Goal: Learn about a topic

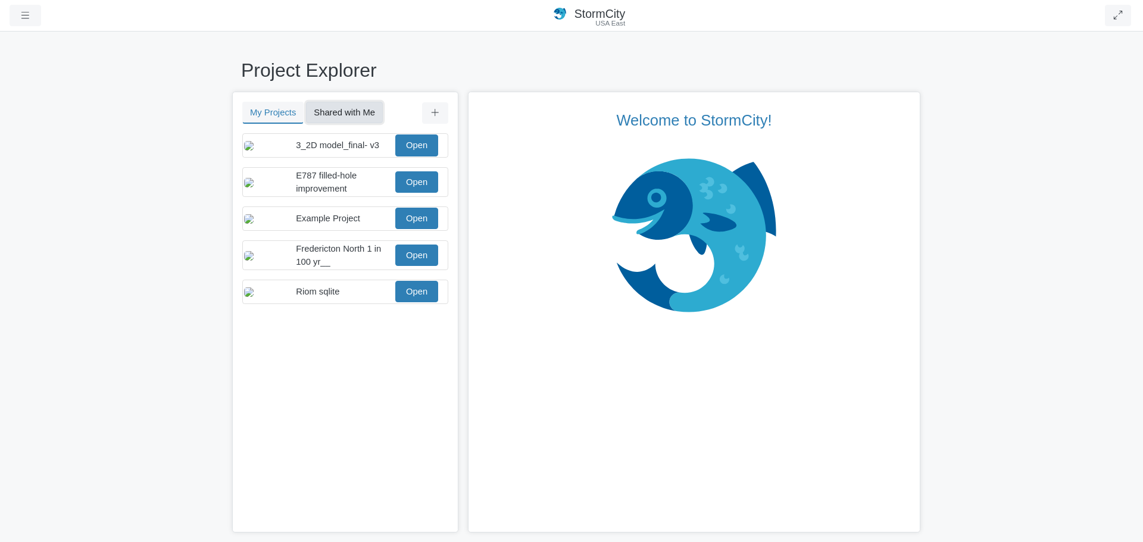
click at [364, 113] on button "Shared with Me" at bounding box center [344, 112] width 77 height 21
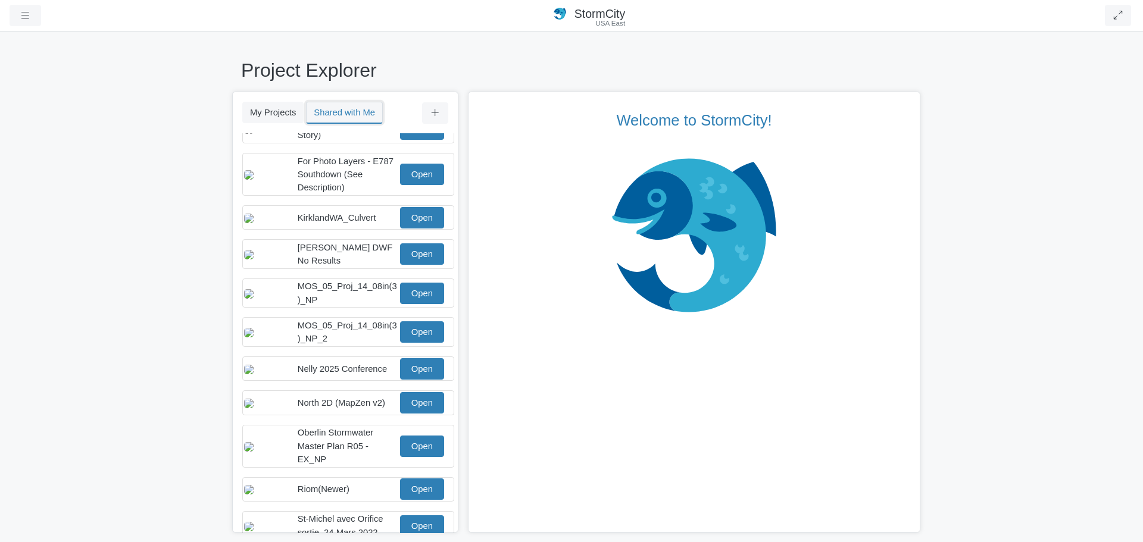
scroll to position [179, 0]
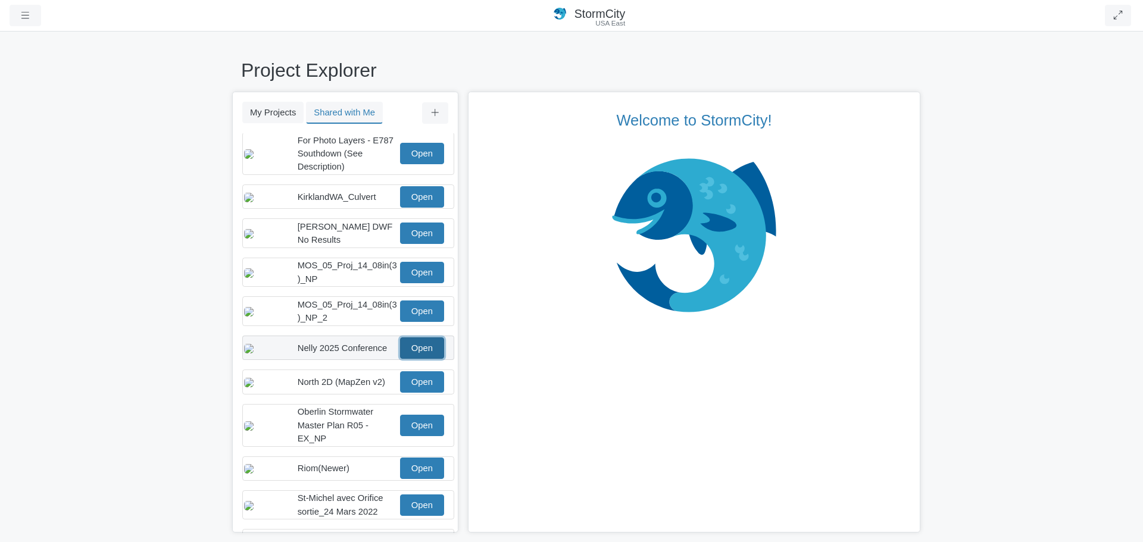
click at [415, 359] on link "Open" at bounding box center [422, 348] width 44 height 21
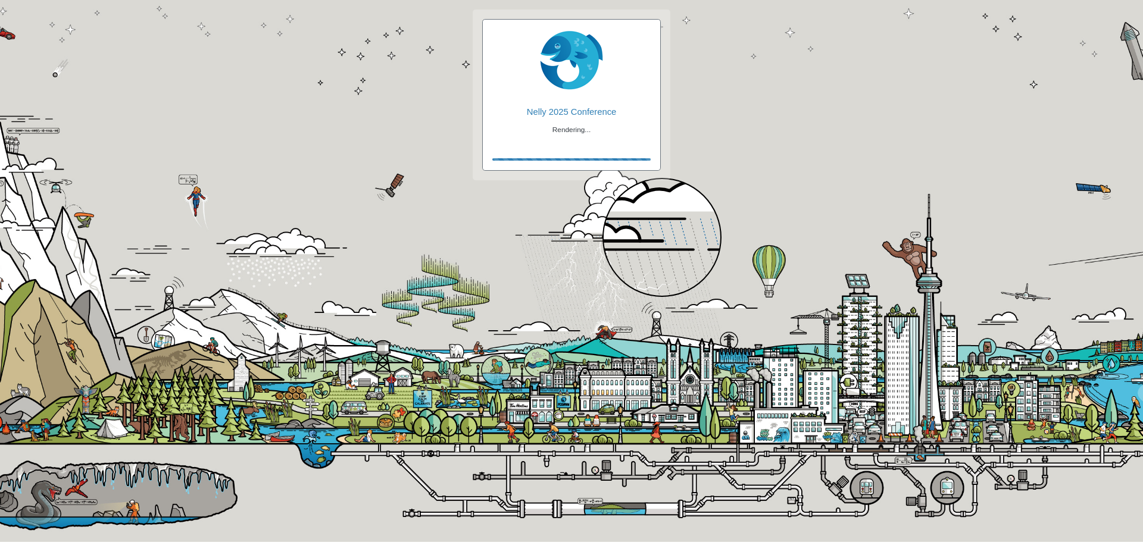
checkbox input "true"
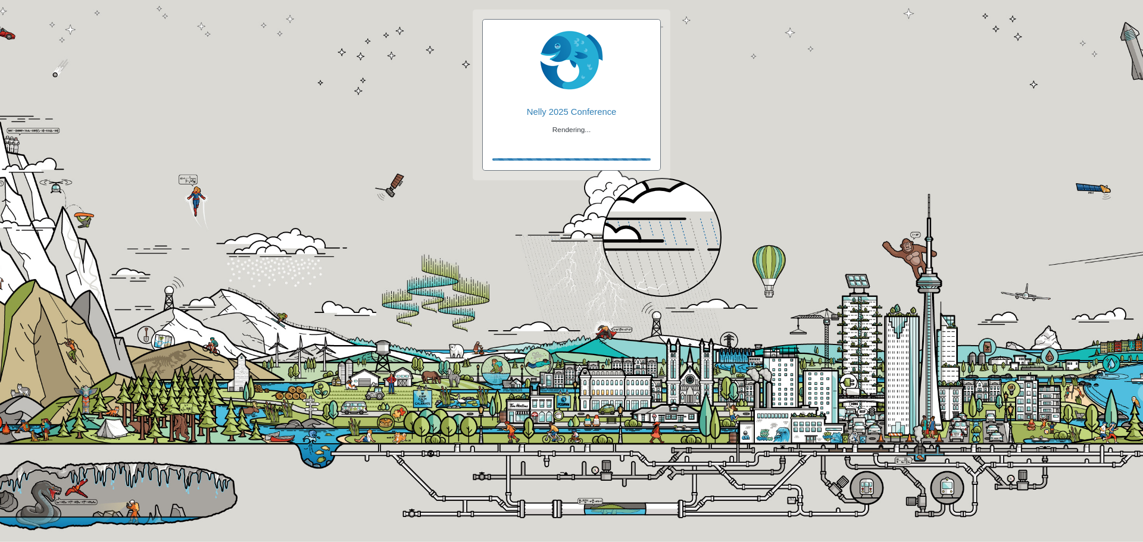
checkbox input "true"
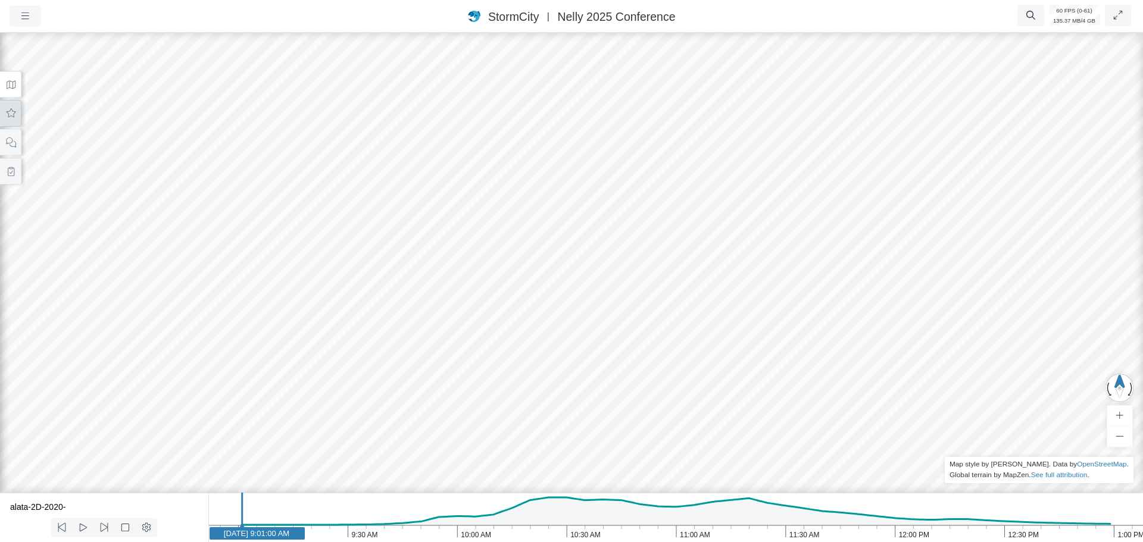
click at [15, 123] on button at bounding box center [10, 113] width 21 height 27
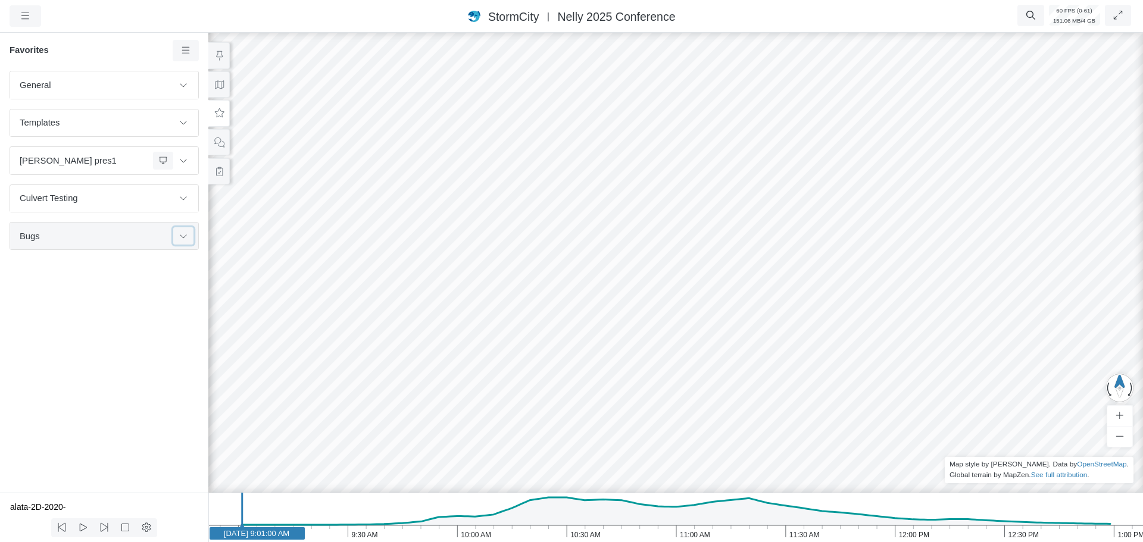
click at [180, 238] on icon at bounding box center [184, 236] width 10 height 8
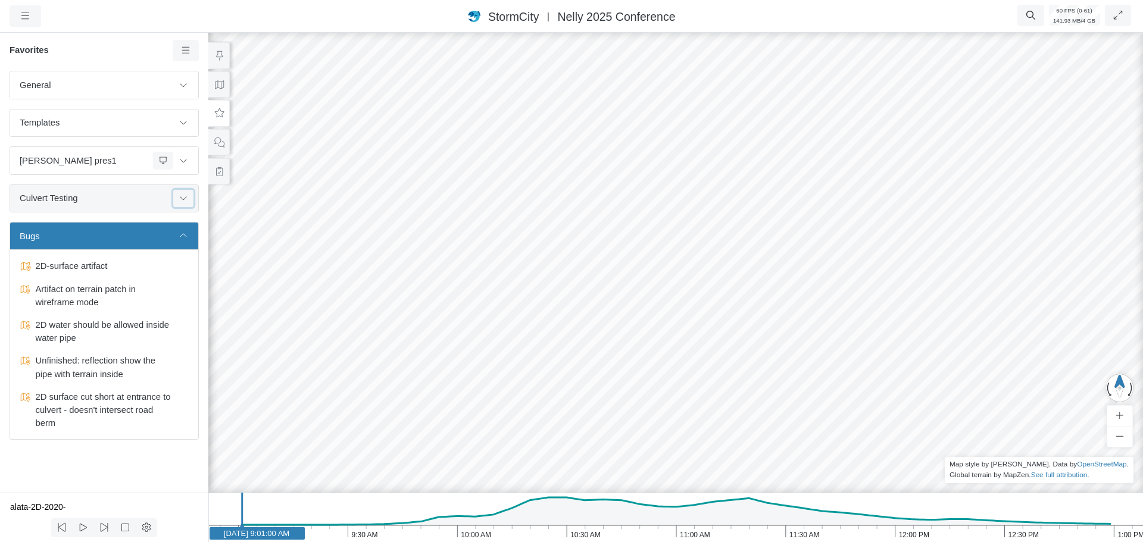
click at [187, 196] on icon at bounding box center [184, 198] width 10 height 8
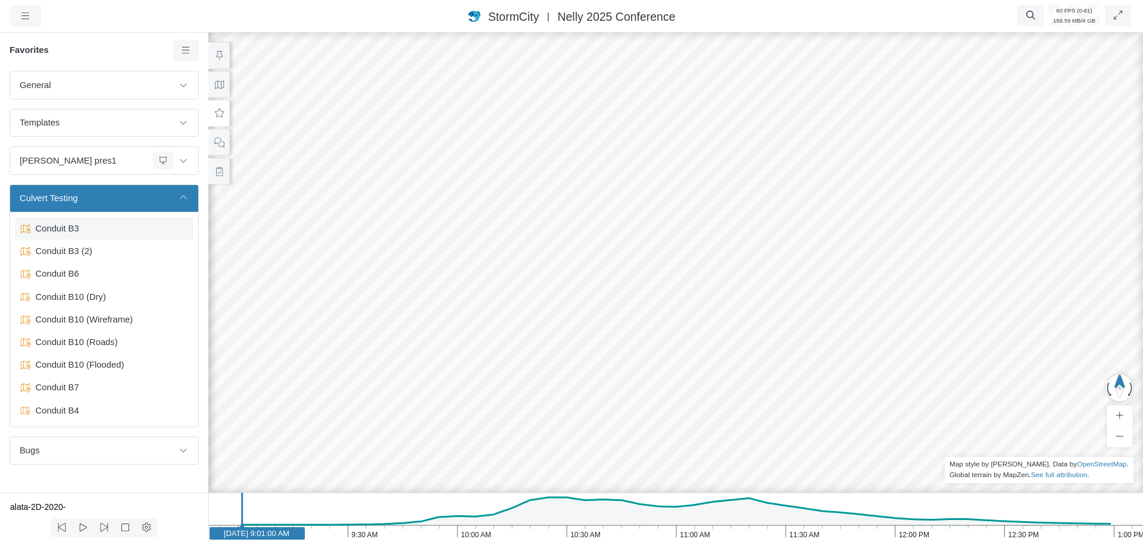
click at [92, 230] on span "Conduit B3" at bounding box center [105, 228] width 149 height 13
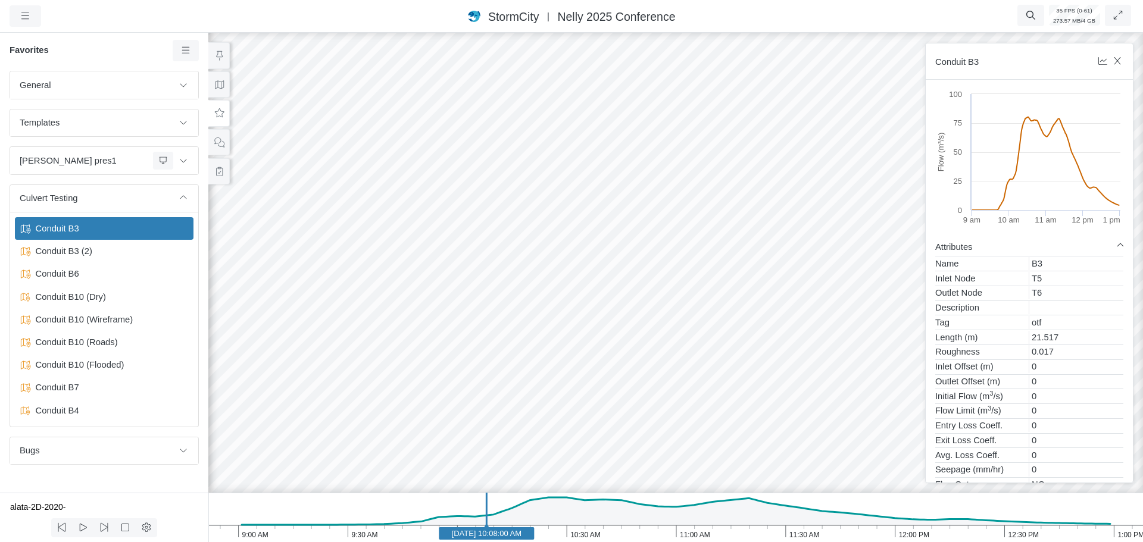
drag, startPoint x: 490, startPoint y: 274, endPoint x: 623, endPoint y: 280, distance: 133.5
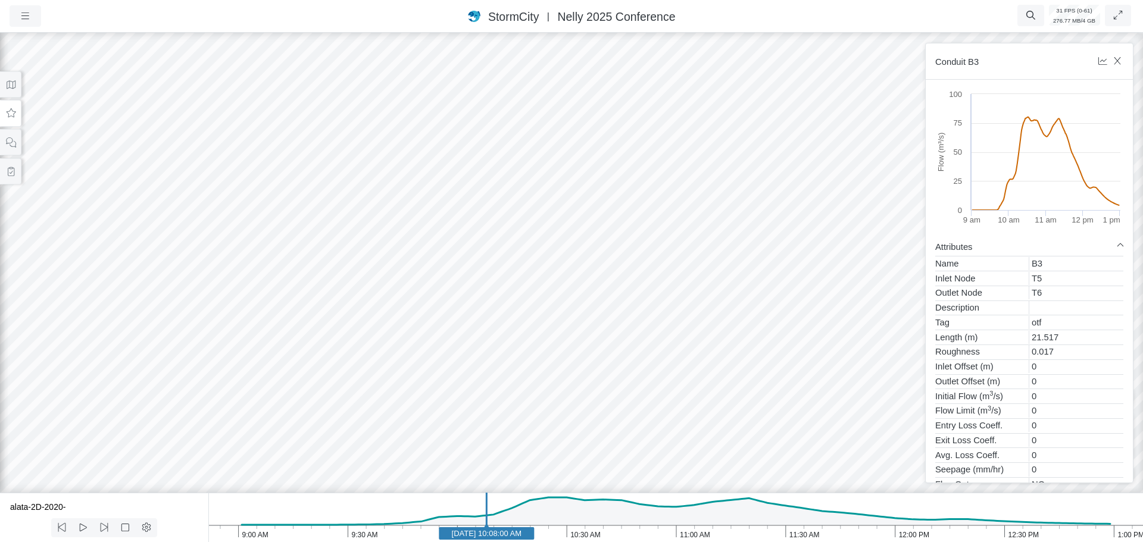
drag, startPoint x: 765, startPoint y: 282, endPoint x: 637, endPoint y: 267, distance: 128.4
click at [633, 267] on div at bounding box center [571, 286] width 1143 height 512
drag, startPoint x: 730, startPoint y: 307, endPoint x: 794, endPoint y: 301, distance: 64.6
click at [735, 312] on div at bounding box center [571, 286] width 1143 height 512
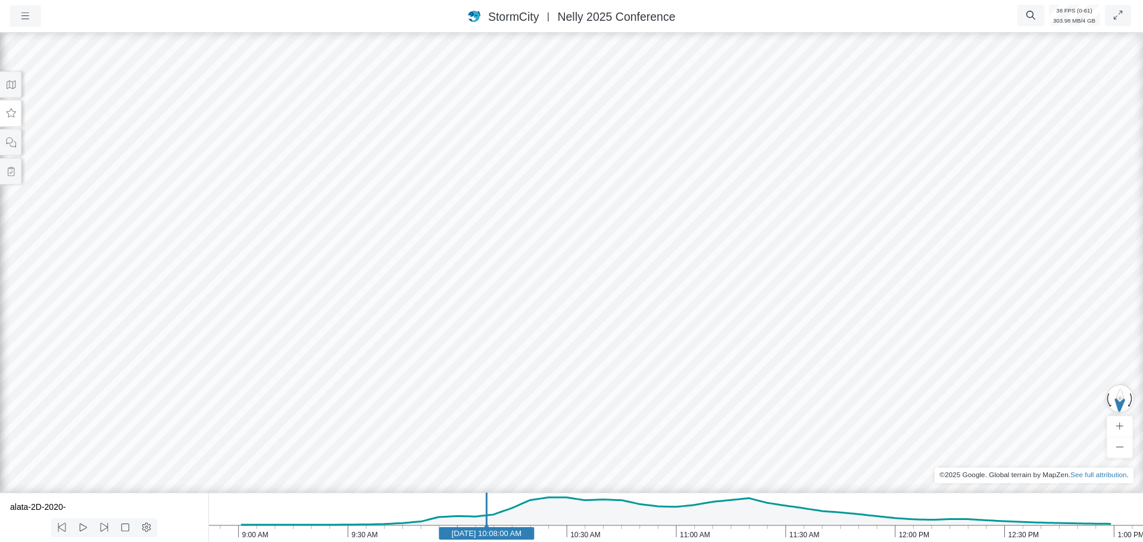
drag, startPoint x: 714, startPoint y: 357, endPoint x: 129, endPoint y: 217, distance: 601.2
drag, startPoint x: 773, startPoint y: 407, endPoint x: 1053, endPoint y: 396, distance: 280.7
drag, startPoint x: 488, startPoint y: 361, endPoint x: 635, endPoint y: 355, distance: 147.8
drag, startPoint x: 588, startPoint y: 360, endPoint x: 307, endPoint y: 386, distance: 281.7
click at [15, 121] on button at bounding box center [10, 113] width 21 height 27
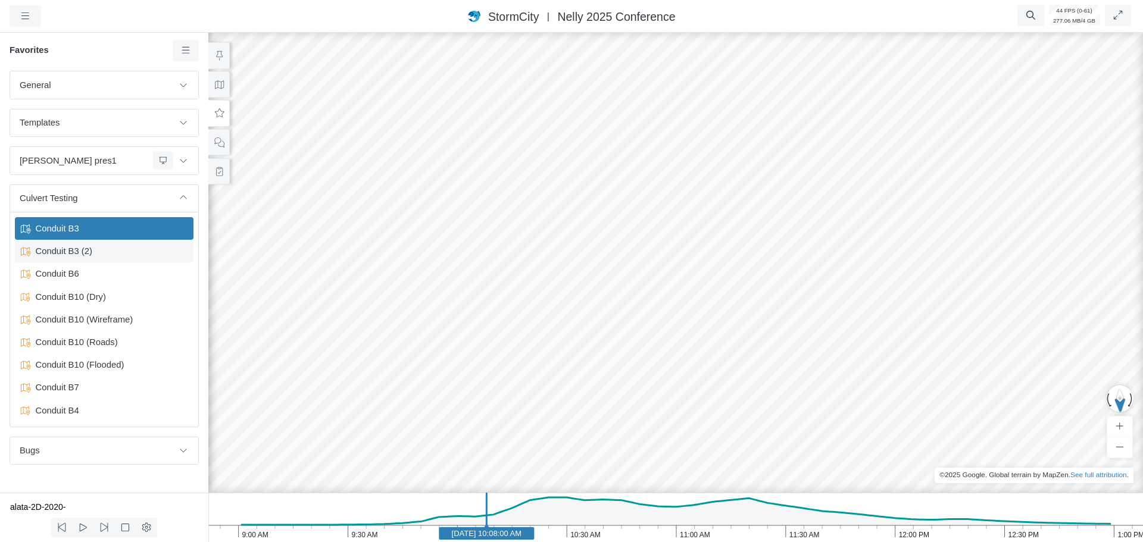
click at [70, 254] on span "Conduit B3 (2)" at bounding box center [105, 251] width 149 height 13
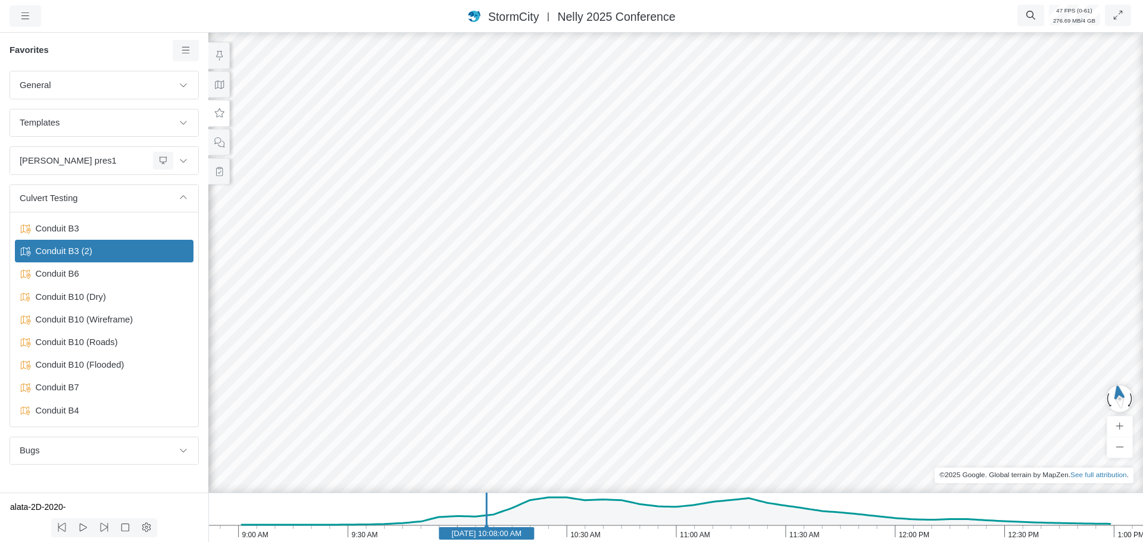
drag, startPoint x: 714, startPoint y: 388, endPoint x: 534, endPoint y: 329, distance: 189.0
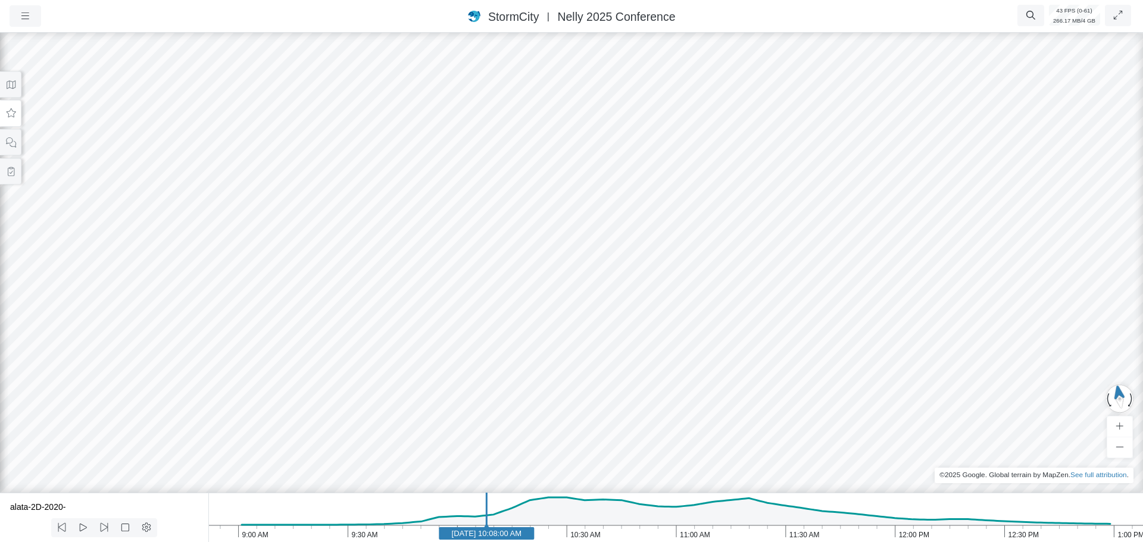
click at [12, 112] on icon at bounding box center [10, 113] width 11 height 9
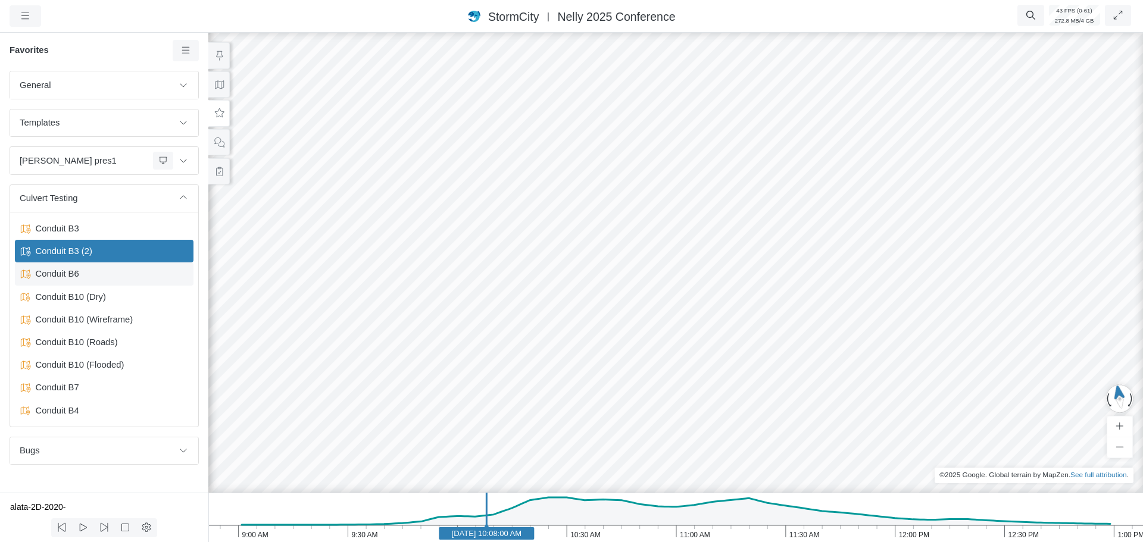
click at [78, 280] on span "Conduit B6" at bounding box center [105, 273] width 149 height 13
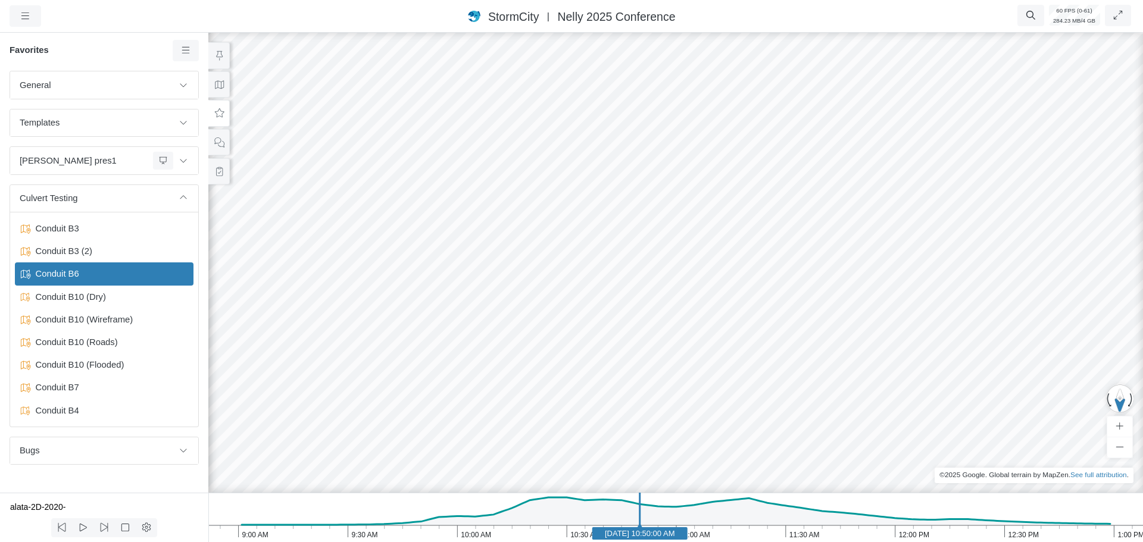
drag, startPoint x: 753, startPoint y: 423, endPoint x: 647, endPoint y: 399, distance: 108.6
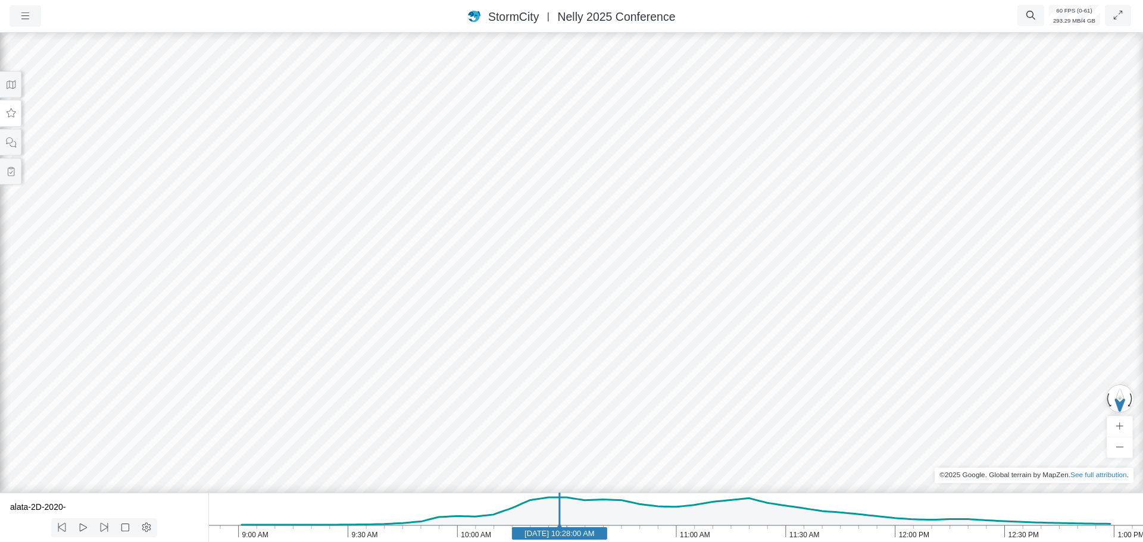
click at [9, 116] on icon at bounding box center [10, 113] width 11 height 9
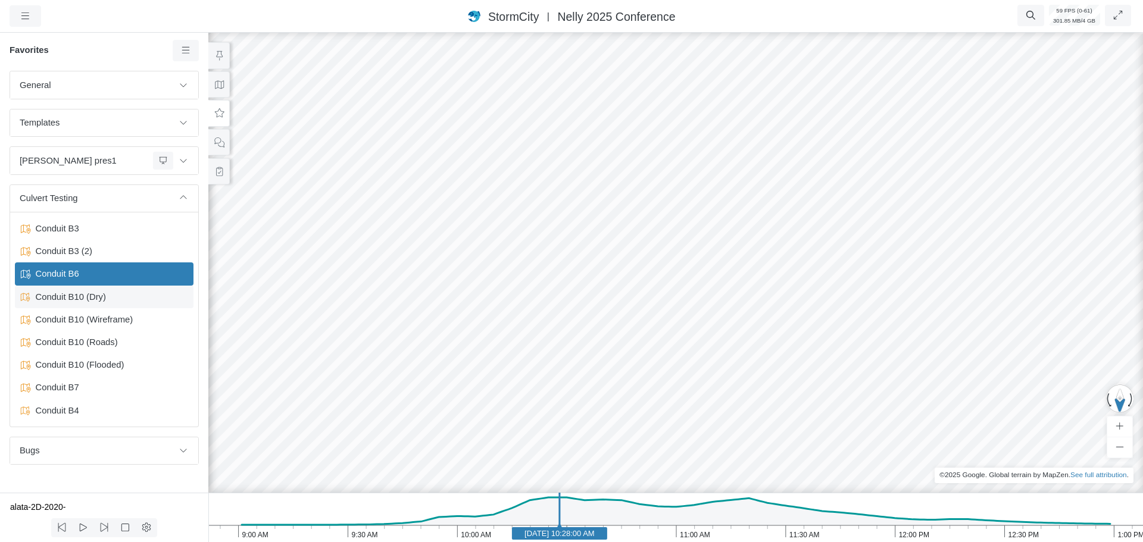
click at [96, 303] on div "Conduit B10 (Dry)" at bounding box center [104, 297] width 179 height 23
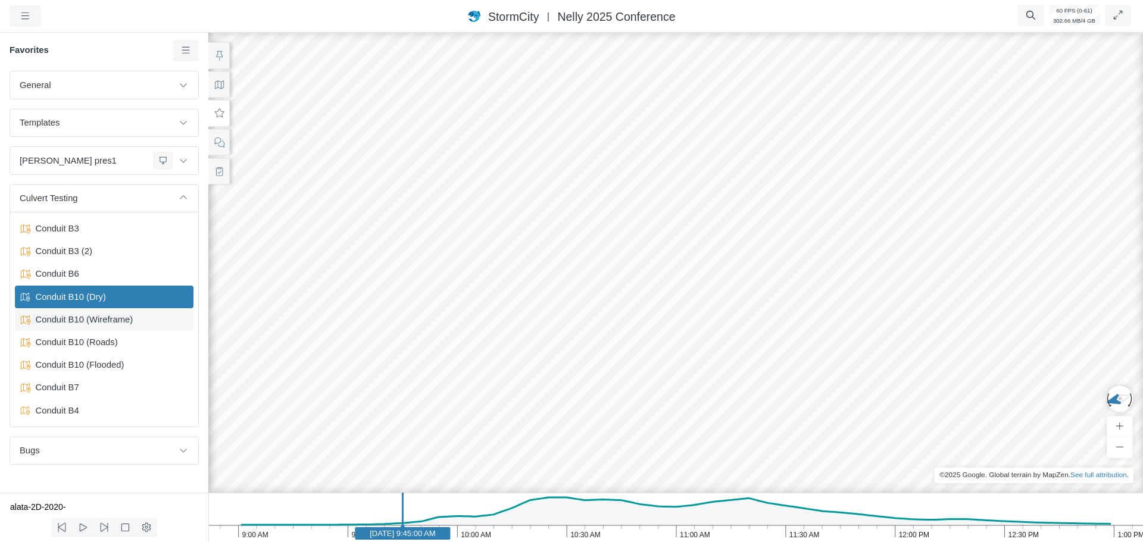
click at [94, 321] on span "Conduit B10 (Wireframe)" at bounding box center [105, 319] width 149 height 13
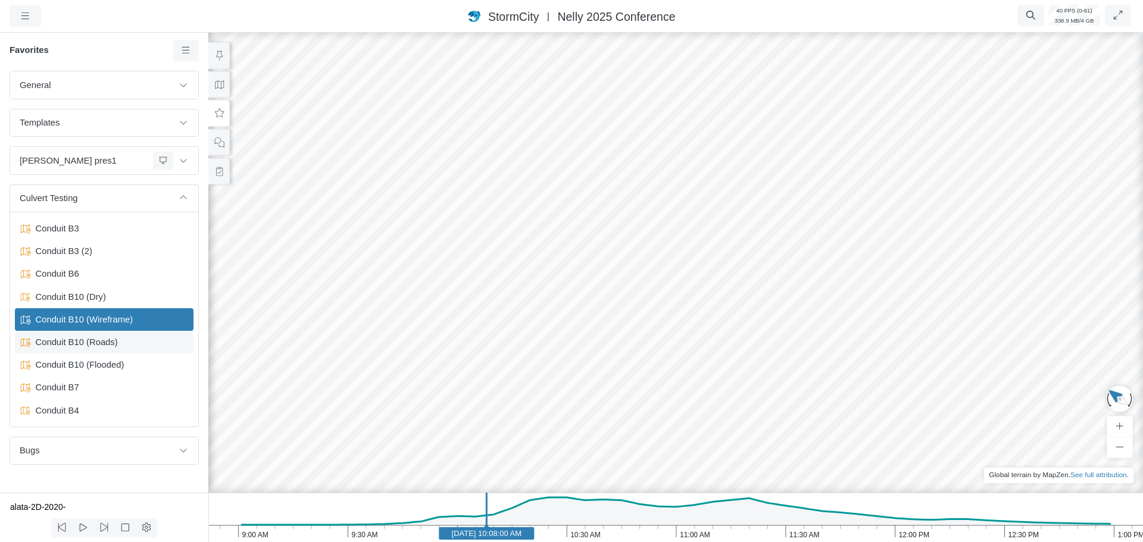
click at [91, 341] on span "Conduit B10 (Roads)" at bounding box center [105, 342] width 149 height 13
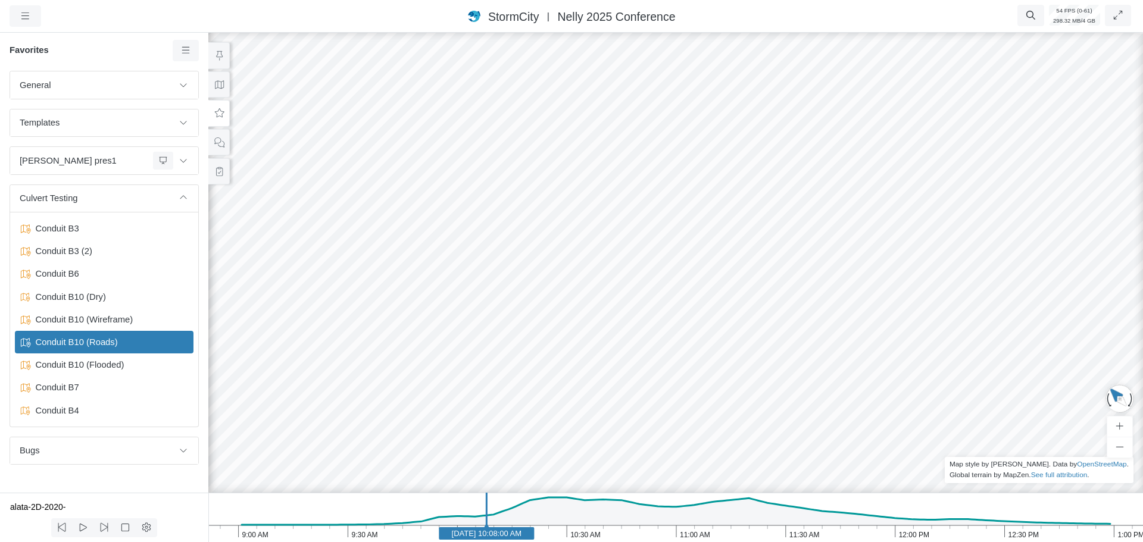
drag, startPoint x: 676, startPoint y: 364, endPoint x: 656, endPoint y: 359, distance: 21.5
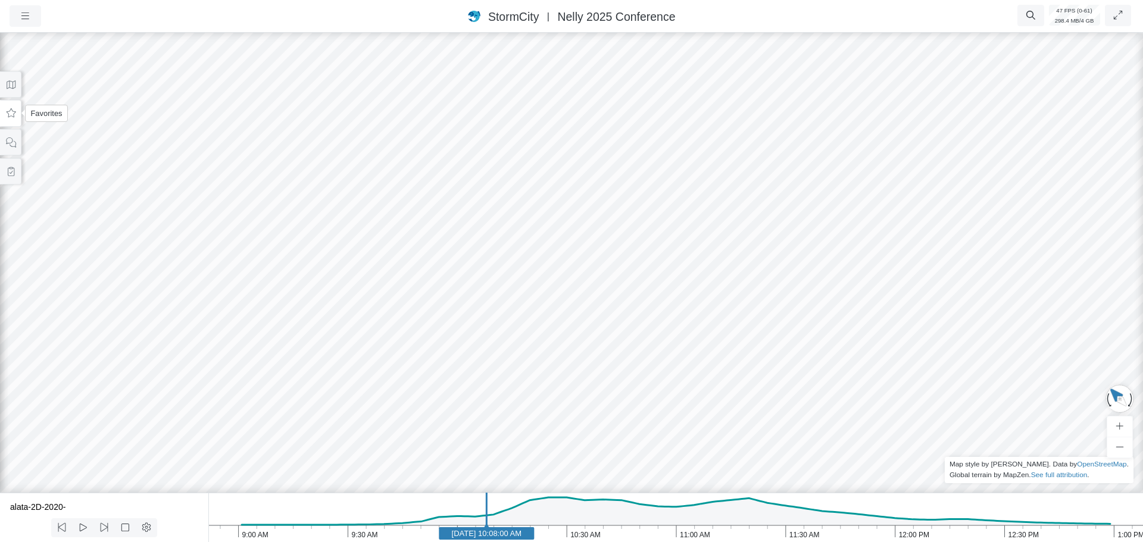
click at [11, 113] on icon at bounding box center [10, 113] width 11 height 9
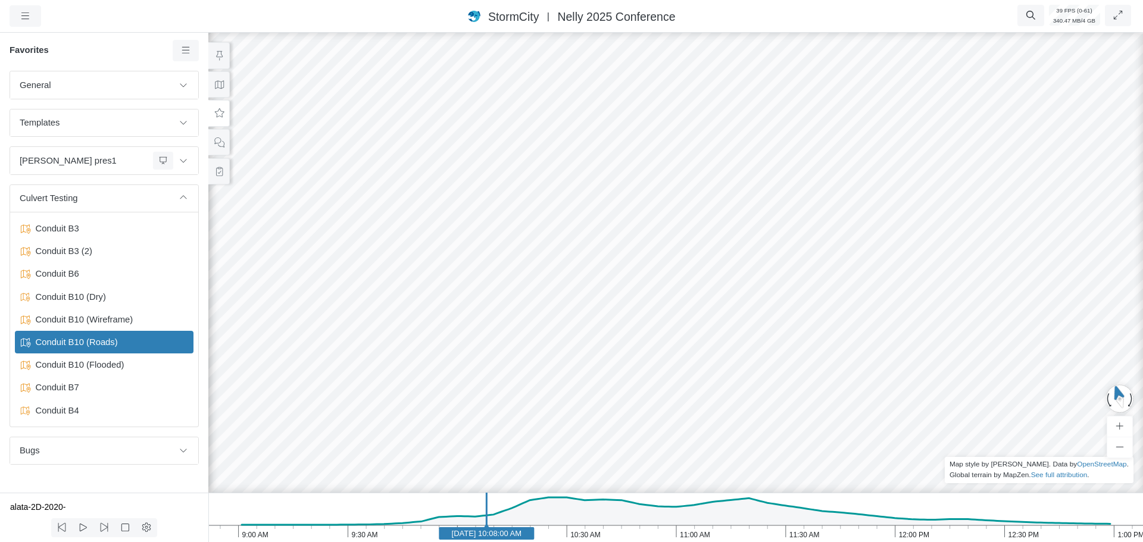
drag, startPoint x: 790, startPoint y: 370, endPoint x: 375, endPoint y: 342, distance: 415.9
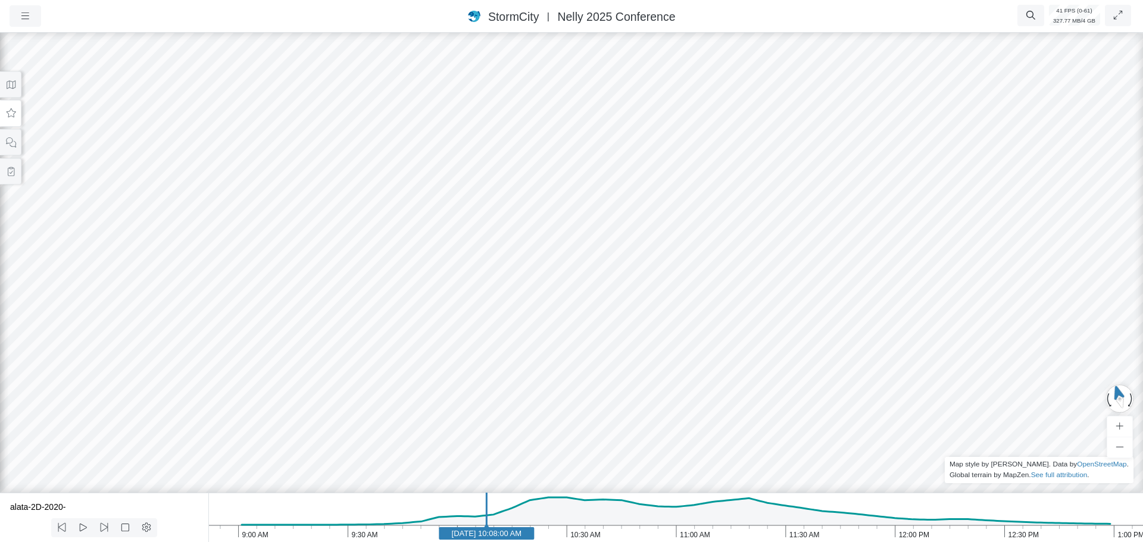
drag, startPoint x: 7, startPoint y: 117, endPoint x: 4, endPoint y: 138, distance: 21.0
click at [7, 118] on button at bounding box center [10, 113] width 21 height 27
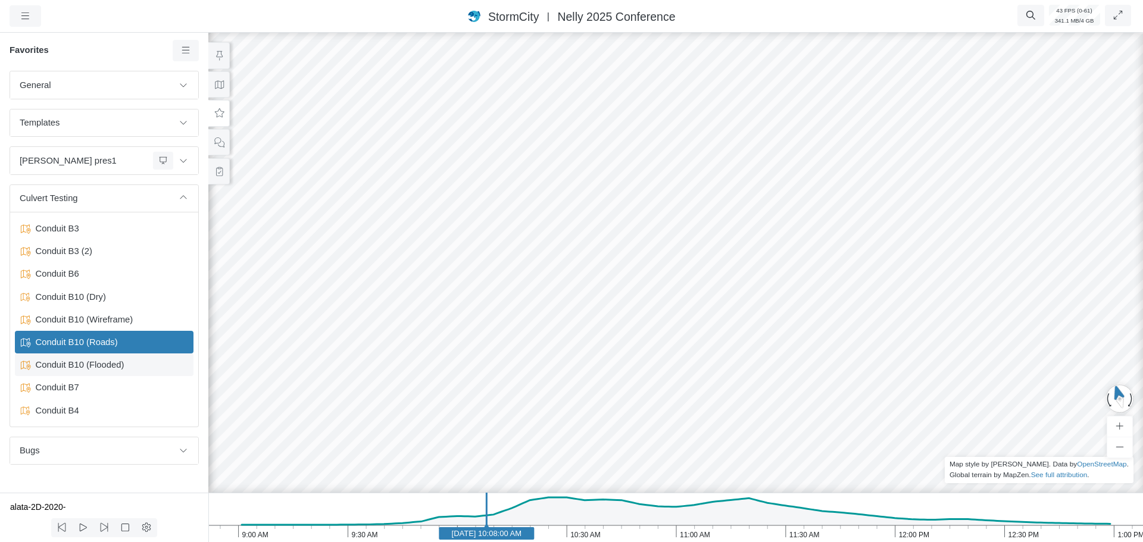
click at [99, 369] on span "Conduit B10 (Flooded)" at bounding box center [105, 364] width 149 height 13
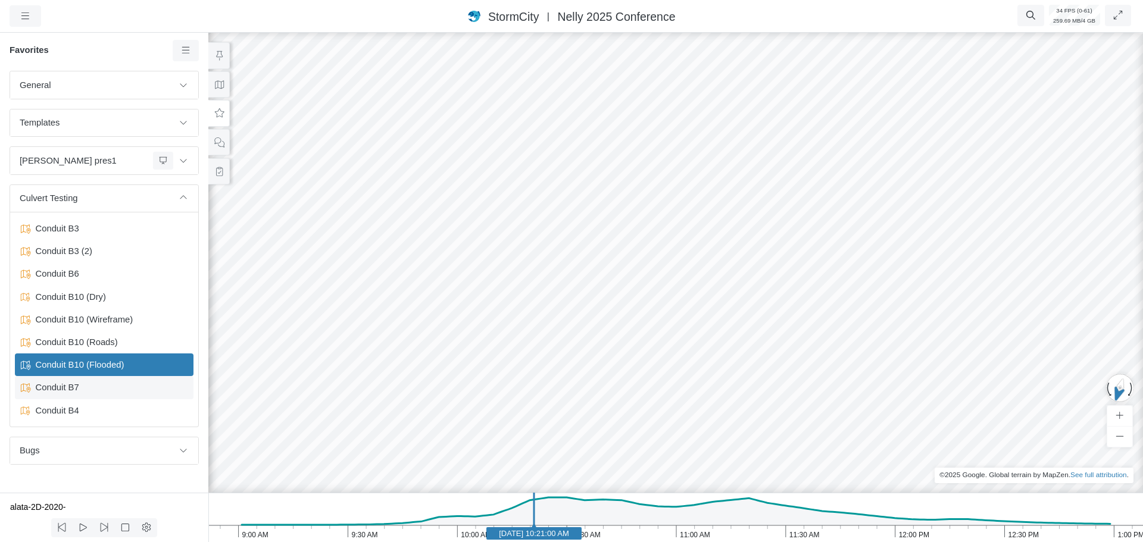
click at [81, 388] on span "Conduit B7" at bounding box center [105, 387] width 149 height 13
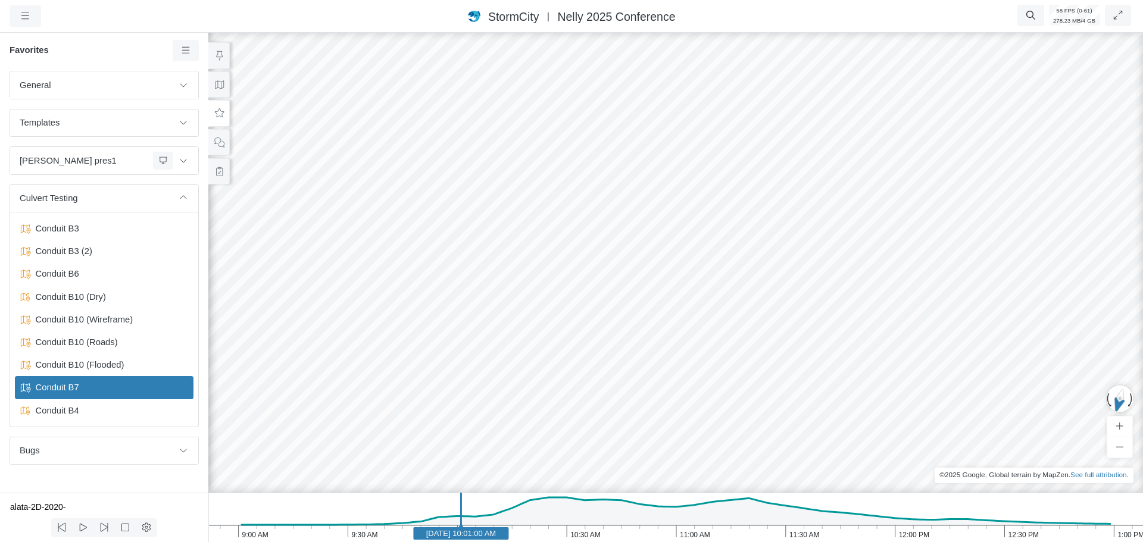
drag, startPoint x: 616, startPoint y: 289, endPoint x: 589, endPoint y: 301, distance: 28.8
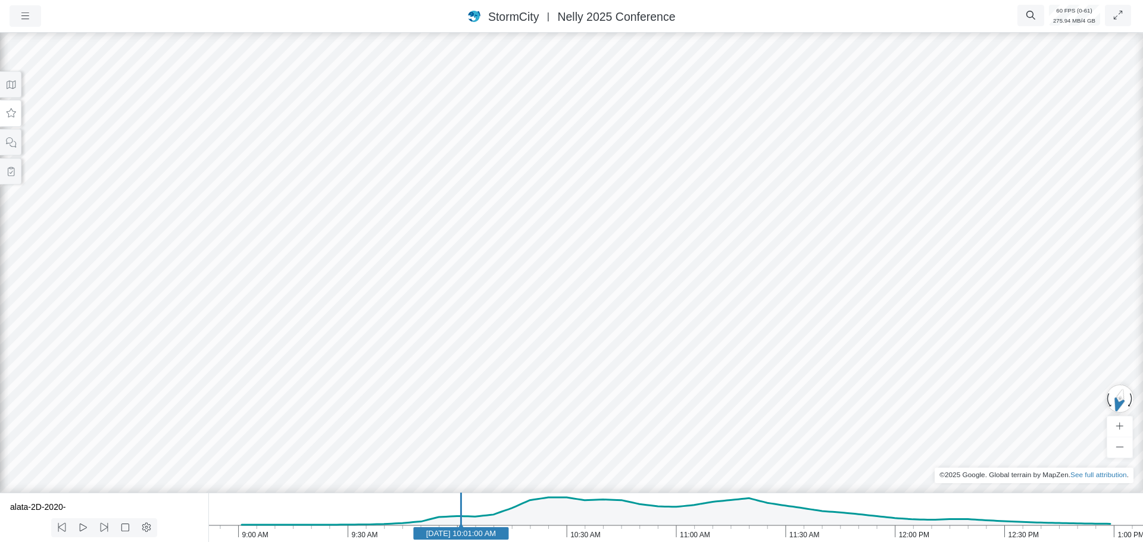
click at [10, 118] on button at bounding box center [10, 113] width 21 height 27
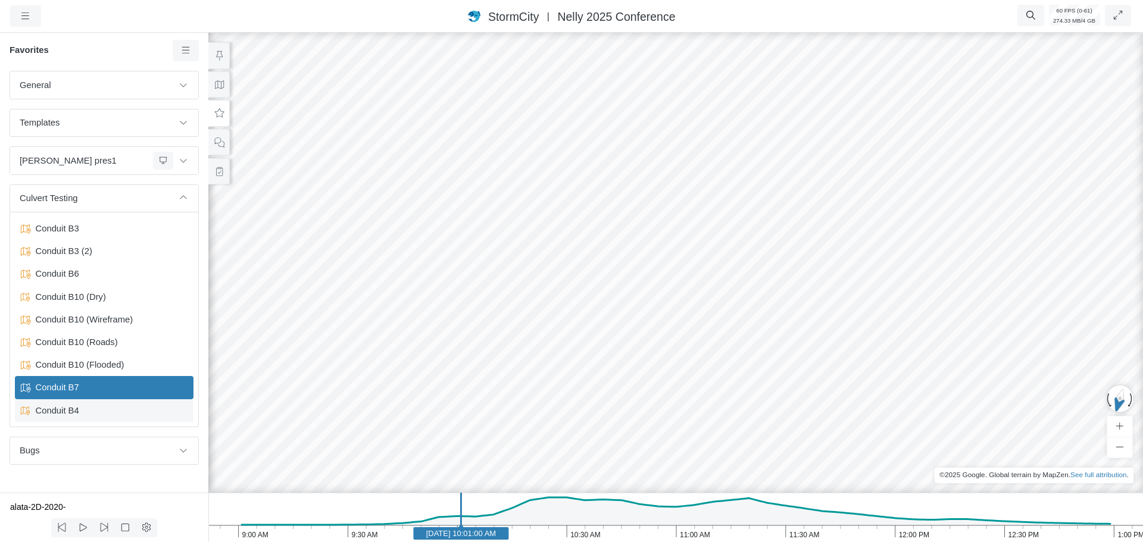
click at [94, 418] on div "Conduit B4" at bounding box center [104, 411] width 179 height 23
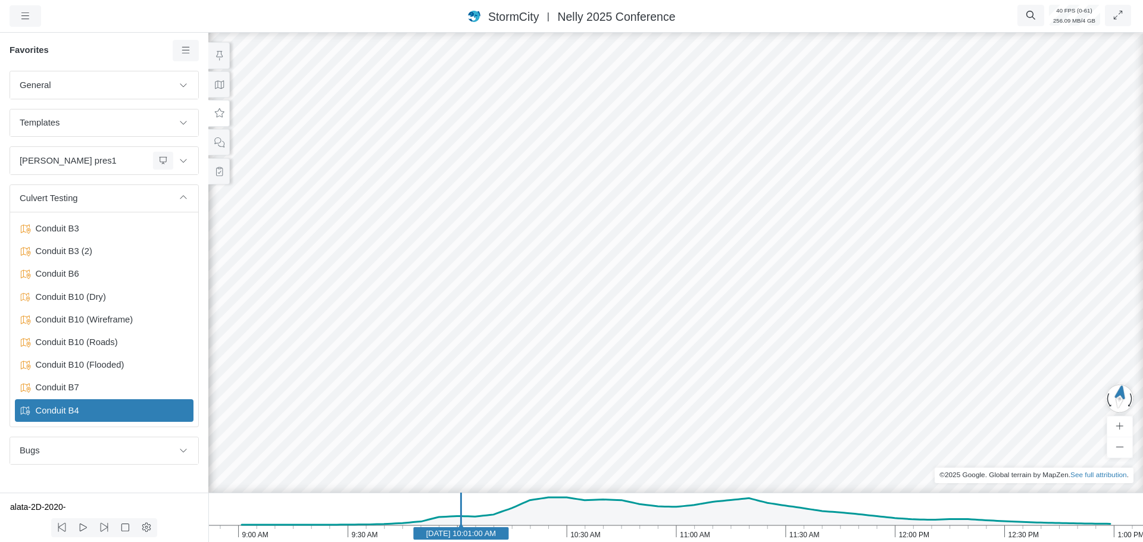
drag, startPoint x: 749, startPoint y: 347, endPoint x: 648, endPoint y: 337, distance: 101.7
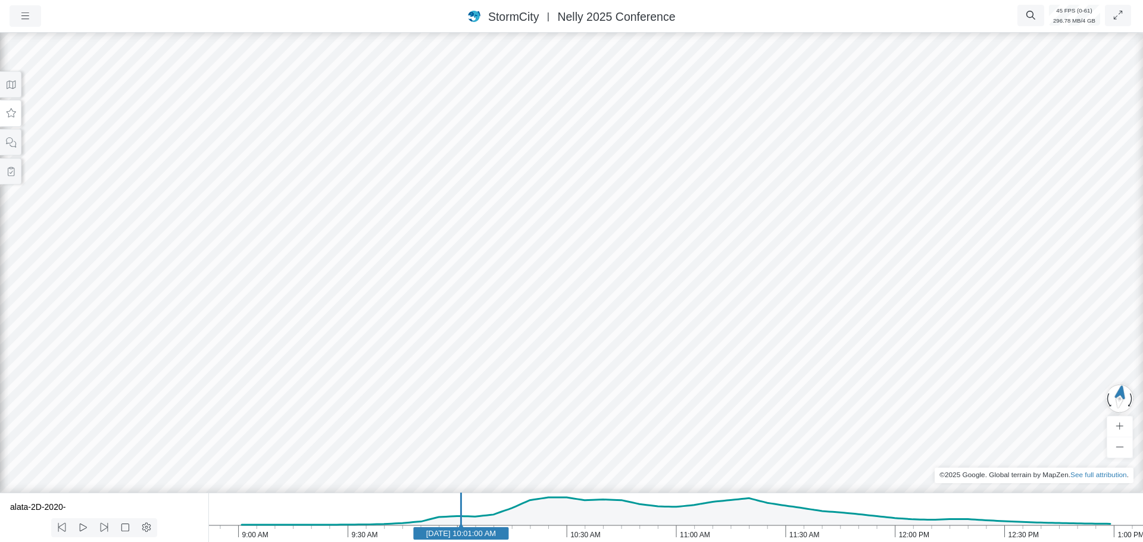
click at [550, 535] on icon "1:00 PM 12:30 PM 12:00 PM 11:30 AM 11:00 AM 10:30 AM 10:00 AM 9:30 AM 9:00 AM J…" at bounding box center [675, 517] width 935 height 49
click at [618, 534] on icon "1:00 PM 12:30 PM 12:00 PM 11:30 AM 11:00 AM 10:30 AM 10:00 AM 9:30 AM 9:00 AM J…" at bounding box center [675, 517] width 935 height 49
drag, startPoint x: 628, startPoint y: 410, endPoint x: 509, endPoint y: 395, distance: 119.5
drag, startPoint x: 604, startPoint y: 380, endPoint x: 858, endPoint y: 379, distance: 254.2
click at [711, 528] on icon "1:00 PM 12:30 PM 12:00 PM 11:30 AM 11:00 AM 10:30 AM 10:00 AM 9:30 AM 9:00 AM J…" at bounding box center [675, 517] width 935 height 49
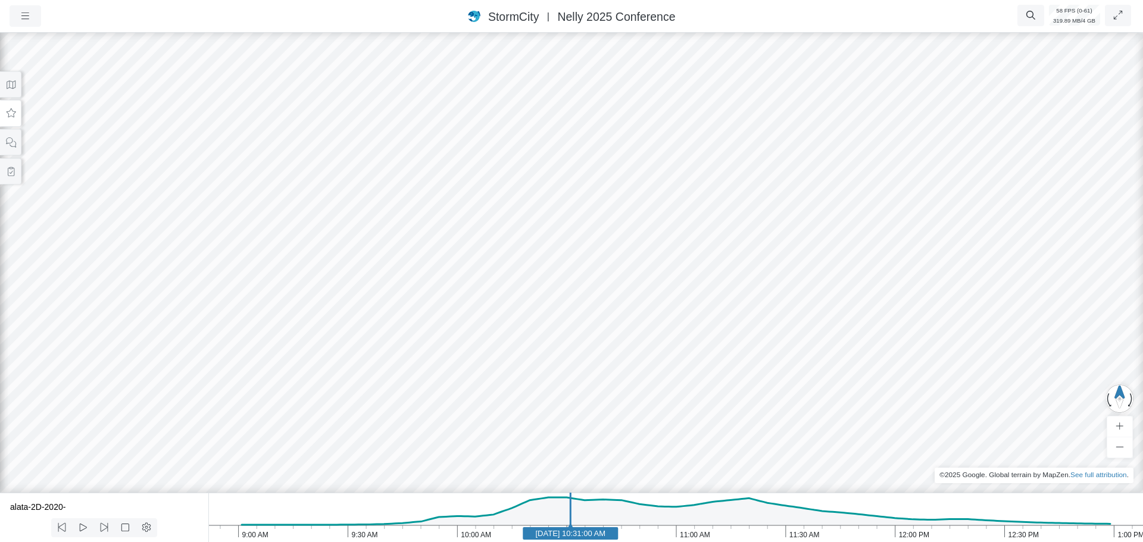
drag, startPoint x: 947, startPoint y: 426, endPoint x: 518, endPoint y: 386, distance: 430.6
click at [518, 386] on div at bounding box center [571, 286] width 1143 height 512
drag, startPoint x: 561, startPoint y: 385, endPoint x: 446, endPoint y: 403, distance: 116.2
click at [11, 114] on icon at bounding box center [10, 113] width 11 height 9
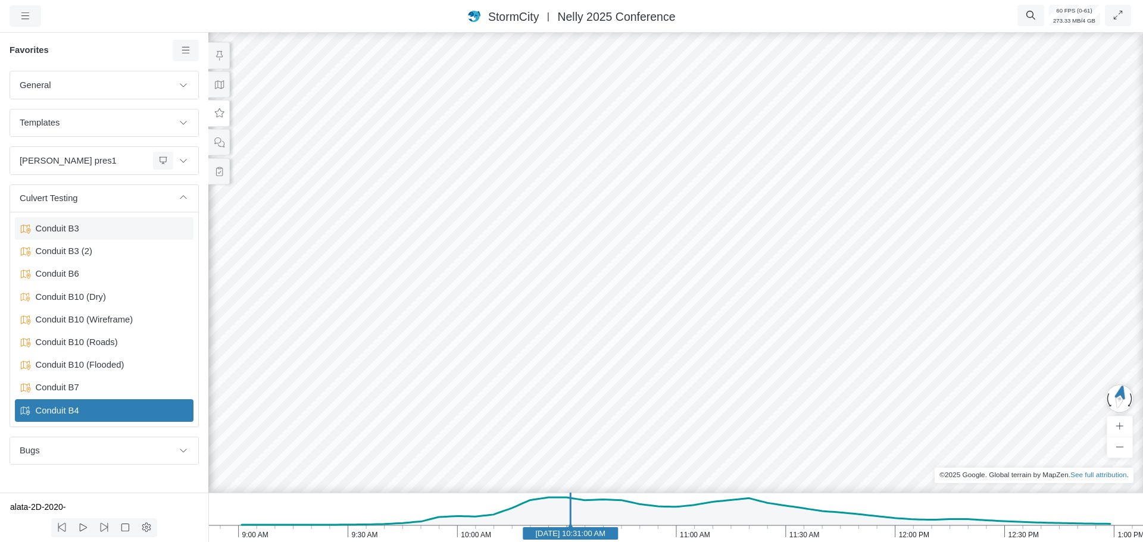
click at [82, 227] on span "Conduit B3" at bounding box center [105, 228] width 149 height 13
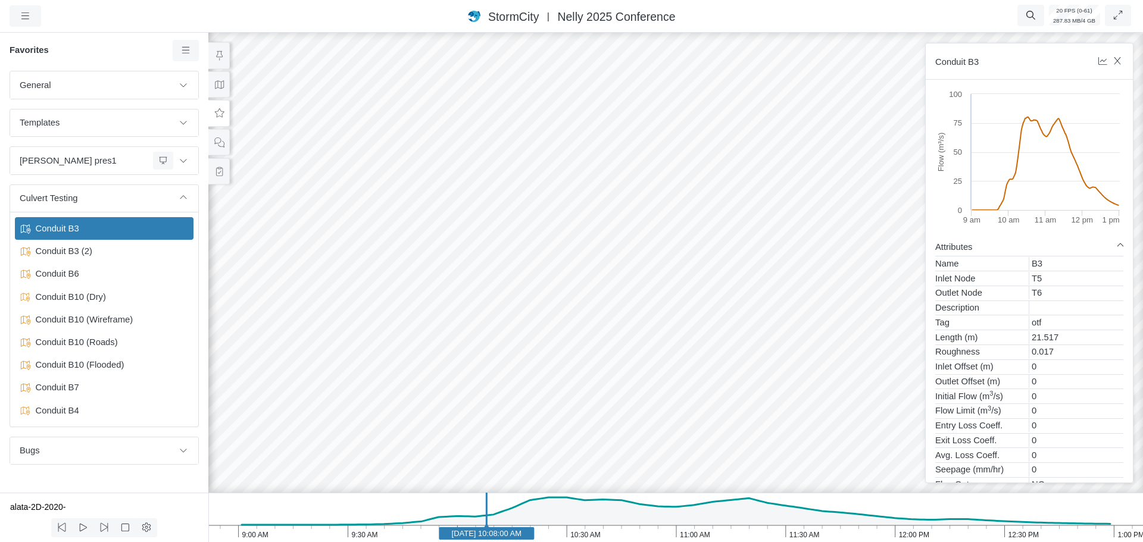
drag, startPoint x: 428, startPoint y: 398, endPoint x: 754, endPoint y: 371, distance: 328.0
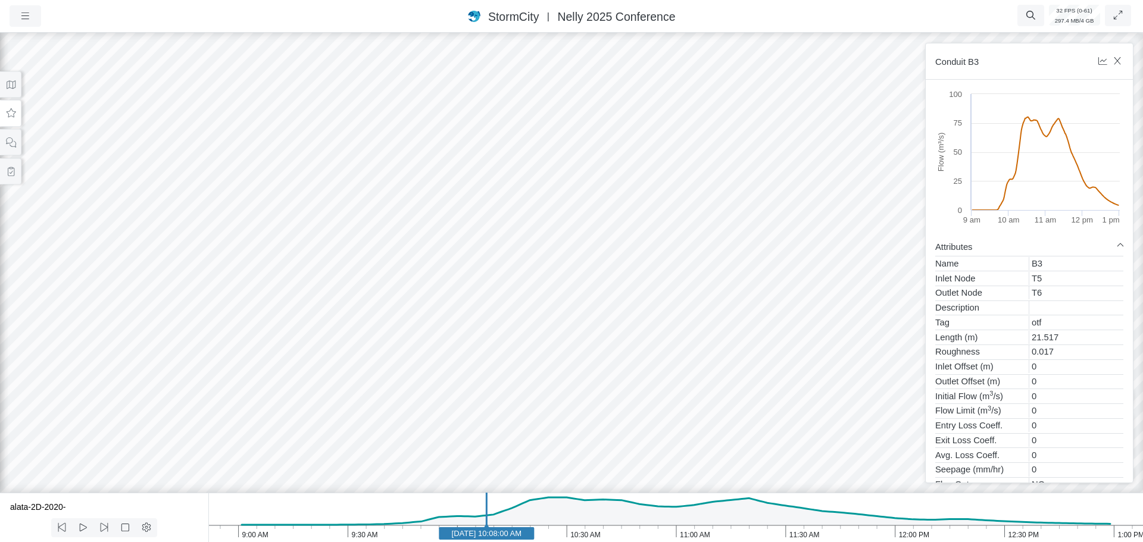
click at [669, 331] on div at bounding box center [571, 286] width 1143 height 512
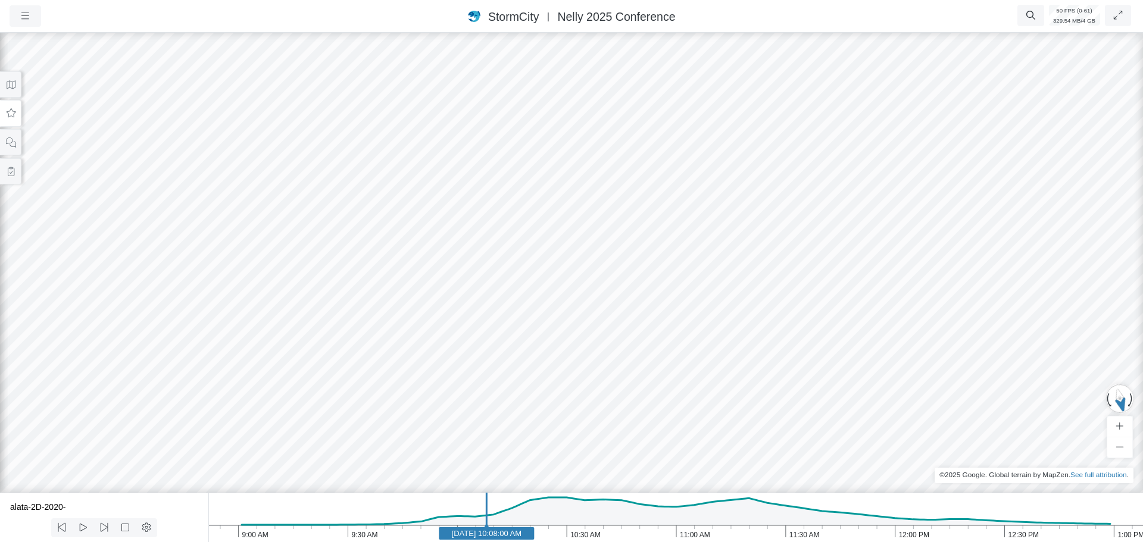
drag, startPoint x: 767, startPoint y: 343, endPoint x: 701, endPoint y: 373, distance: 71.9
drag, startPoint x: 639, startPoint y: 325, endPoint x: 593, endPoint y: 331, distance: 46.9
drag, startPoint x: 751, startPoint y: 226, endPoint x: 832, endPoint y: 208, distance: 82.9
drag, startPoint x: 801, startPoint y: 227, endPoint x: 734, endPoint y: 254, distance: 71.6
click at [10, 118] on button at bounding box center [10, 113] width 21 height 27
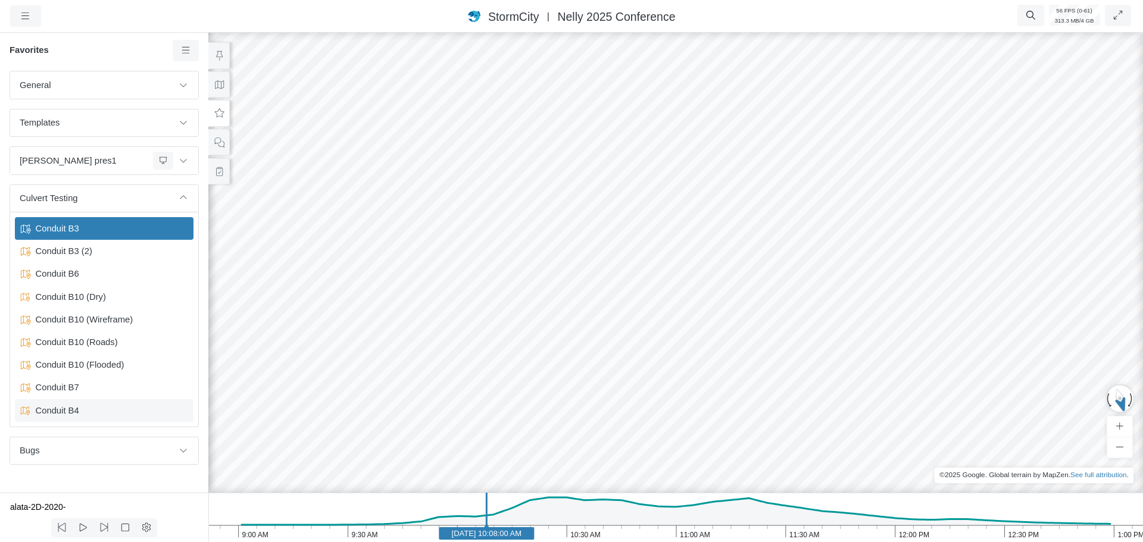
click at [78, 415] on span "Conduit B4" at bounding box center [105, 410] width 149 height 13
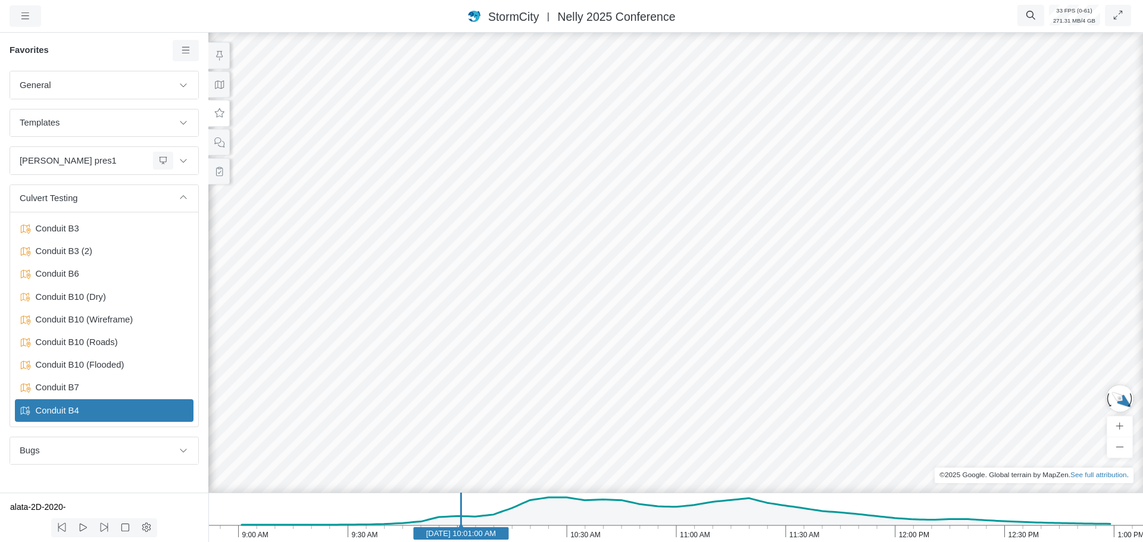
drag, startPoint x: 888, startPoint y: 401, endPoint x: 528, endPoint y: 392, distance: 360.4
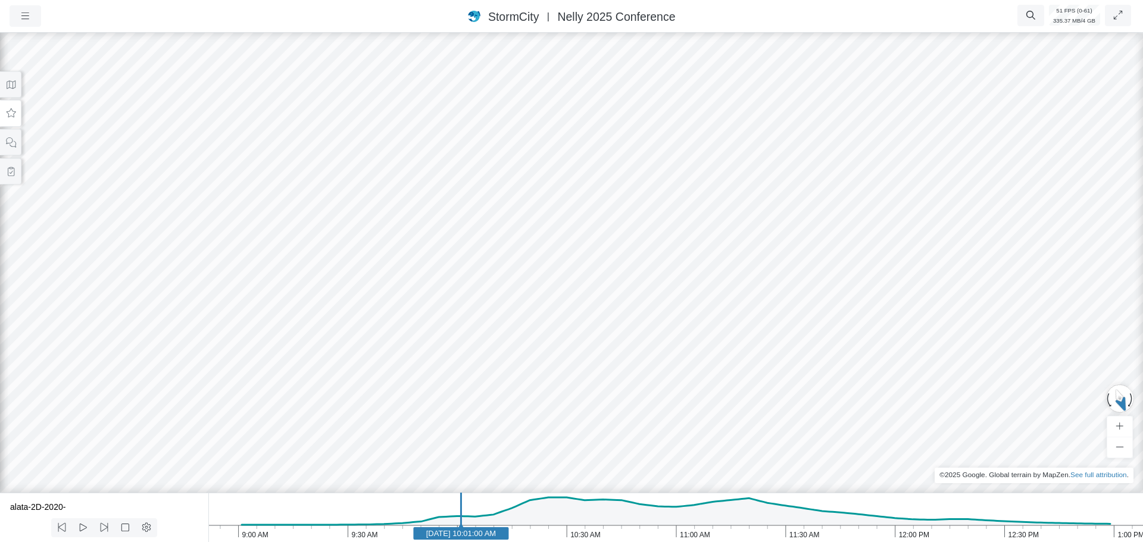
drag, startPoint x: 768, startPoint y: 370, endPoint x: 595, endPoint y: 383, distance: 173.8
click at [712, 347] on div at bounding box center [571, 286] width 1143 height 512
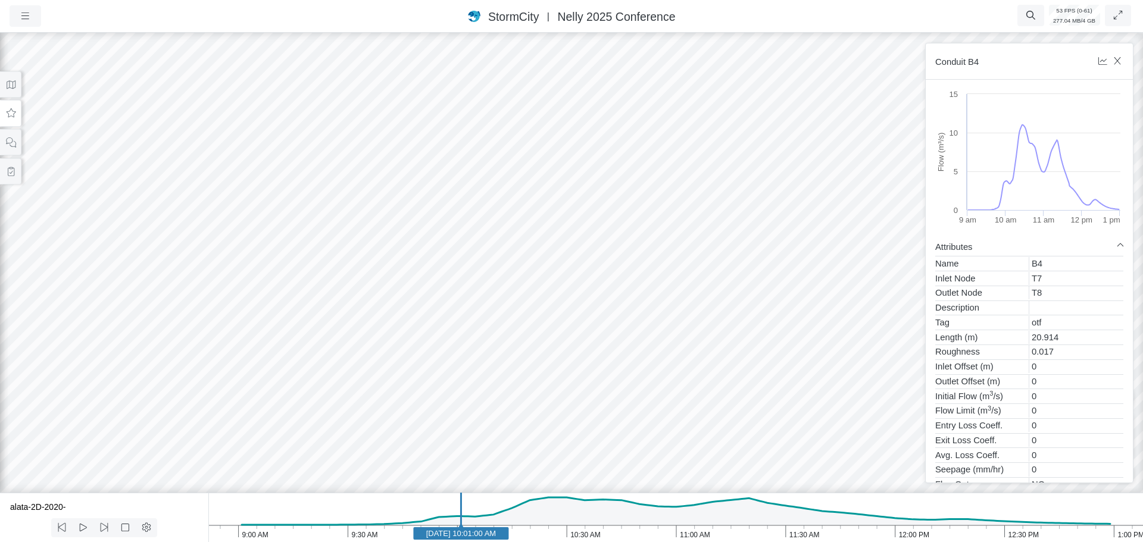
click at [595, 373] on div at bounding box center [571, 286] width 1143 height 512
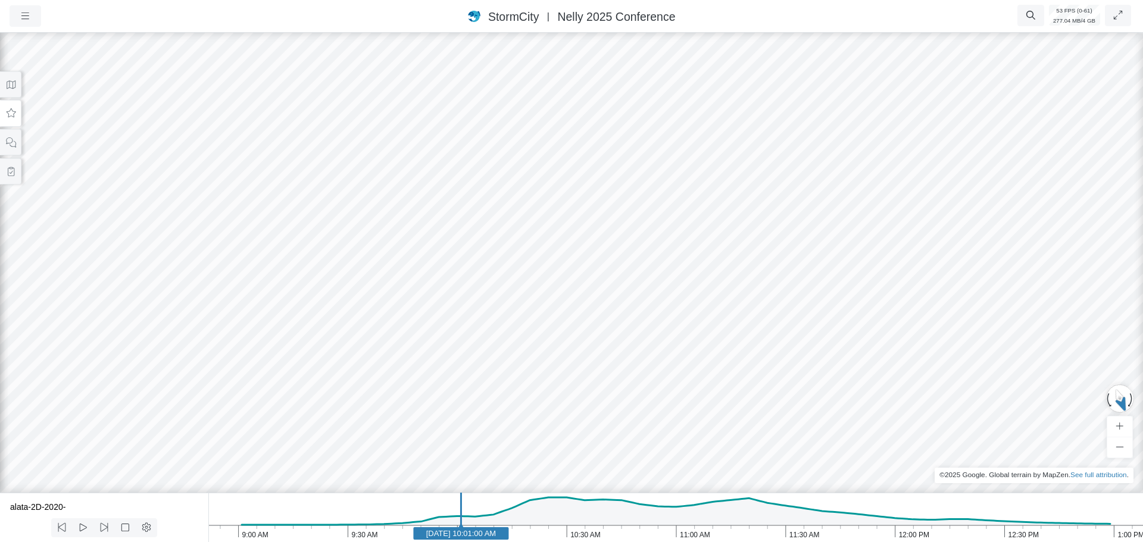
click at [556, 373] on div at bounding box center [571, 286] width 1143 height 512
click at [610, 428] on div at bounding box center [571, 286] width 1143 height 512
drag, startPoint x: 588, startPoint y: 343, endPoint x: 928, endPoint y: 329, distance: 340.3
drag, startPoint x: 649, startPoint y: 186, endPoint x: 581, endPoint y: 344, distance: 172.0
click at [407, 151] on div at bounding box center [571, 286] width 1143 height 512
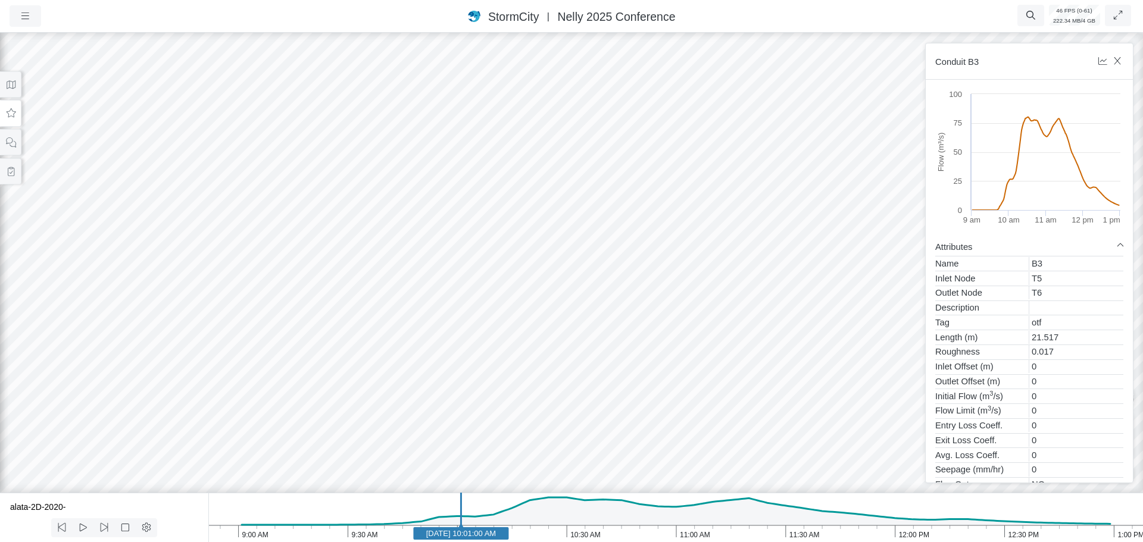
drag, startPoint x: 403, startPoint y: 202, endPoint x: 541, endPoint y: 224, distance: 140.5
drag, startPoint x: 738, startPoint y: 175, endPoint x: 126, endPoint y: 279, distance: 621.4
click at [126, 280] on div at bounding box center [571, 286] width 1143 height 512
drag, startPoint x: 681, startPoint y: 183, endPoint x: 241, endPoint y: 210, distance: 440.2
click at [186, 219] on div at bounding box center [571, 286] width 1143 height 512
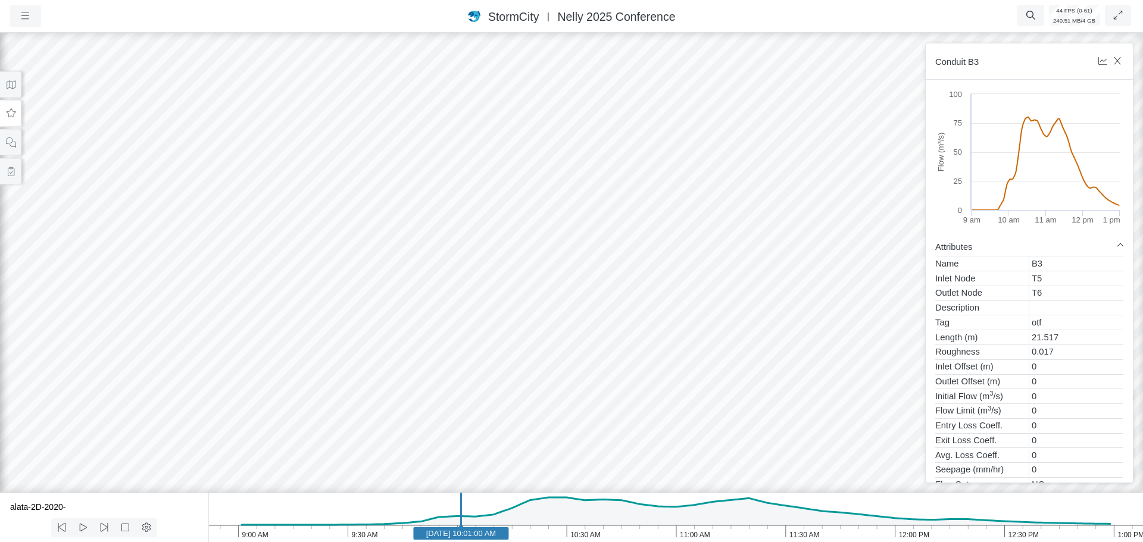
drag, startPoint x: 703, startPoint y: 294, endPoint x: 563, endPoint y: 267, distance: 142.5
click at [563, 267] on div at bounding box center [571, 286] width 1143 height 512
drag, startPoint x: 659, startPoint y: 531, endPoint x: 648, endPoint y: 534, distance: 11.1
click at [659, 532] on icon "1:00 PM 12:30 PM 12:00 PM 11:30 AM 11:00 AM 10:30 AM 10:00 AM 9:30 AM 9:00 AM J…" at bounding box center [675, 517] width 935 height 49
click at [623, 533] on text "Jun 11, 2020 10:55:00 AM" at bounding box center [658, 533] width 70 height 9
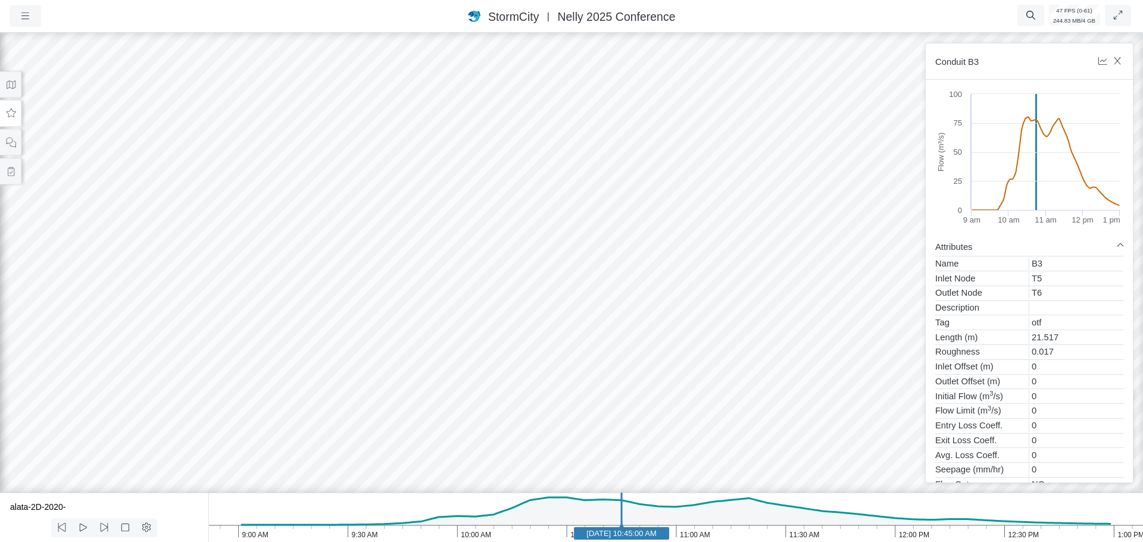
click at [619, 292] on div at bounding box center [571, 286] width 1143 height 512
drag, startPoint x: 558, startPoint y: 375, endPoint x: 802, endPoint y: 217, distance: 290.7
drag, startPoint x: 763, startPoint y: 323, endPoint x: 613, endPoint y: 299, distance: 151.2
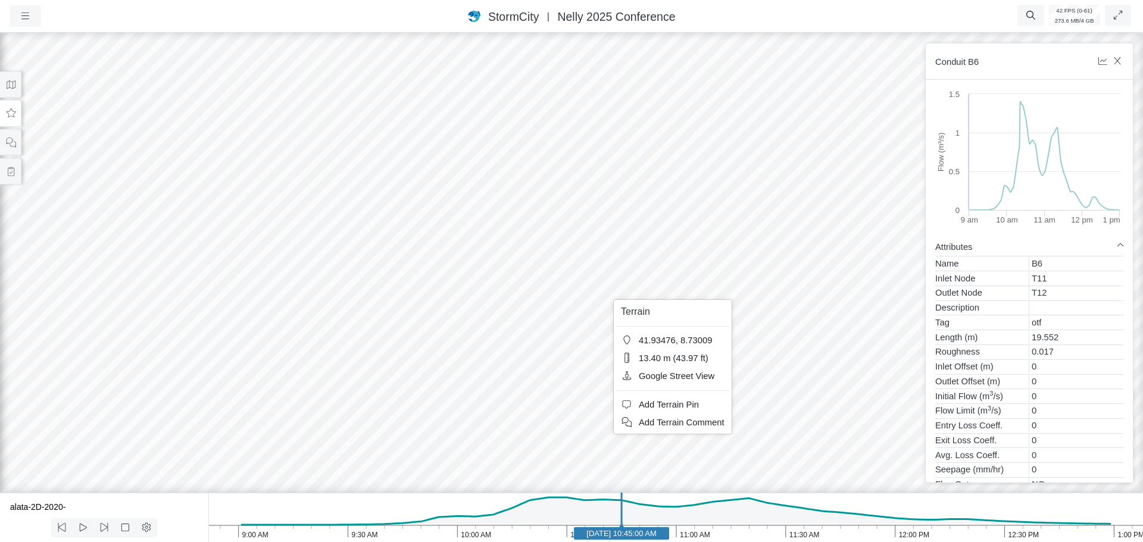
click at [485, 292] on div at bounding box center [571, 286] width 1143 height 512
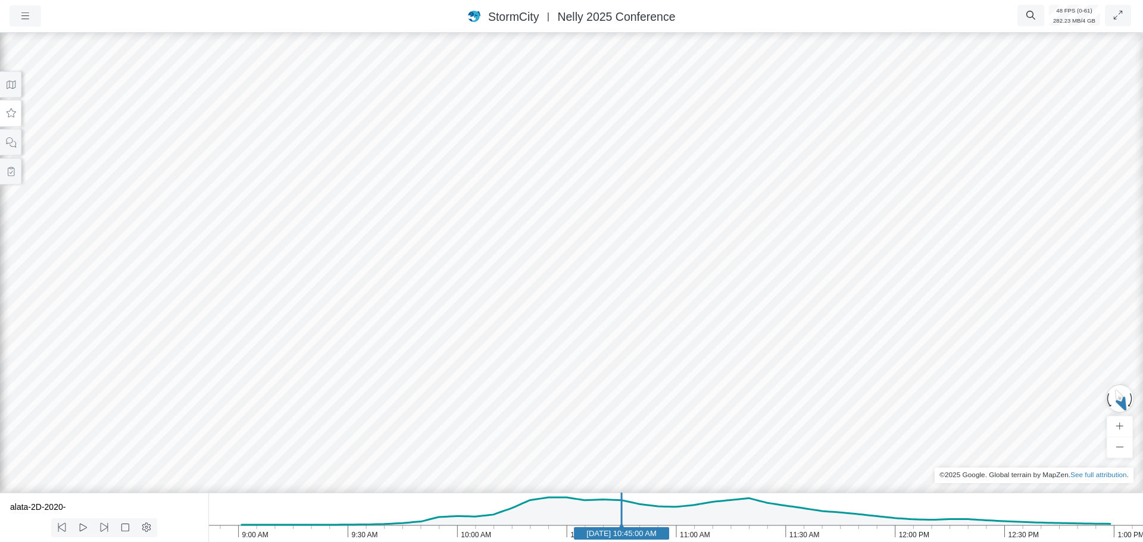
drag, startPoint x: 735, startPoint y: 223, endPoint x: 195, endPoint y: 236, distance: 540.2
drag, startPoint x: 435, startPoint y: 216, endPoint x: 1089, endPoint y: 174, distance: 655.7
drag, startPoint x: 594, startPoint y: 219, endPoint x: 567, endPoint y: 235, distance: 30.7
drag, startPoint x: 422, startPoint y: 229, endPoint x: 417, endPoint y: 240, distance: 12.5
drag, startPoint x: 240, startPoint y: 184, endPoint x: 760, endPoint y: 165, distance: 520.1
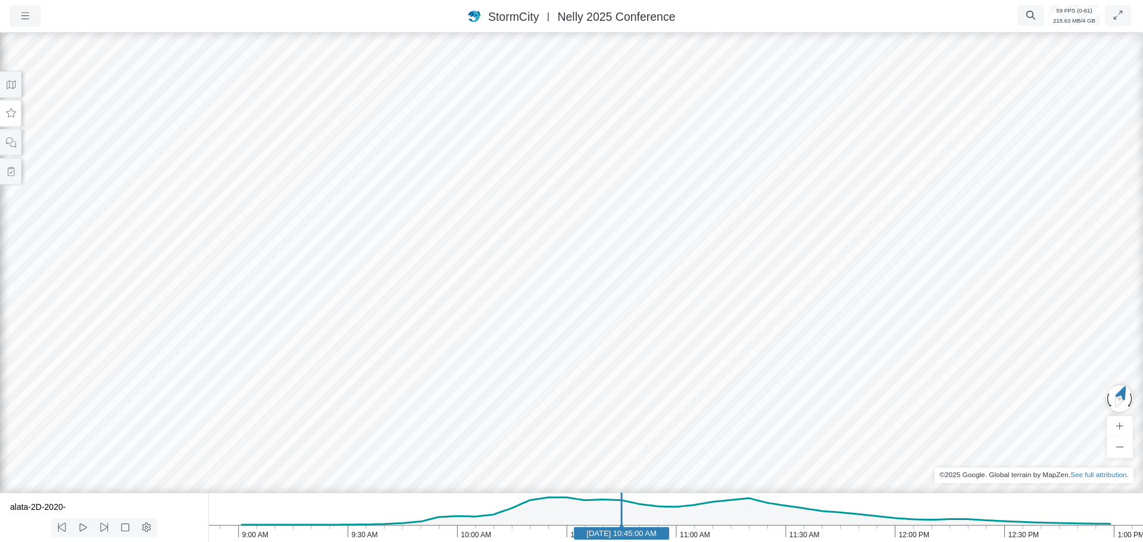
click at [760, 165] on div at bounding box center [571, 286] width 1143 height 512
drag, startPoint x: 581, startPoint y: 283, endPoint x: 380, endPoint y: 240, distance: 204.7
drag, startPoint x: 556, startPoint y: 270, endPoint x: 490, endPoint y: 180, distance: 110.8
click at [678, 278] on div at bounding box center [571, 286] width 1143 height 512
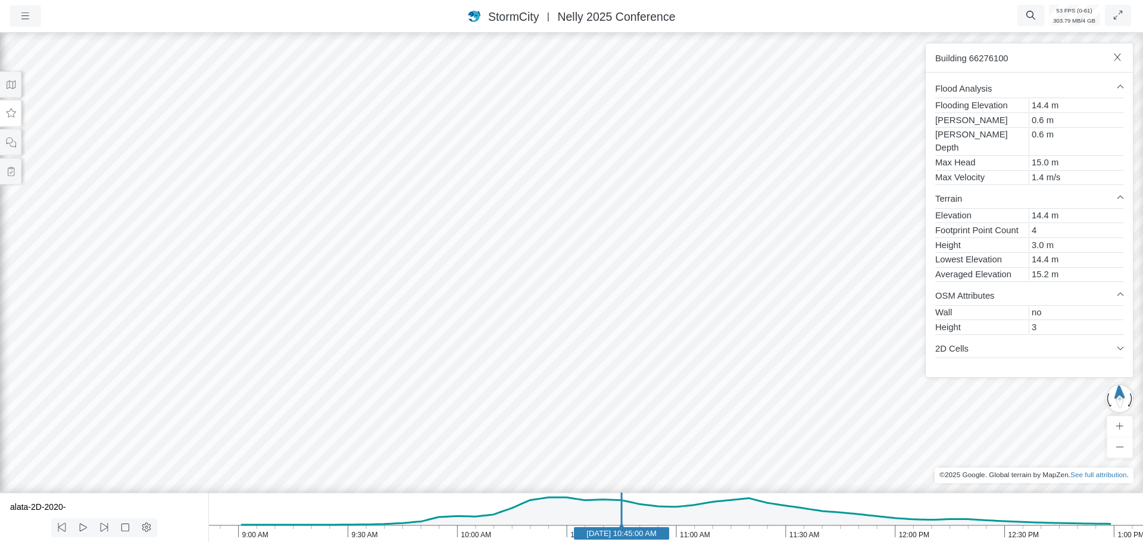
click at [641, 264] on div at bounding box center [571, 286] width 1143 height 512
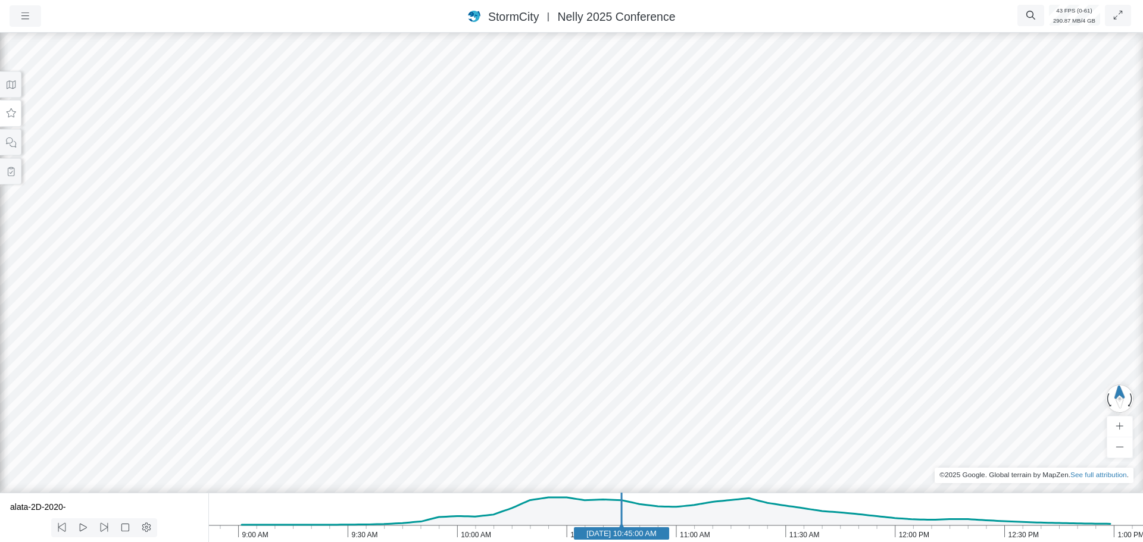
click at [448, 249] on div at bounding box center [571, 286] width 1143 height 512
drag, startPoint x: 616, startPoint y: 231, endPoint x: 595, endPoint y: 310, distance: 81.5
drag, startPoint x: 696, startPoint y: 270, endPoint x: 672, endPoint y: 268, distance: 24.5
drag, startPoint x: 673, startPoint y: 270, endPoint x: 526, endPoint y: 253, distance: 148.7
click at [526, 253] on div at bounding box center [571, 286] width 1143 height 512
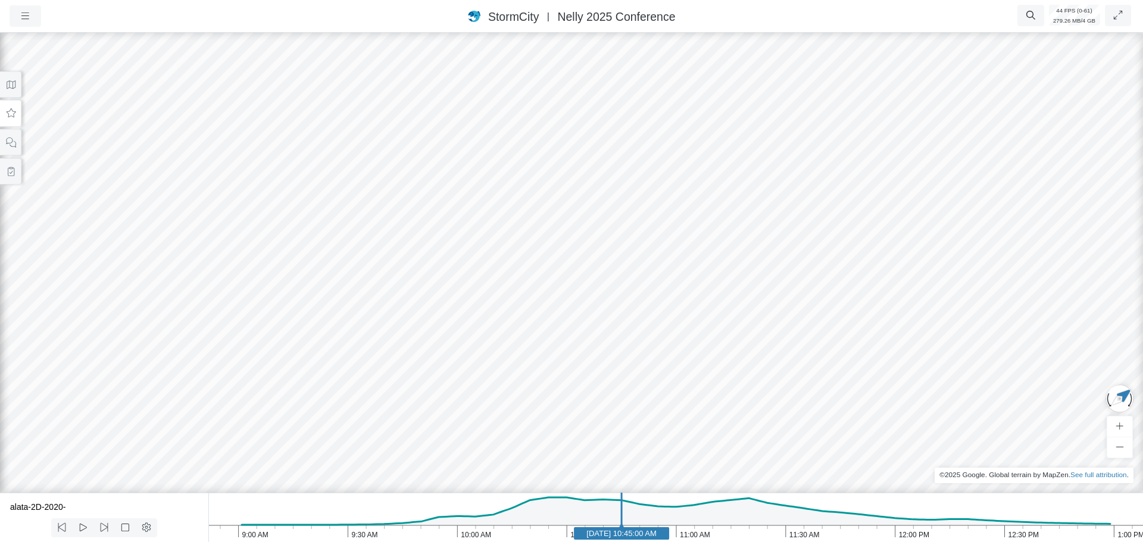
drag, startPoint x: 555, startPoint y: 288, endPoint x: 612, endPoint y: 279, distance: 57.9
drag, startPoint x: 585, startPoint y: 307, endPoint x: 545, endPoint y: 328, distance: 45.0
drag, startPoint x: 165, startPoint y: 185, endPoint x: 1101, endPoint y: 160, distance: 936.3
click at [1101, 160] on div at bounding box center [571, 286] width 1143 height 512
drag, startPoint x: 179, startPoint y: 140, endPoint x: 978, endPoint y: 160, distance: 798.7
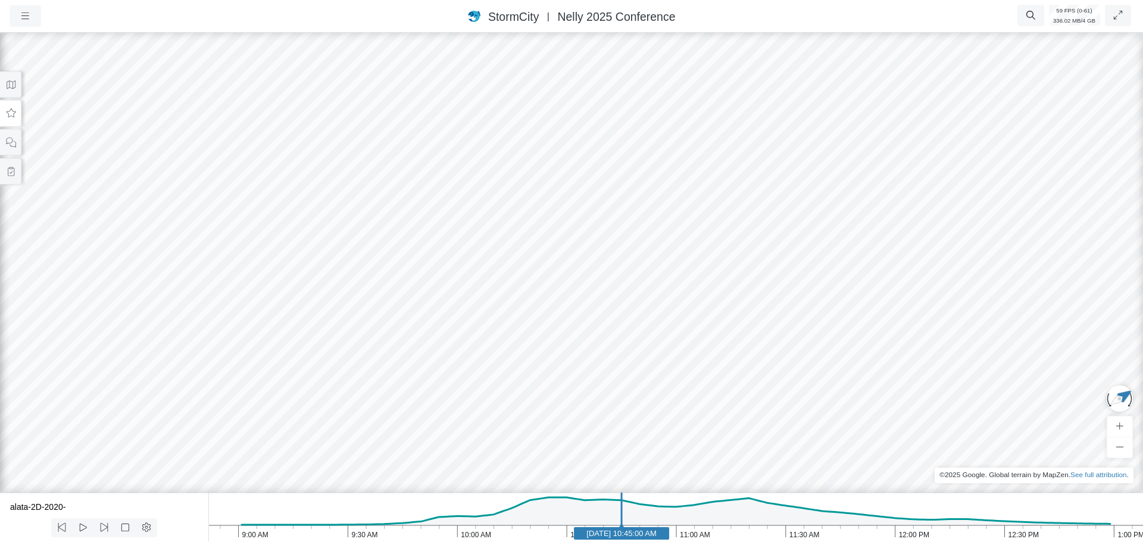
click at [978, 160] on div at bounding box center [571, 286] width 1143 height 512
drag, startPoint x: 407, startPoint y: 233, endPoint x: 771, endPoint y: 227, distance: 363.8
click at [771, 227] on div at bounding box center [571, 286] width 1143 height 512
drag, startPoint x: 682, startPoint y: 241, endPoint x: 449, endPoint y: 230, distance: 233.1
drag, startPoint x: 533, startPoint y: 249, endPoint x: 549, endPoint y: 221, distance: 32.0
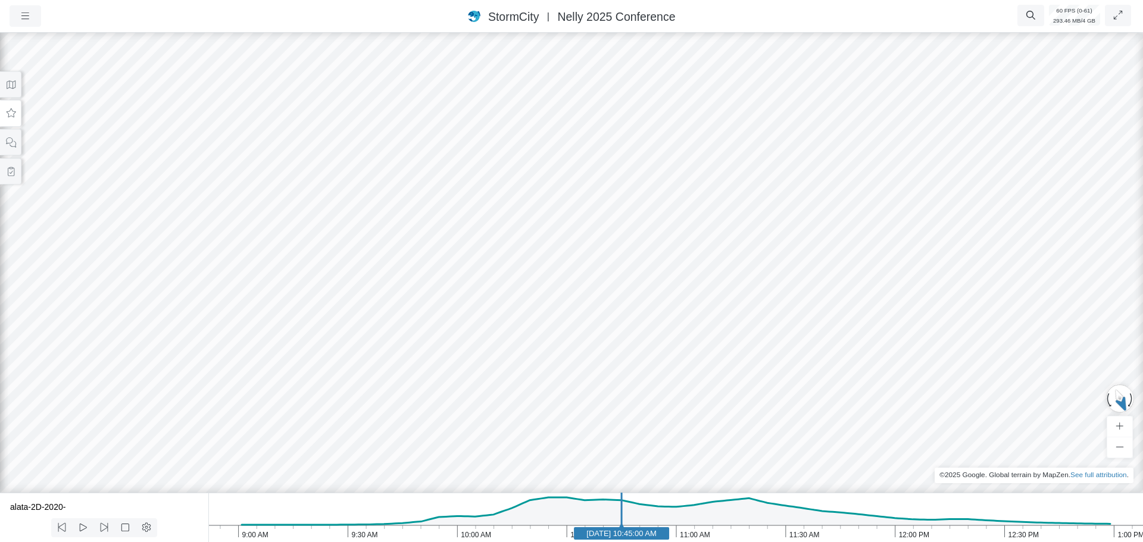
click at [426, 534] on icon "1:00 PM 12:30 PM 12:00 PM 11:30 AM 11:00 AM 10:30 AM 10:00 AM 9:30 AM 9:00 AM J…" at bounding box center [675, 517] width 935 height 49
drag, startPoint x: 580, startPoint y: 298, endPoint x: 599, endPoint y: 286, distance: 22.2
click at [458, 538] on text "Jun 11, 2020 9:52:00 AM" at bounding box center [427, 533] width 65 height 9
drag, startPoint x: 546, startPoint y: 247, endPoint x: 453, endPoint y: 316, distance: 115.9
drag, startPoint x: 492, startPoint y: 239, endPoint x: 484, endPoint y: 242, distance: 8.1
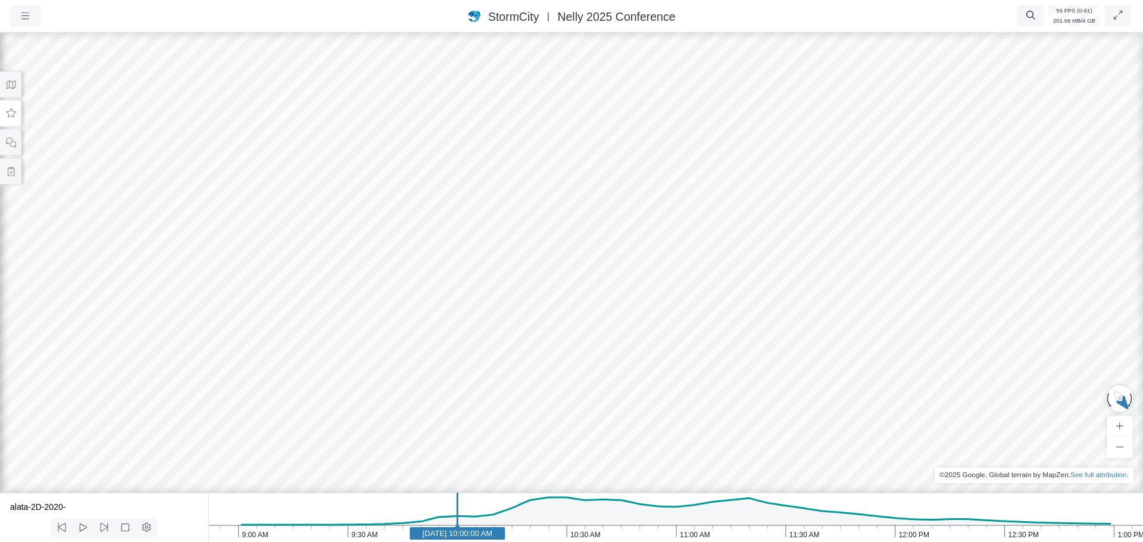
click at [491, 239] on div at bounding box center [571, 286] width 1143 height 512
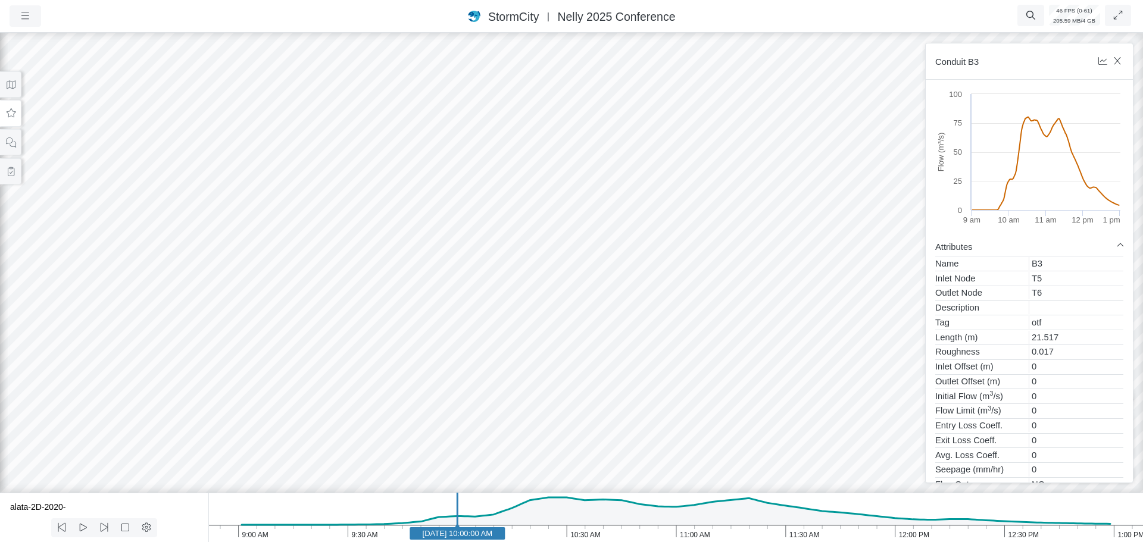
click at [461, 224] on div at bounding box center [571, 286] width 1143 height 512
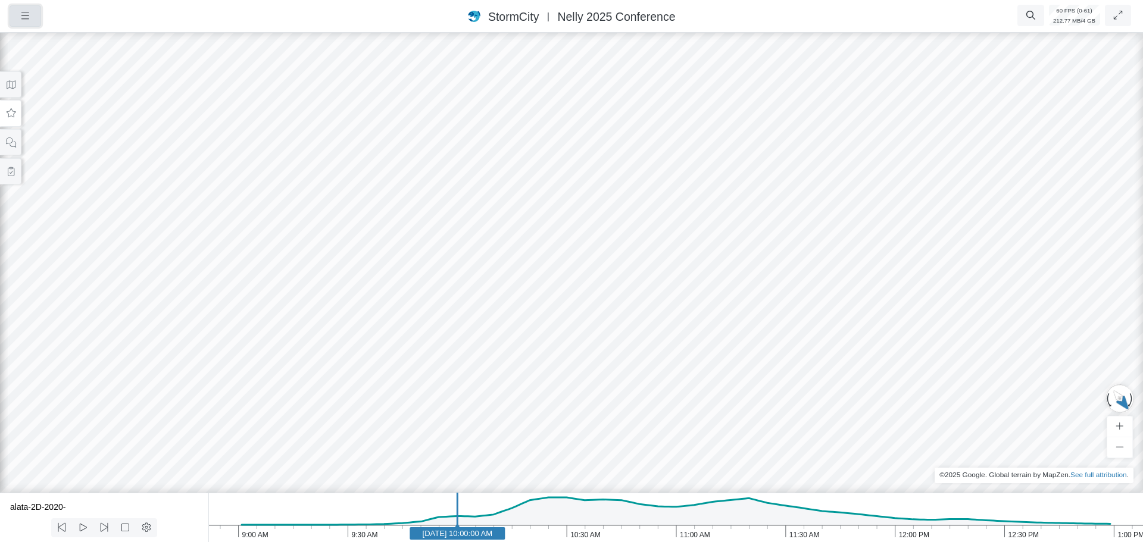
click at [23, 26] on button "button" at bounding box center [26, 15] width 32 height 21
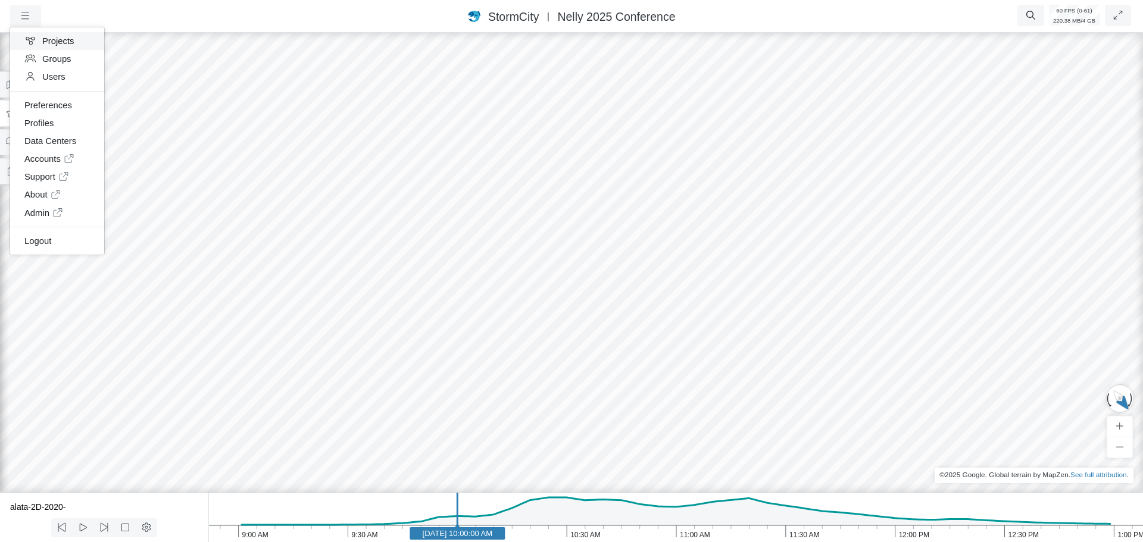
click at [48, 38] on link "Projects" at bounding box center [57, 41] width 94 height 18
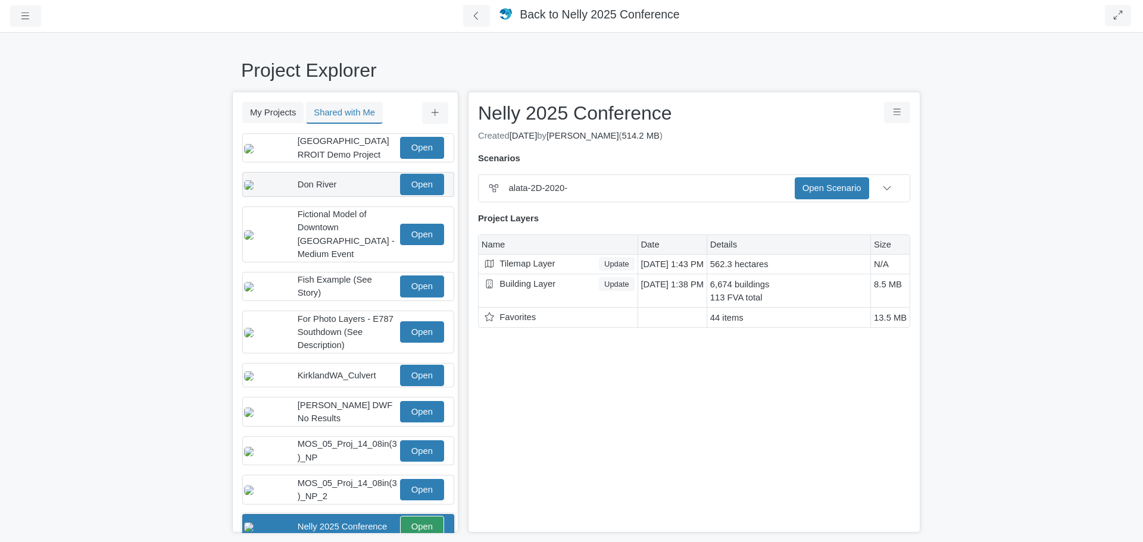
click at [343, 195] on div "Don River Open" at bounding box center [344, 184] width 200 height 21
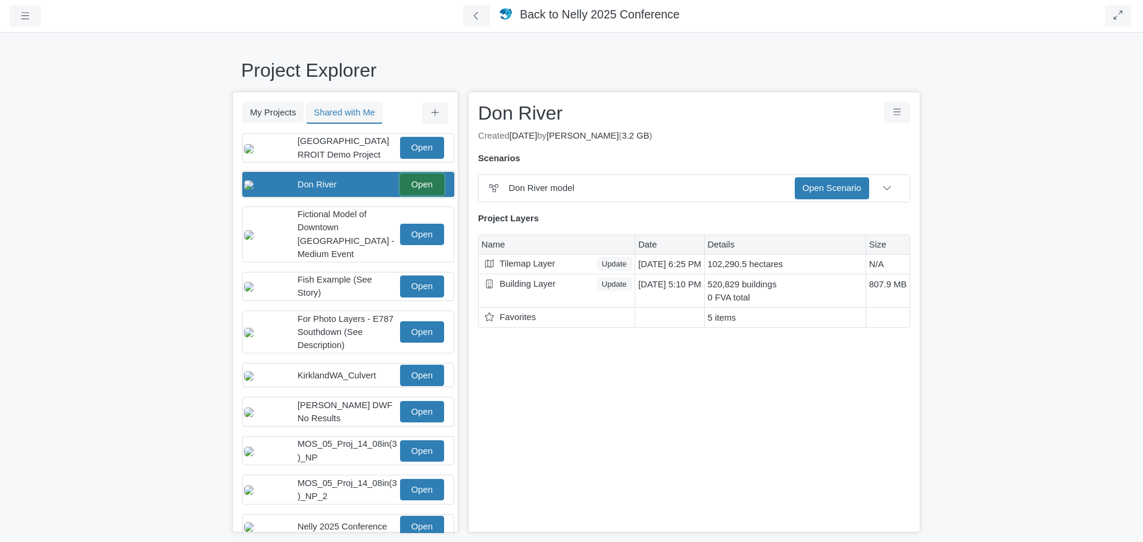
click at [422, 191] on link "Open" at bounding box center [422, 184] width 44 height 21
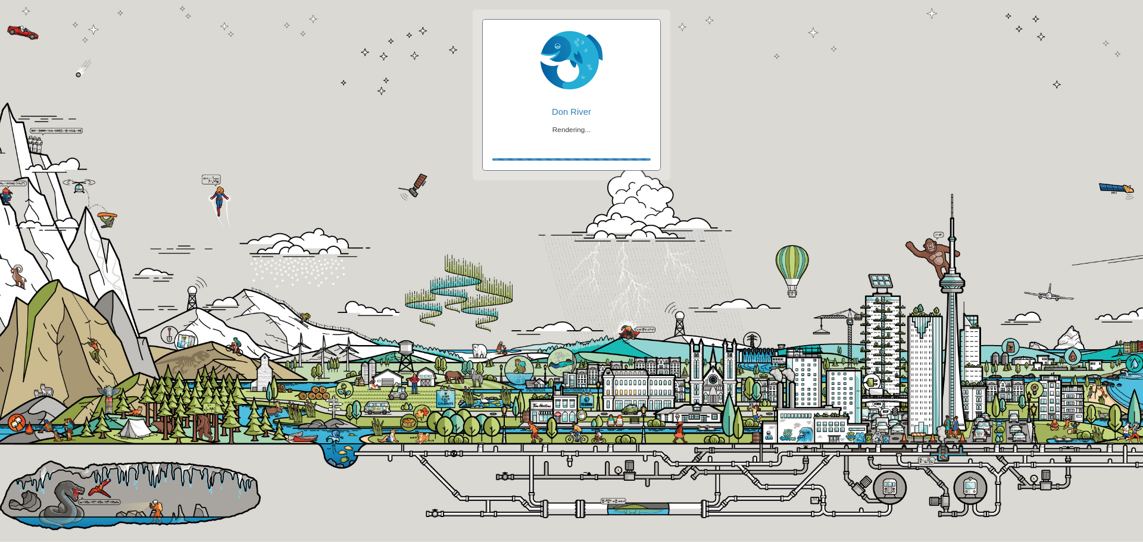
checkbox input "true"
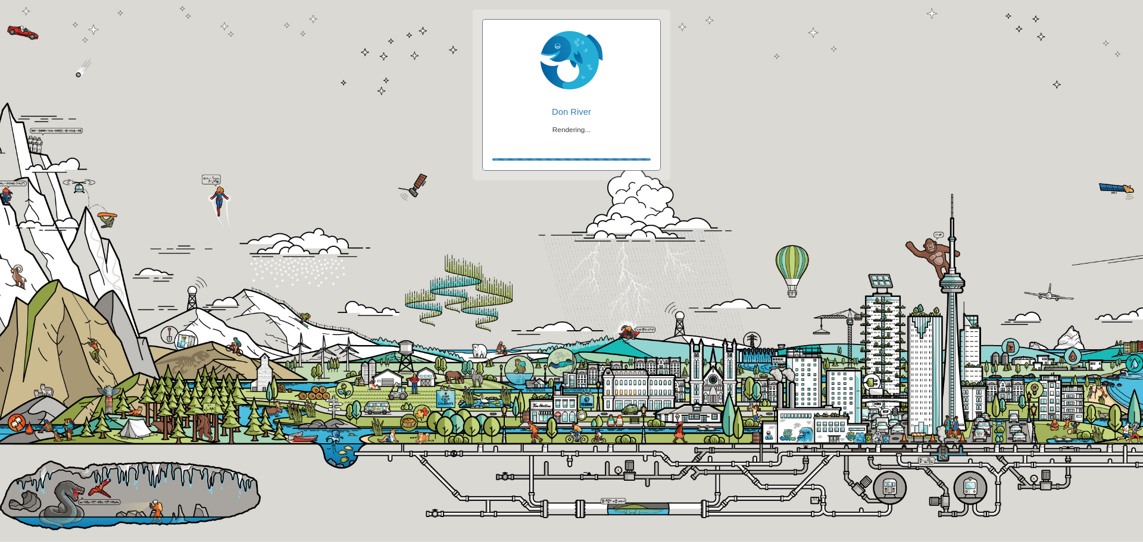
checkbox input "true"
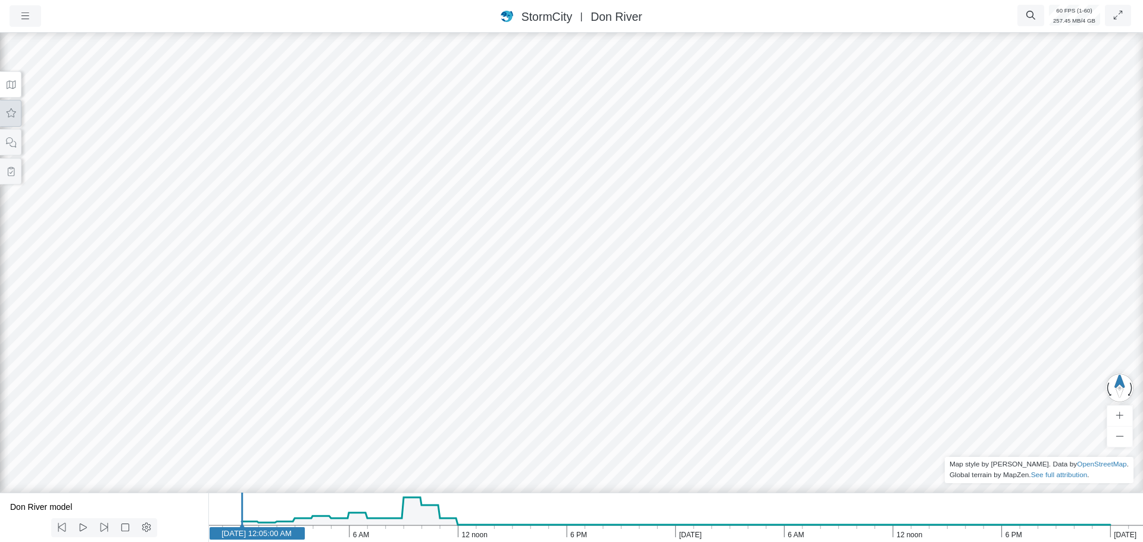
click at [8, 118] on button at bounding box center [10, 113] width 21 height 27
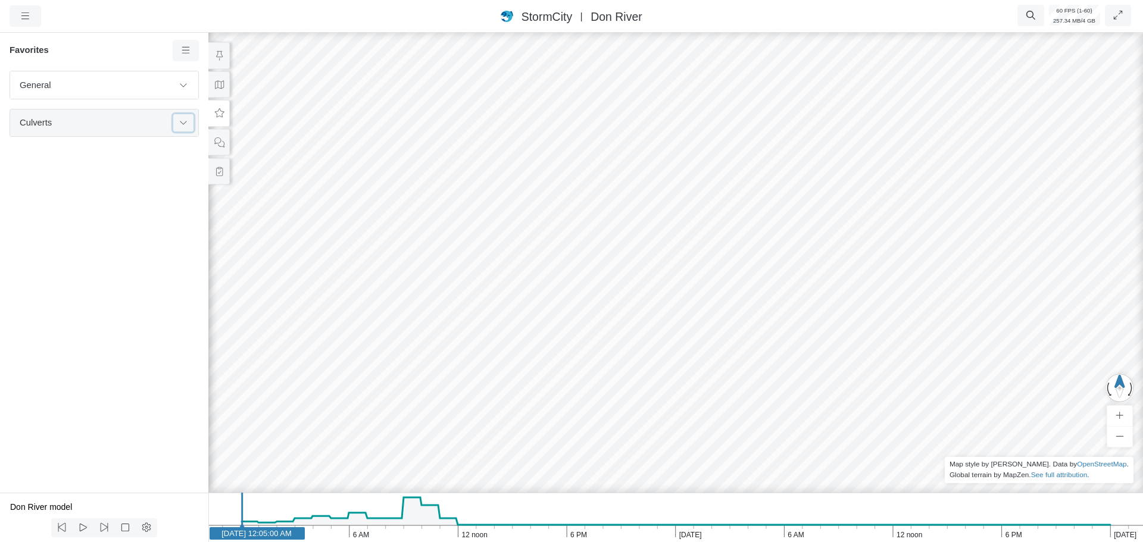
click at [182, 129] on button at bounding box center [183, 122] width 20 height 17
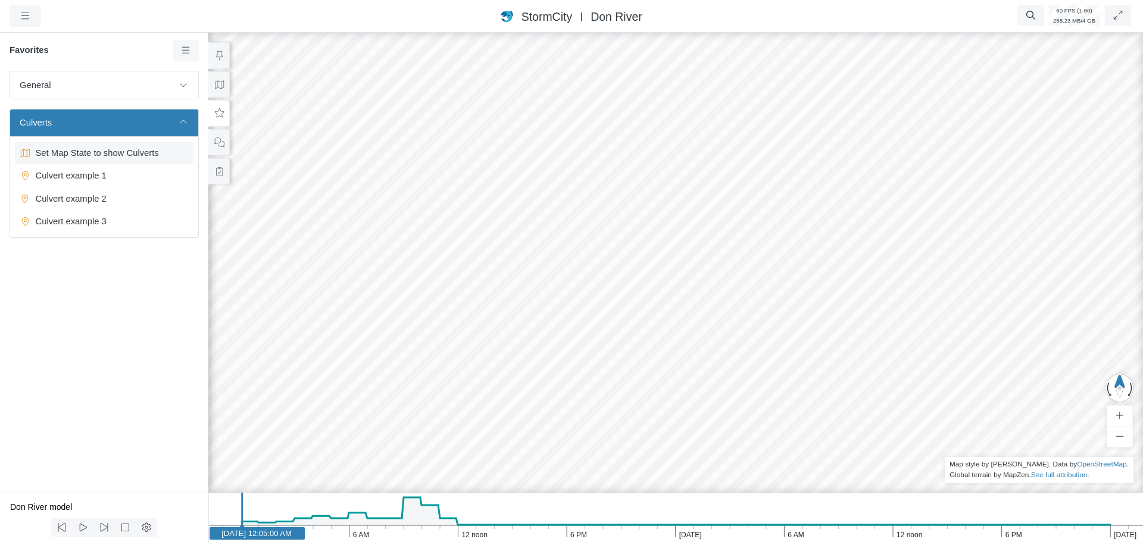
click at [100, 160] on span "Set Map State to show Culverts" at bounding box center [105, 152] width 149 height 13
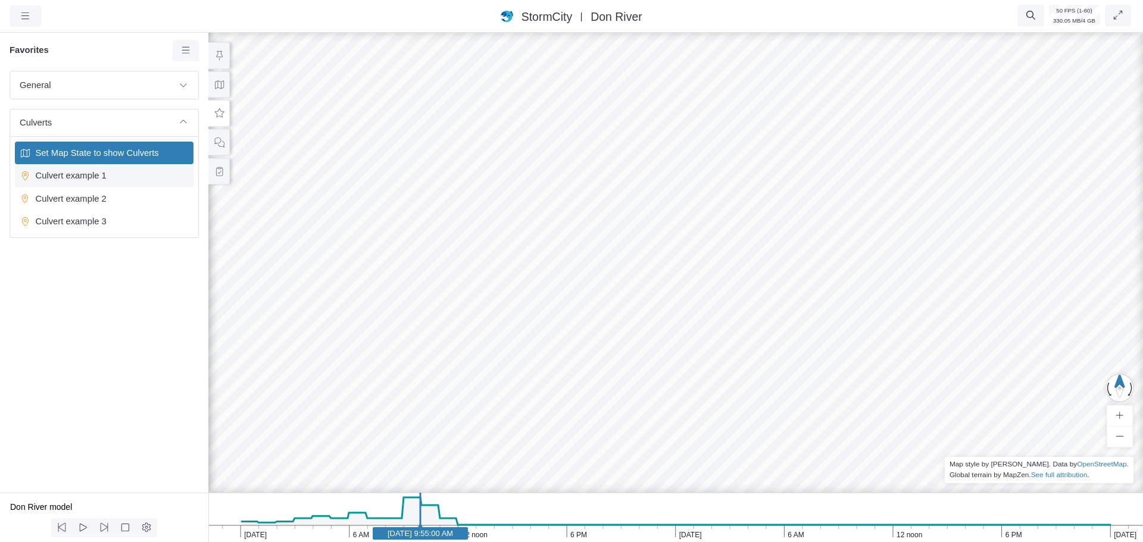
click at [95, 177] on span "Culvert example 1" at bounding box center [105, 175] width 149 height 13
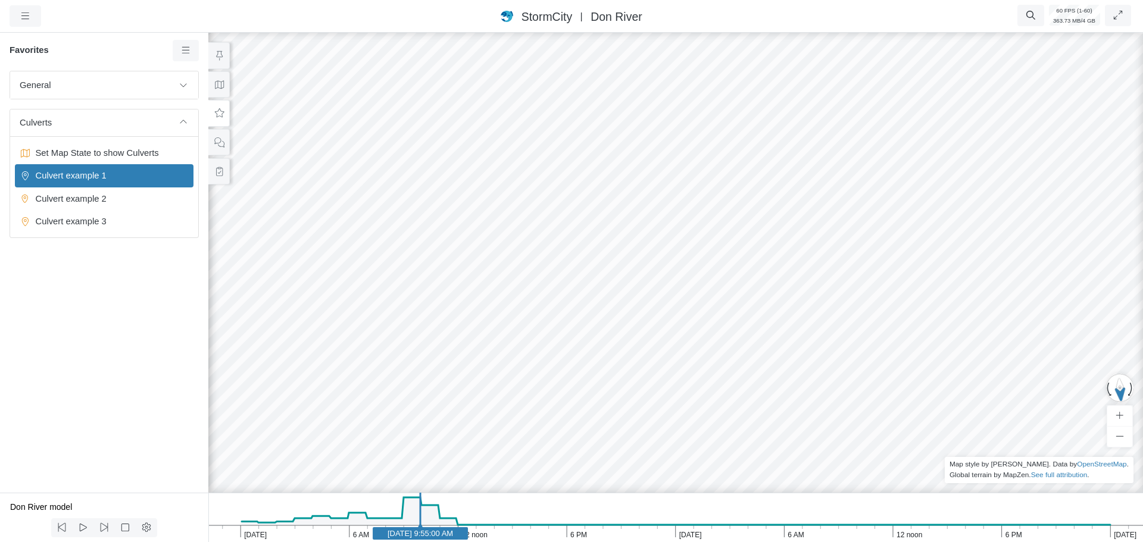
click at [336, 531] on icon "[DATE] 6 PM 12 noon 6 AM [DATE] 6 PM 12 noon 6 AM [DATE] [DATE] 9:55:00 AM" at bounding box center [675, 517] width 935 height 49
click at [295, 536] on rect at bounding box center [337, 534] width 95 height 13
click at [269, 542] on icon "[DATE] 6 PM 12 noon 6 AM [DATE] 6 PM 12 noon 6 AM [DATE] [DATE] 3:00:00 AM" at bounding box center [675, 517] width 935 height 49
click at [248, 535] on text "[DATE] 1:35:00 AM" at bounding box center [268, 533] width 65 height 9
drag, startPoint x: 668, startPoint y: 411, endPoint x: 465, endPoint y: 422, distance: 203.4
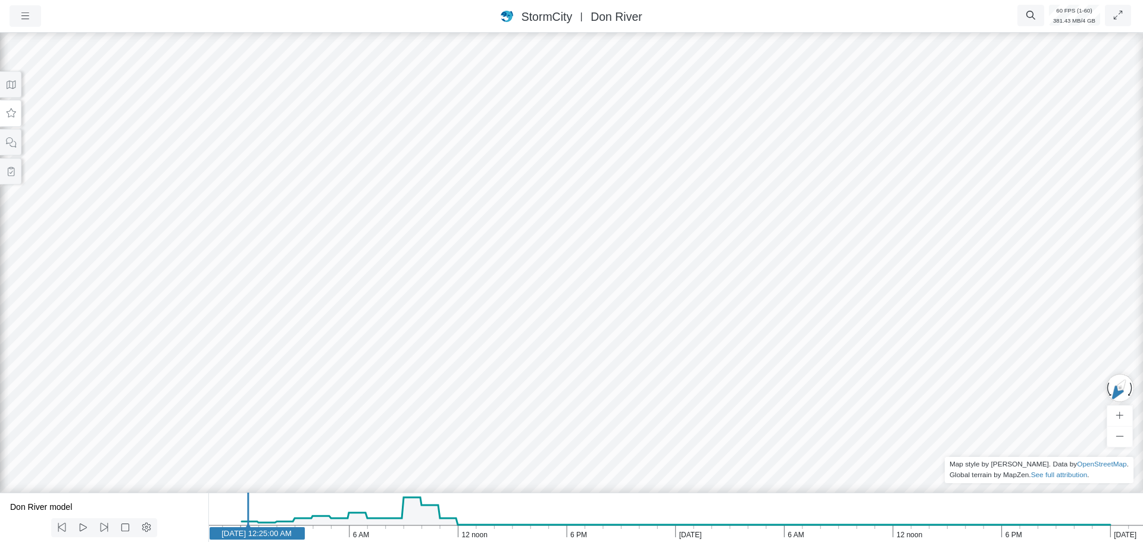
drag, startPoint x: 837, startPoint y: 302, endPoint x: 641, endPoint y: 322, distance: 196.8
drag, startPoint x: 746, startPoint y: 324, endPoint x: 772, endPoint y: 261, distance: 67.8
click at [10, 112] on icon at bounding box center [10, 113] width 11 height 9
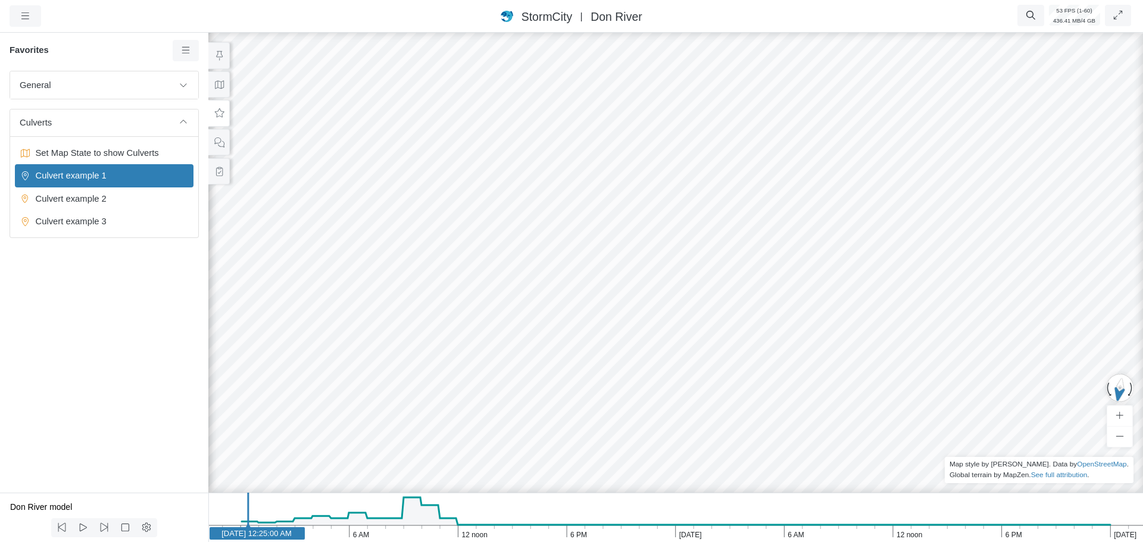
click at [97, 177] on span "Culvert example 1" at bounding box center [105, 175] width 149 height 13
click at [100, 199] on span "Culvert example 2" at bounding box center [105, 198] width 149 height 13
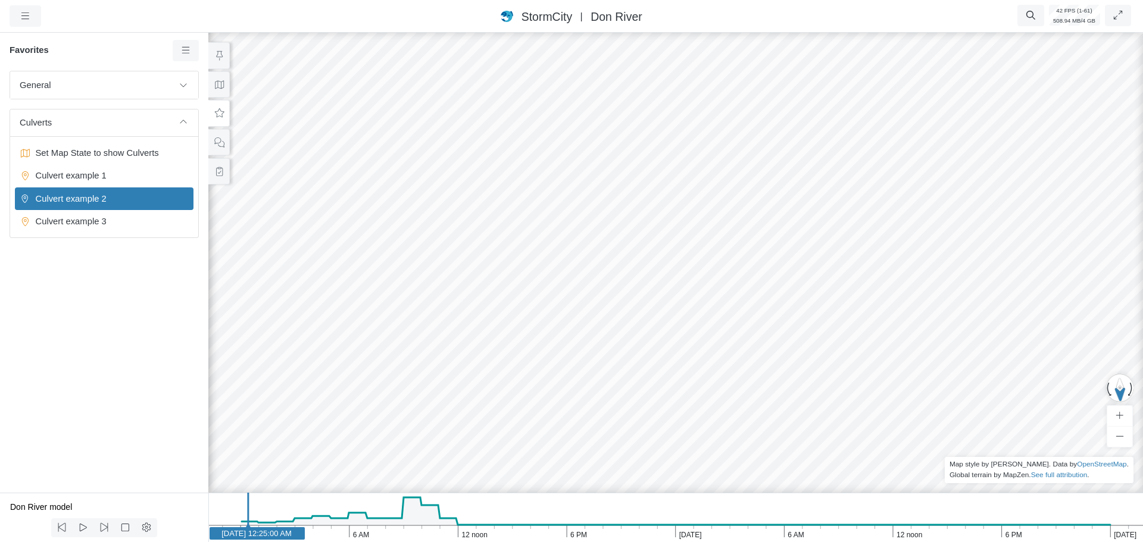
drag, startPoint x: 858, startPoint y: 369, endPoint x: 637, endPoint y: 313, distance: 227.7
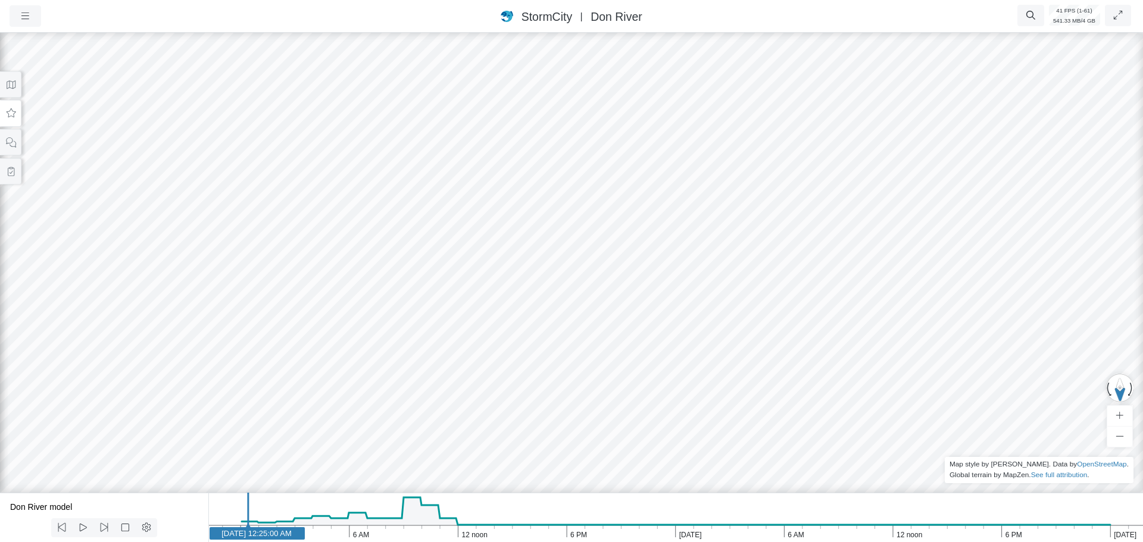
drag, startPoint x: 693, startPoint y: 413, endPoint x: 1012, endPoint y: 429, distance: 319.0
drag, startPoint x: 709, startPoint y: 382, endPoint x: 632, endPoint y: 397, distance: 78.2
click at [495, 534] on icon "[DATE] 6 PM 12 noon 6 AM [DATE] 6 PM 12 noon 6 AM [DATE] [DATE] 12:25:00 AM" at bounding box center [675, 517] width 935 height 49
drag, startPoint x: 906, startPoint y: 433, endPoint x: 661, endPoint y: 415, distance: 245.4
drag, startPoint x: 856, startPoint y: 446, endPoint x: 689, endPoint y: 428, distance: 167.7
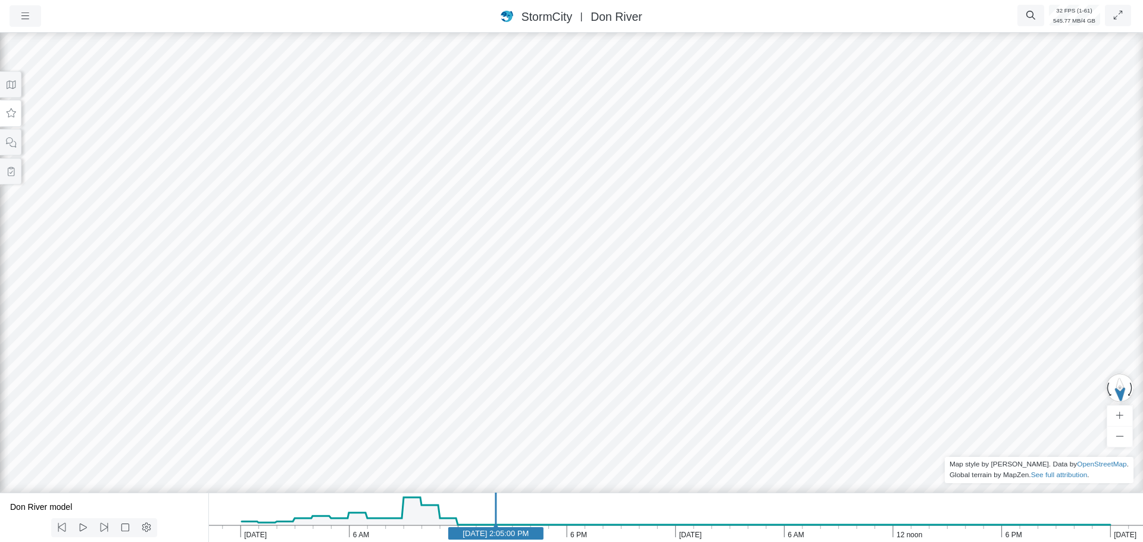
click at [689, 428] on div at bounding box center [571, 286] width 1143 height 512
drag, startPoint x: 776, startPoint y: 420, endPoint x: 1029, endPoint y: 448, distance: 255.1
drag, startPoint x: 623, startPoint y: 420, endPoint x: 888, endPoint y: 426, distance: 264.4
click at [8, 122] on button at bounding box center [10, 113] width 21 height 27
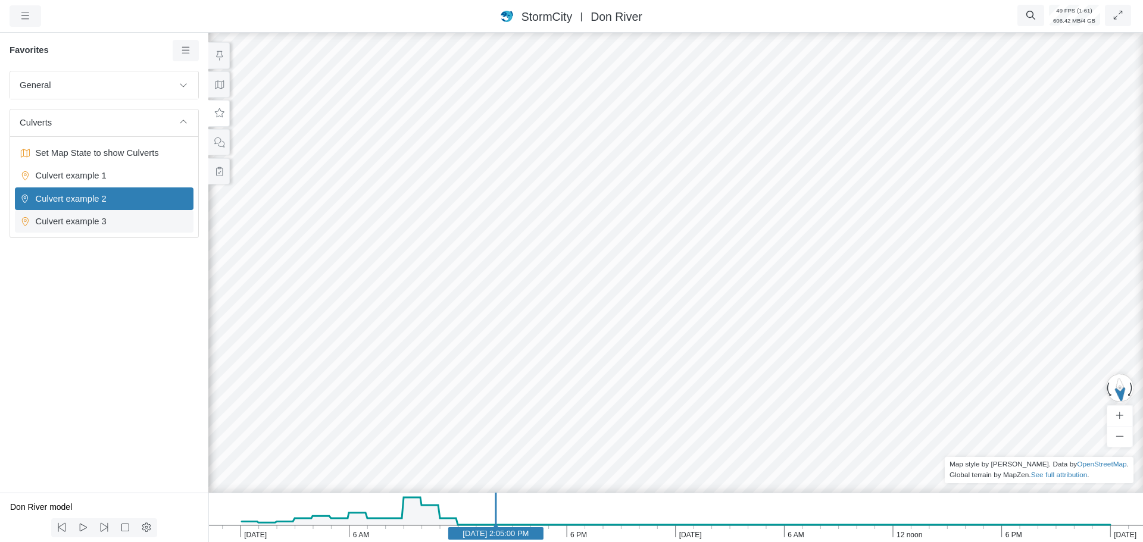
click at [85, 230] on div "Culvert example 3" at bounding box center [104, 221] width 179 height 23
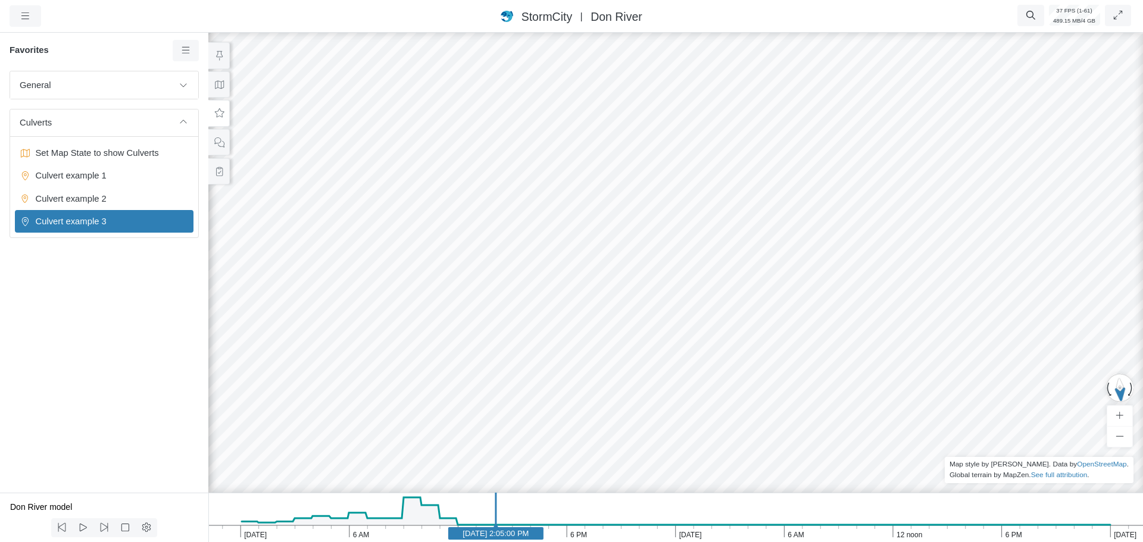
drag, startPoint x: 741, startPoint y: 373, endPoint x: 738, endPoint y: 348, distance: 25.3
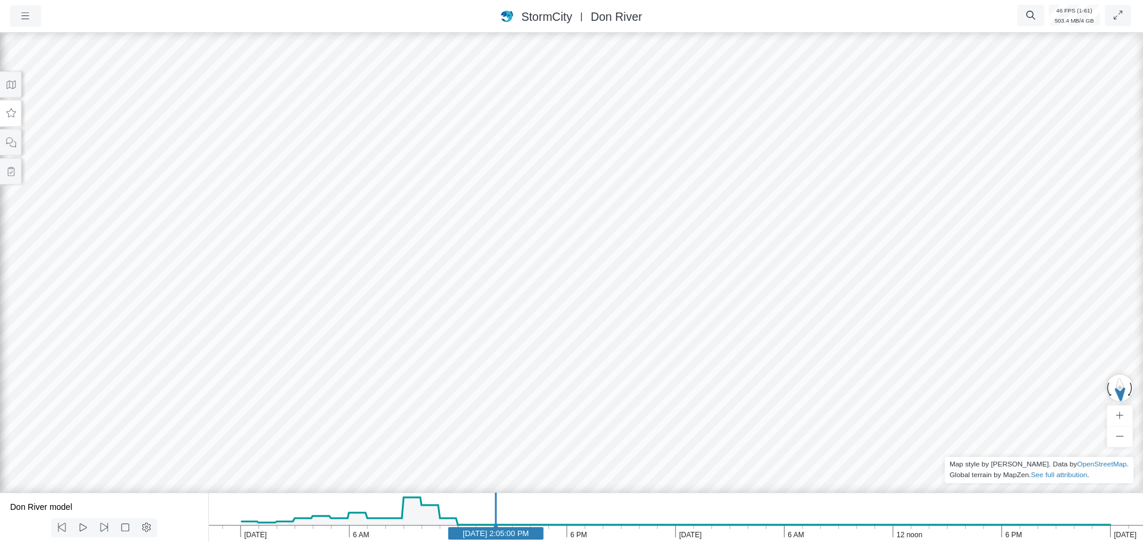
drag, startPoint x: 792, startPoint y: 369, endPoint x: 745, endPoint y: 374, distance: 46.8
click at [10, 81] on icon at bounding box center [10, 84] width 11 height 9
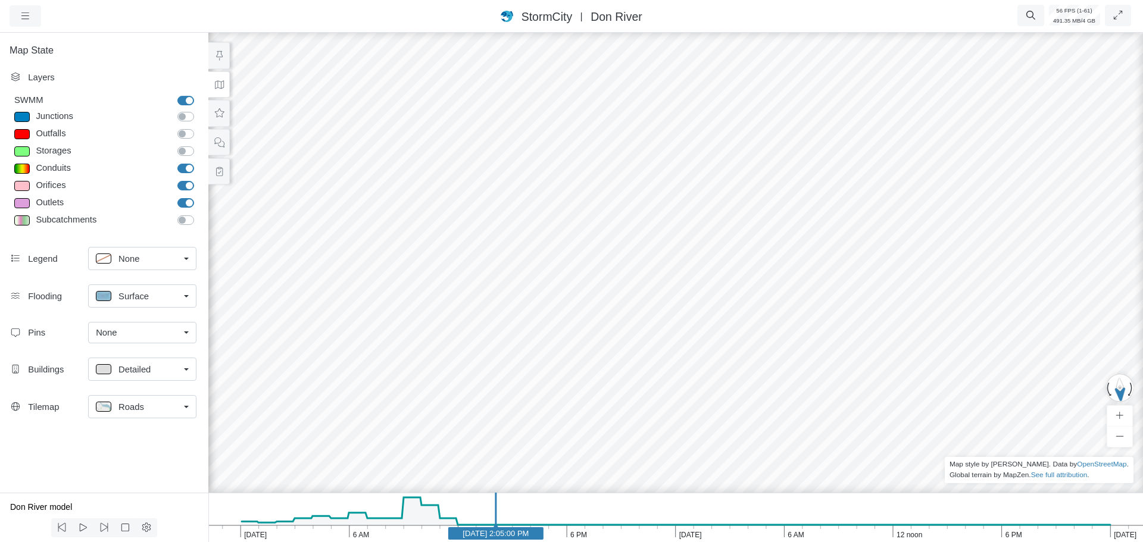
click at [154, 301] on div "Surface" at bounding box center [137, 296] width 83 height 15
click at [148, 322] on div "None" at bounding box center [142, 323] width 93 height 15
drag, startPoint x: 825, startPoint y: 313, endPoint x: 766, endPoint y: 302, distance: 59.9
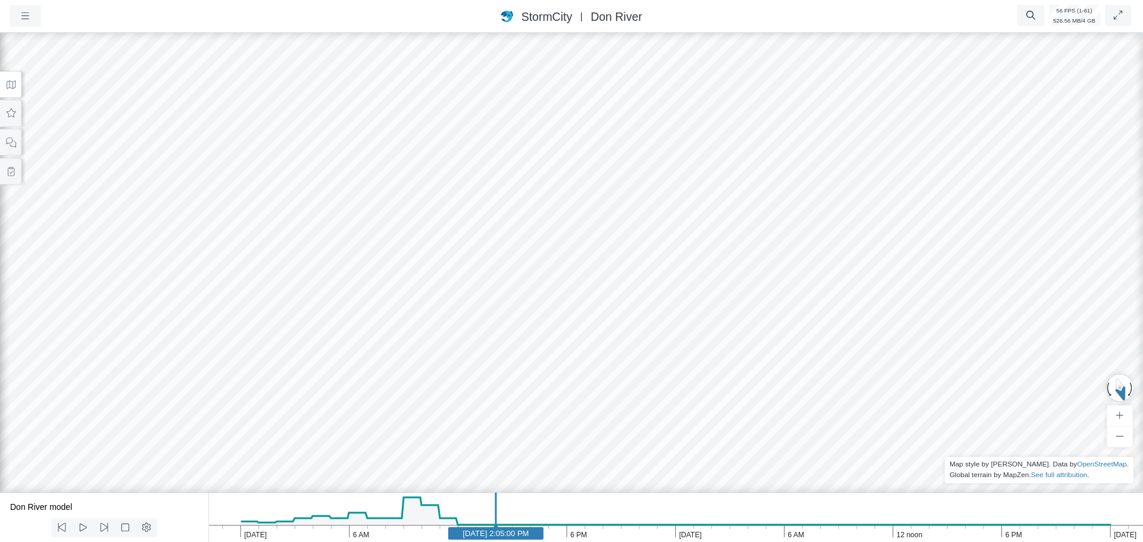
drag, startPoint x: 547, startPoint y: 305, endPoint x: 815, endPoint y: 330, distance: 269.7
click at [10, 84] on icon at bounding box center [10, 84] width 11 height 9
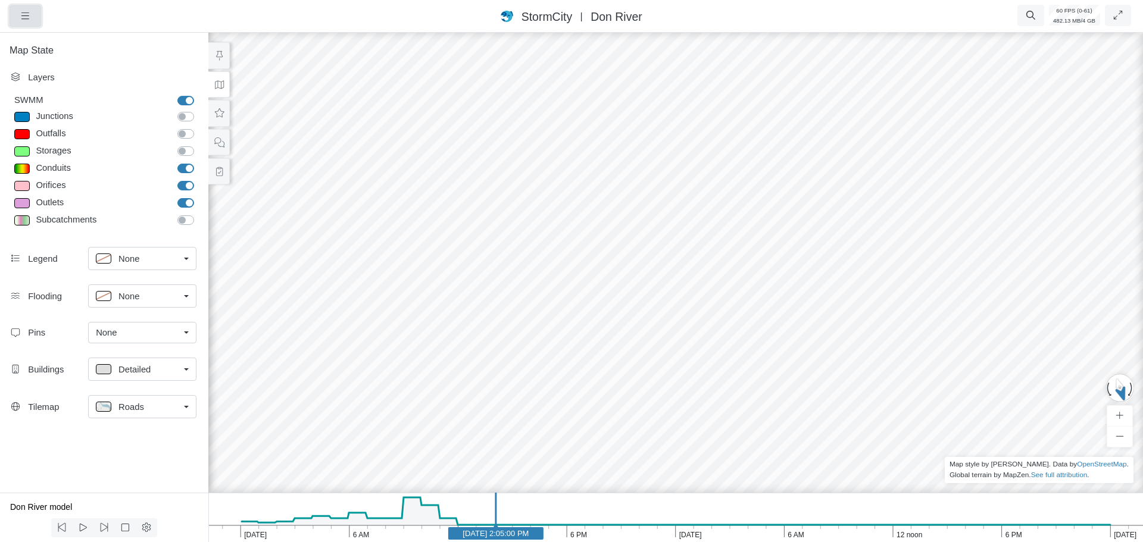
click at [28, 18] on icon "button" at bounding box center [25, 15] width 11 height 9
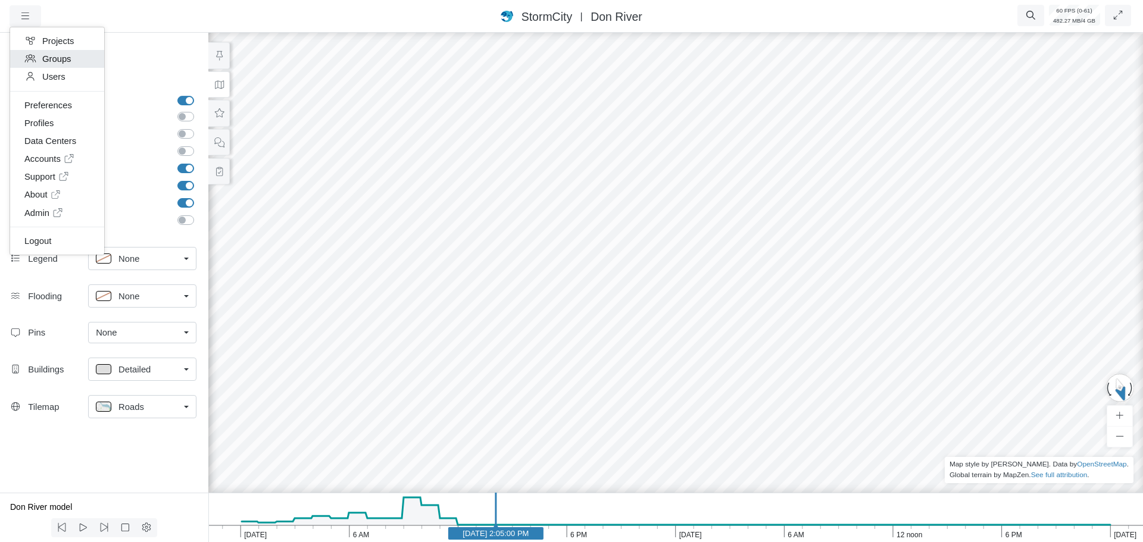
click at [52, 50] on link "Groups" at bounding box center [57, 59] width 94 height 18
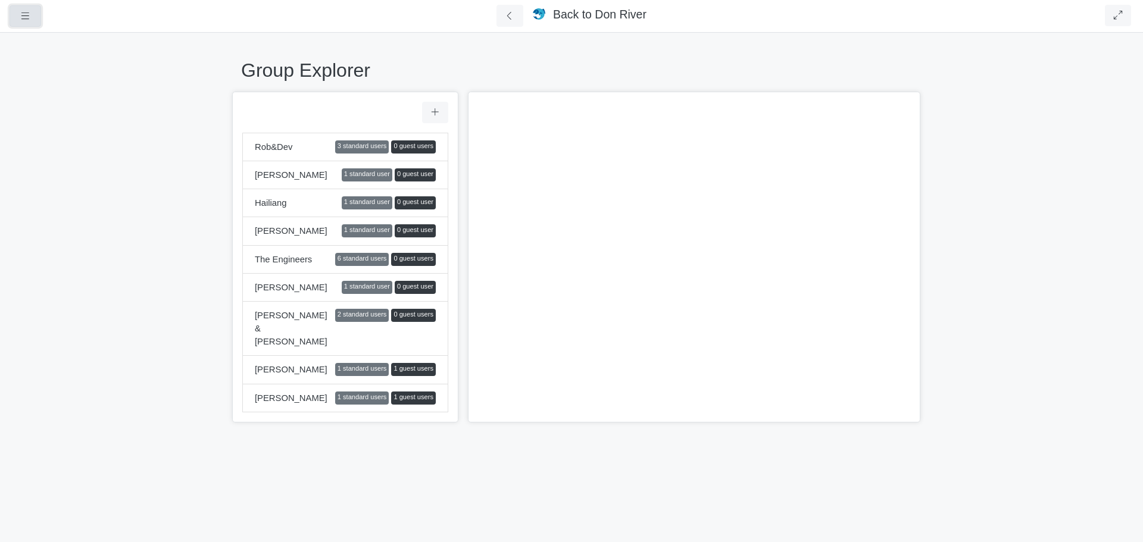
click at [30, 13] on icon "button" at bounding box center [25, 15] width 11 height 9
click at [21, 13] on icon "button" at bounding box center [25, 15] width 11 height 9
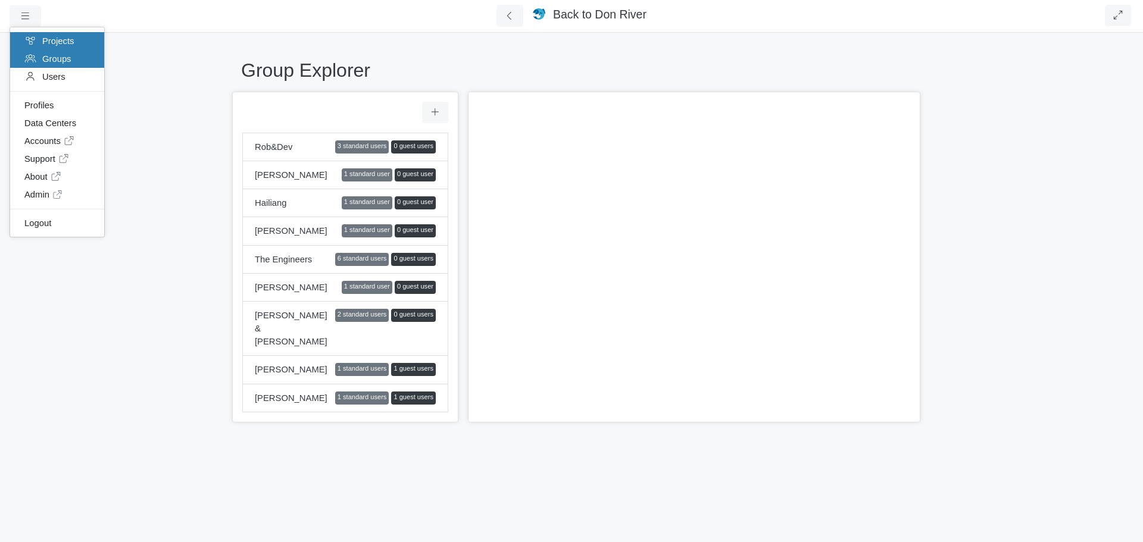
click at [57, 38] on link "Projects" at bounding box center [57, 41] width 94 height 18
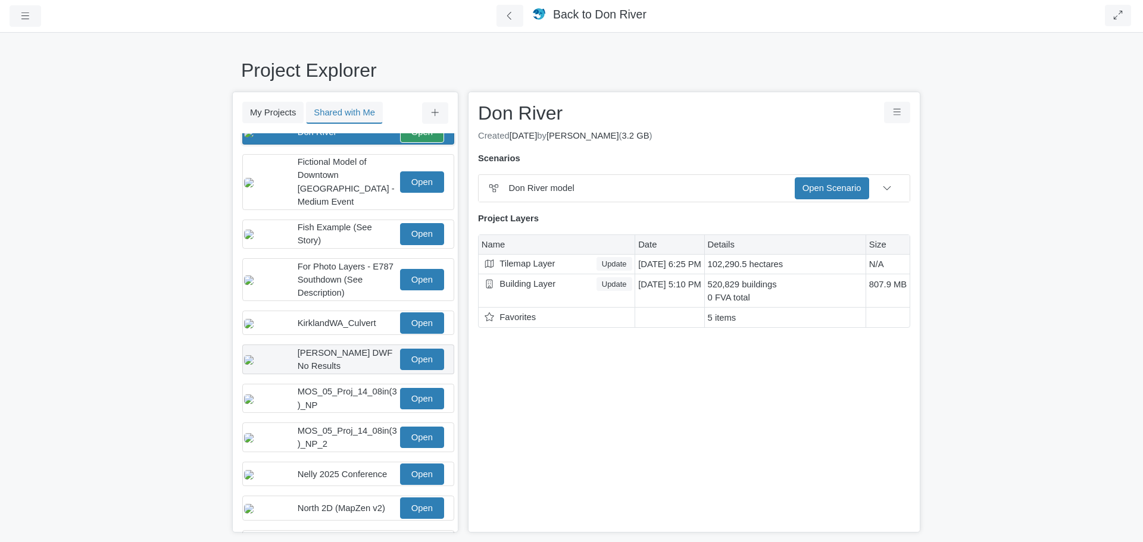
scroll to position [179, 0]
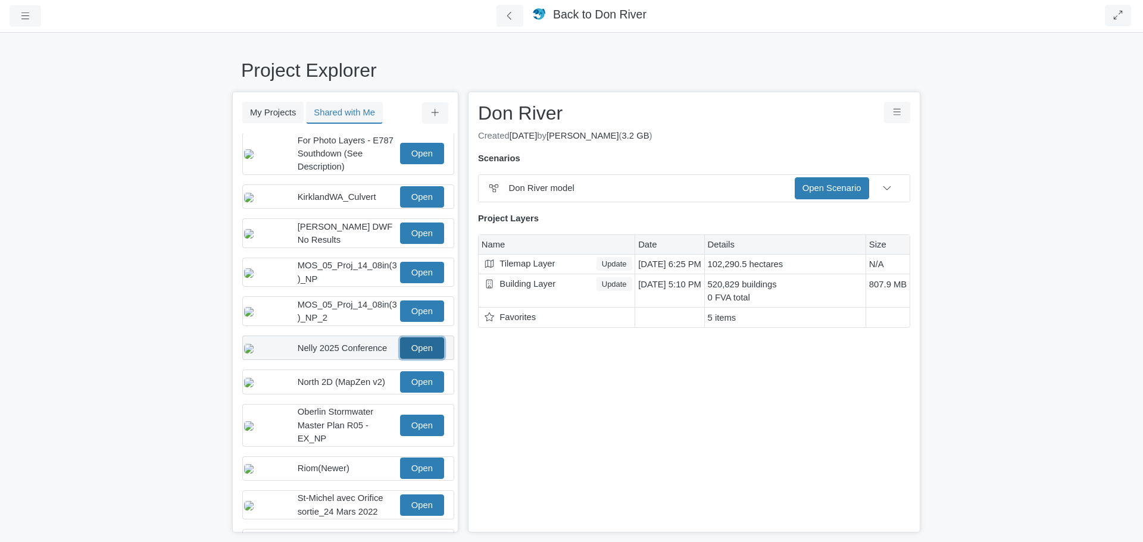
click at [425, 358] on link "Open" at bounding box center [422, 348] width 44 height 21
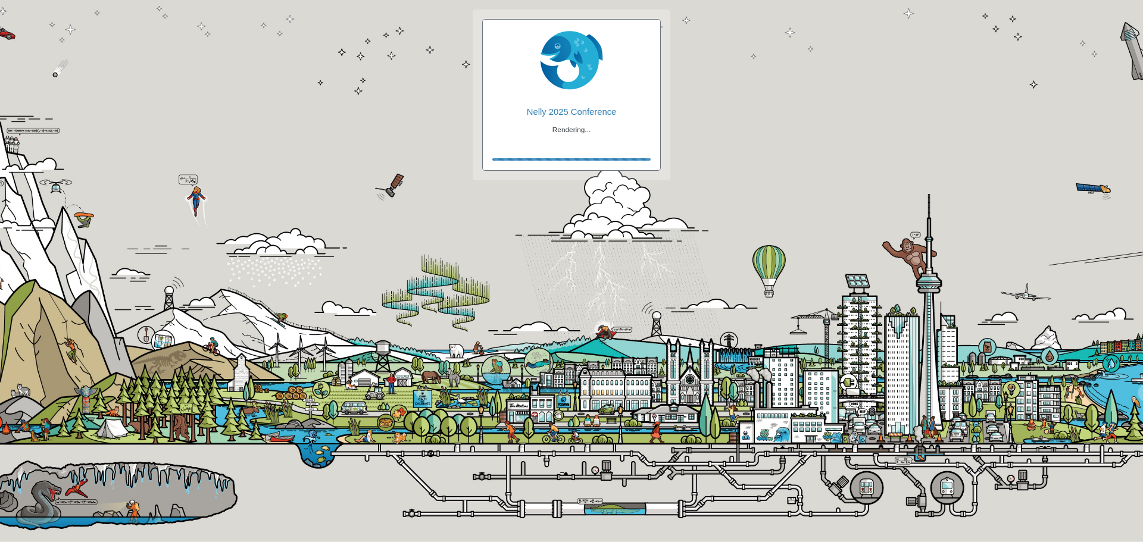
checkbox input "true"
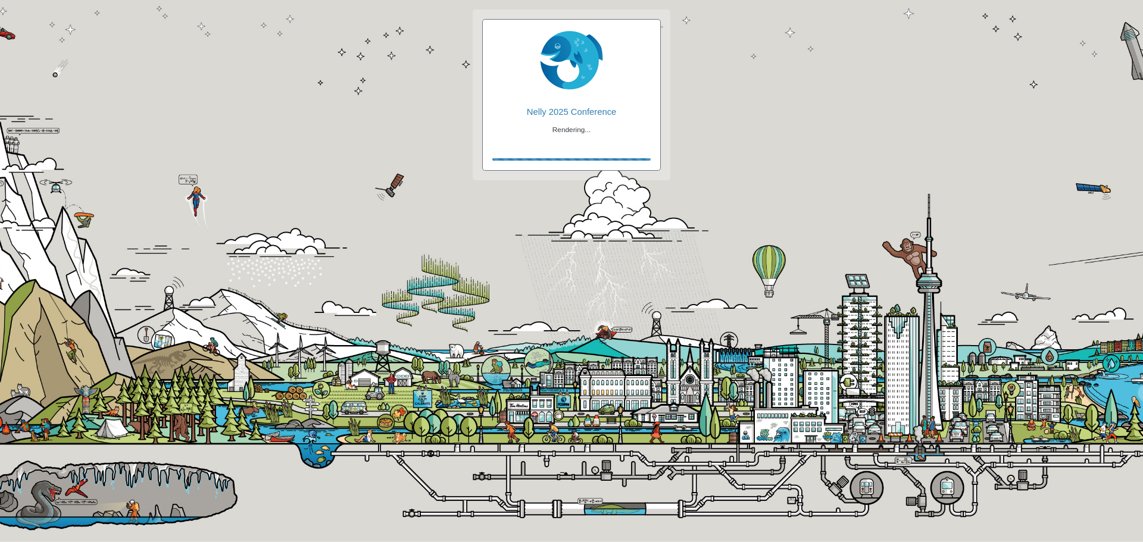
checkbox input "true"
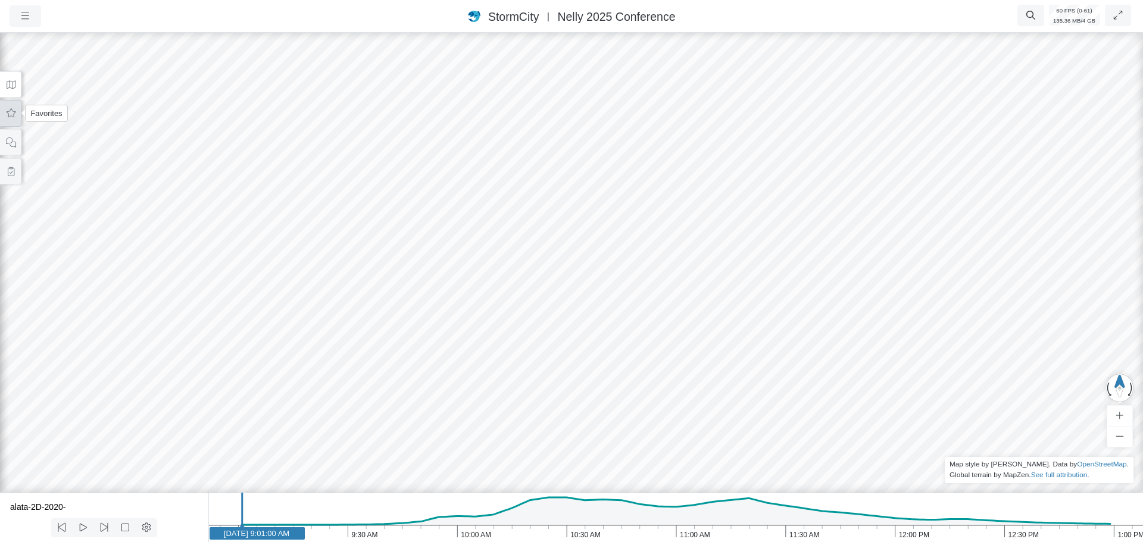
click at [15, 120] on button at bounding box center [10, 113] width 21 height 27
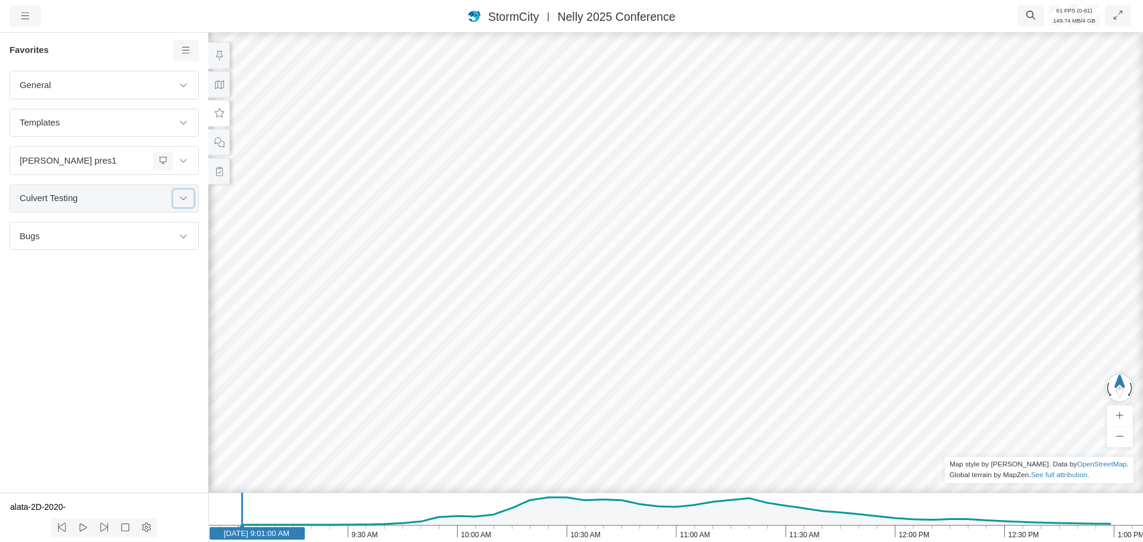
click at [182, 198] on icon at bounding box center [184, 198] width 10 height 8
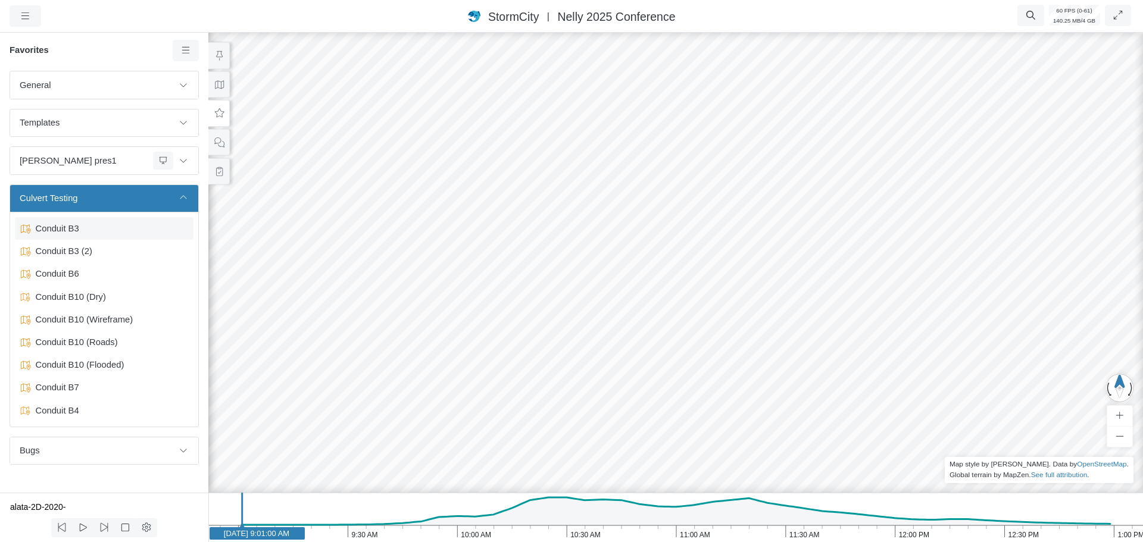
click at [88, 229] on span "Conduit B3" at bounding box center [105, 228] width 149 height 13
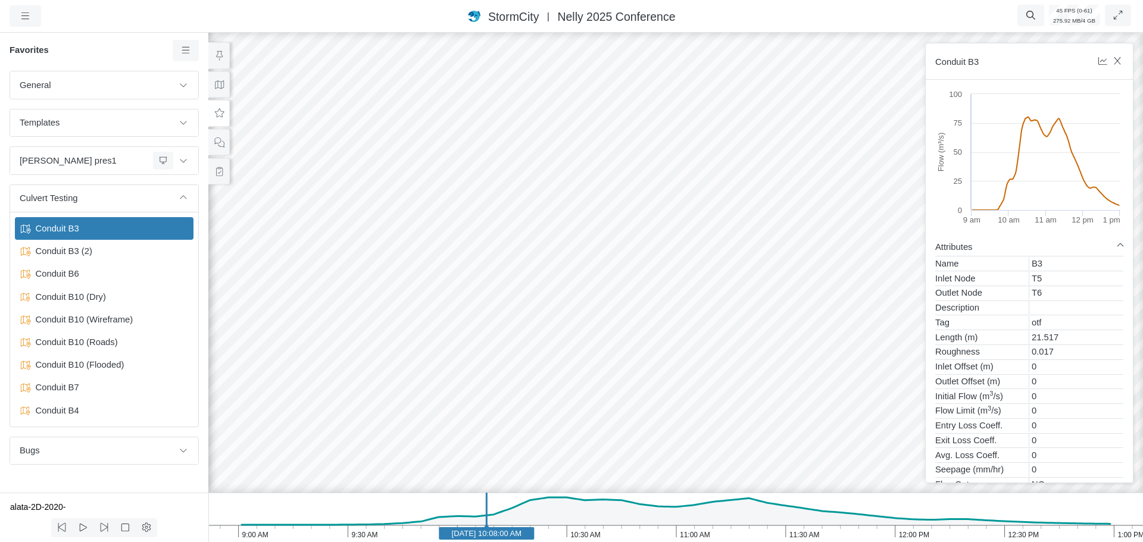
drag, startPoint x: 542, startPoint y: 263, endPoint x: 606, endPoint y: 253, distance: 64.5
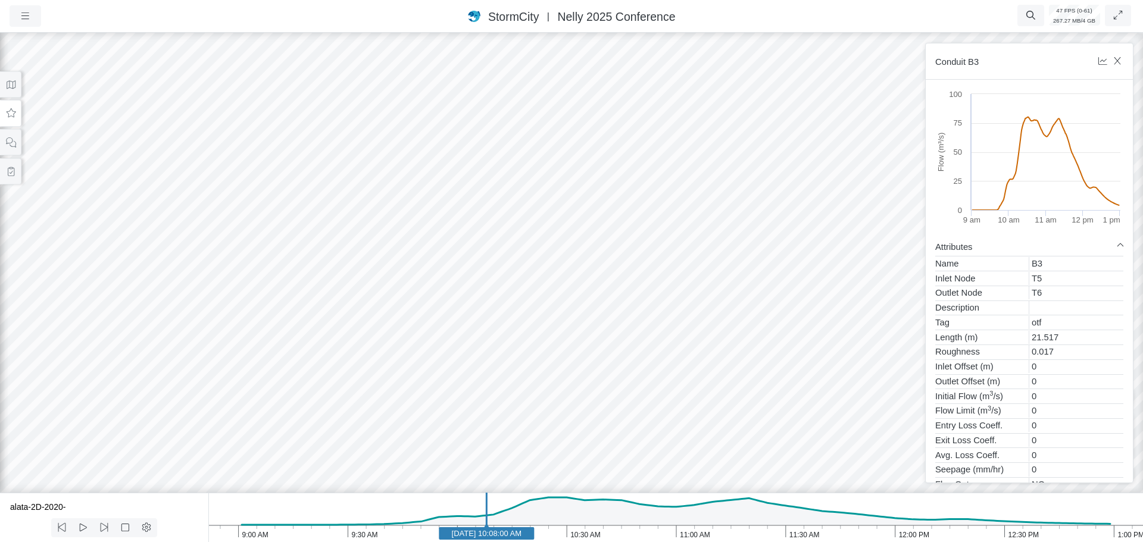
click at [614, 270] on div at bounding box center [571, 286] width 1143 height 512
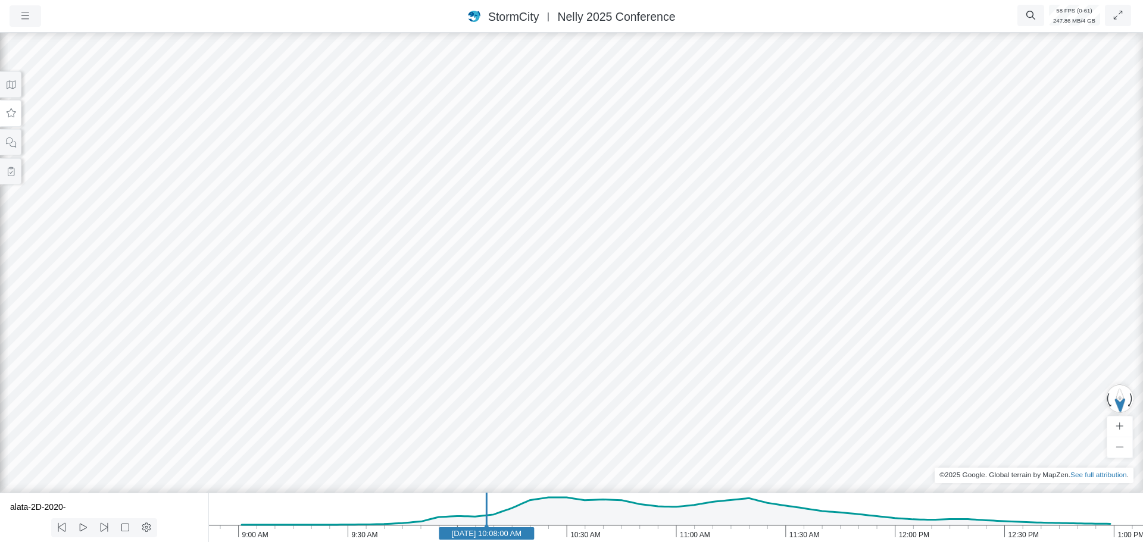
drag, startPoint x: 816, startPoint y: 315, endPoint x: 904, endPoint y: 304, distance: 88.8
click at [14, 90] on button at bounding box center [10, 84] width 21 height 27
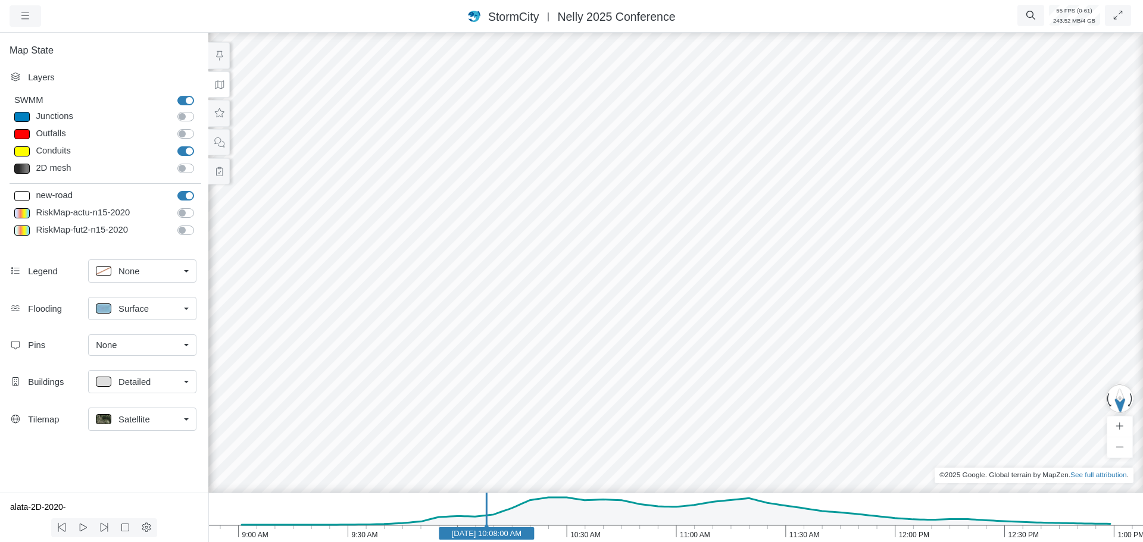
click at [187, 186] on div "new-road new-road RiskMap-actu-n15-2020 RiskMap-actu-n15-2020 RiskMap-fut2-n15-…" at bounding box center [106, 214] width 192 height 62
click at [199, 189] on label "new-road" at bounding box center [199, 189] width 0 height 0
click at [184, 196] on input "new-road" at bounding box center [182, 194] width 10 height 11
checkbox input "false"
drag, startPoint x: 941, startPoint y: 270, endPoint x: 906, endPoint y: 283, distance: 37.2
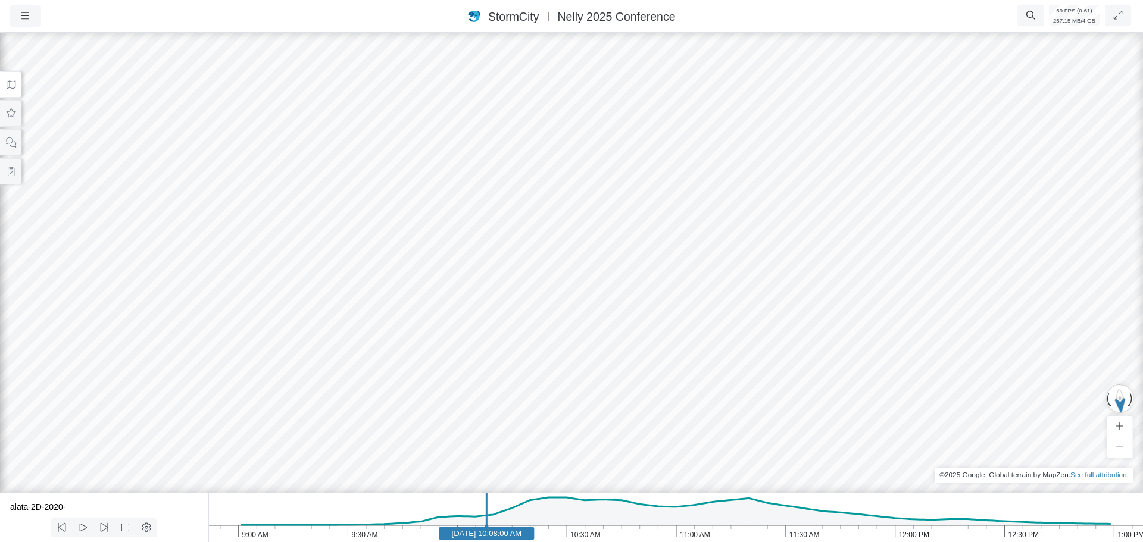
click at [517, 535] on text "Jun 11, 2020 10:08:00 AM" at bounding box center [487, 533] width 70 height 9
click at [539, 536] on text "Jun 11, 2020 10:16:00 AM" at bounding box center [516, 533] width 70 height 9
drag, startPoint x: 756, startPoint y: 341, endPoint x: 773, endPoint y: 333, distance: 18.9
click at [448, 534] on icon "1:00 PM 12:30 PM 12:00 PM 11:30 AM 11:00 AM 10:30 AM 10:00 AM 9:30 AM 9:00 AM J…" at bounding box center [675, 517] width 935 height 49
drag, startPoint x: 794, startPoint y: 351, endPoint x: 825, endPoint y: 337, distance: 34.1
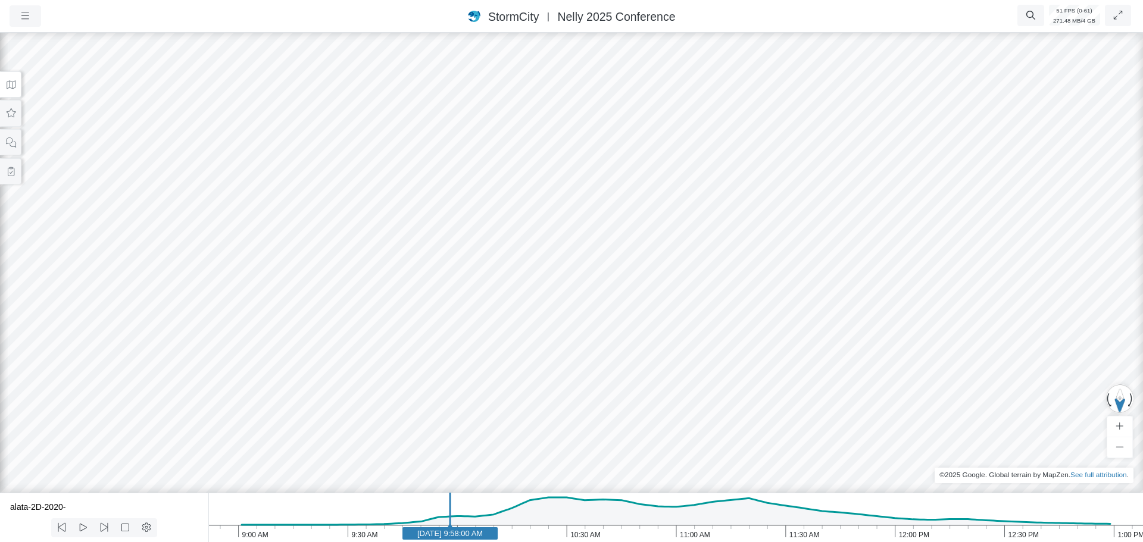
drag, startPoint x: 841, startPoint y: 316, endPoint x: 583, endPoint y: 365, distance: 263.0
drag, startPoint x: 908, startPoint y: 364, endPoint x: 758, endPoint y: 370, distance: 150.1
click at [772, 363] on div at bounding box center [571, 286] width 1143 height 512
drag, startPoint x: 765, startPoint y: 344, endPoint x: 843, endPoint y: 451, distance: 132.2
drag, startPoint x: 788, startPoint y: 352, endPoint x: 790, endPoint y: 394, distance: 41.1
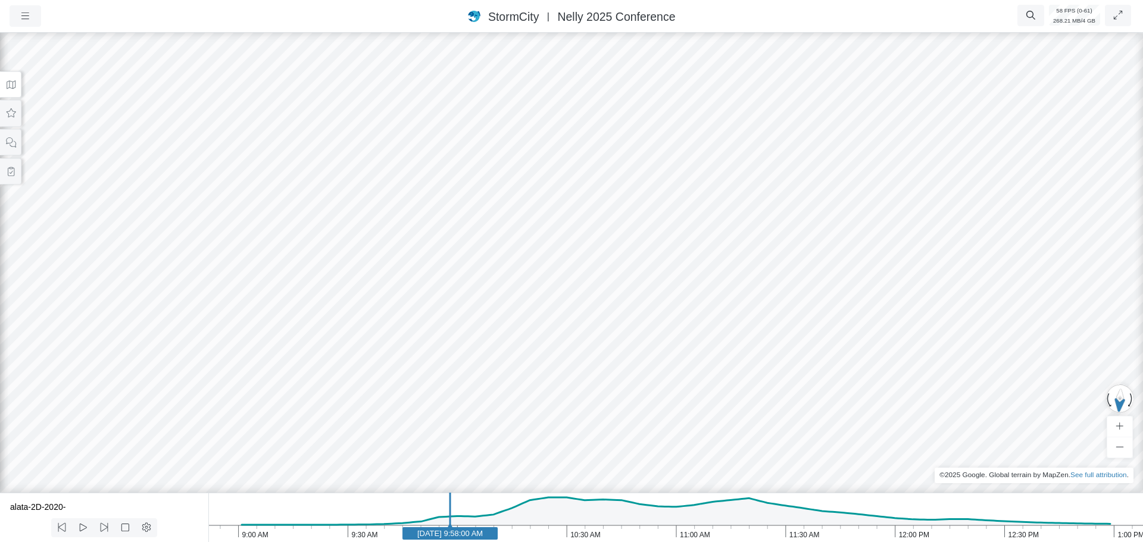
drag, startPoint x: 772, startPoint y: 363, endPoint x: 659, endPoint y: 269, distance: 147.1
drag, startPoint x: 772, startPoint y: 370, endPoint x: 869, endPoint y: 338, distance: 102.2
click at [88, 532] on icon at bounding box center [82, 527] width 11 height 9
click at [90, 531] on button at bounding box center [83, 528] width 22 height 19
drag, startPoint x: 616, startPoint y: 360, endPoint x: 545, endPoint y: 368, distance: 71.3
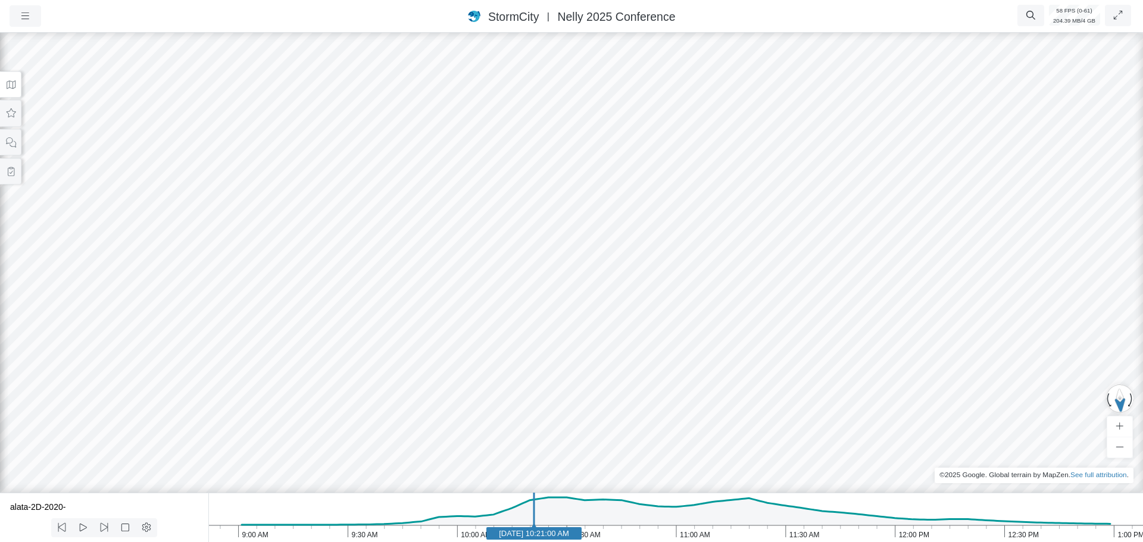
drag, startPoint x: 501, startPoint y: 394, endPoint x: 600, endPoint y: 370, distance: 102.1
drag, startPoint x: 939, startPoint y: 276, endPoint x: 877, endPoint y: 251, distance: 66.8
click at [877, 251] on div at bounding box center [571, 286] width 1143 height 512
drag, startPoint x: 549, startPoint y: 376, endPoint x: 510, endPoint y: 355, distance: 44.0
click at [566, 534] on icon "1:00 PM 12:30 PM 12:00 PM 11:30 AM 11:00 AM 10:30 AM 10:00 AM 9:30 AM 9:00 AM J…" at bounding box center [675, 517] width 935 height 49
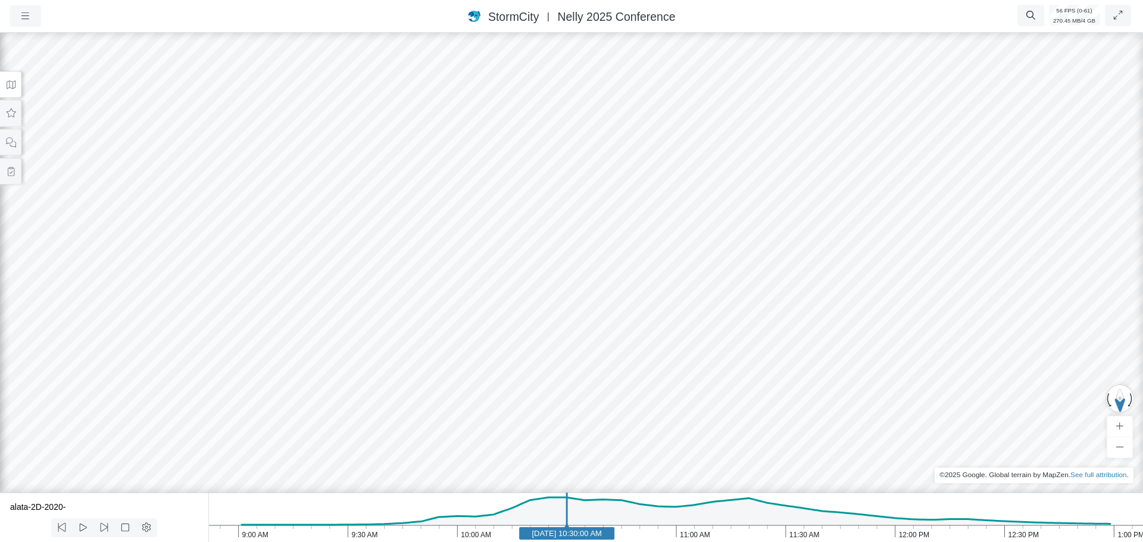
drag, startPoint x: 651, startPoint y: 410, endPoint x: 675, endPoint y: 401, distance: 25.7
click at [550, 539] on rect at bounding box center [566, 534] width 95 height 13
click at [544, 540] on rect at bounding box center [552, 534] width 95 height 13
click at [537, 539] on rect at bounding box center [544, 534] width 95 height 13
click at [536, 539] on rect at bounding box center [537, 534] width 95 height 13
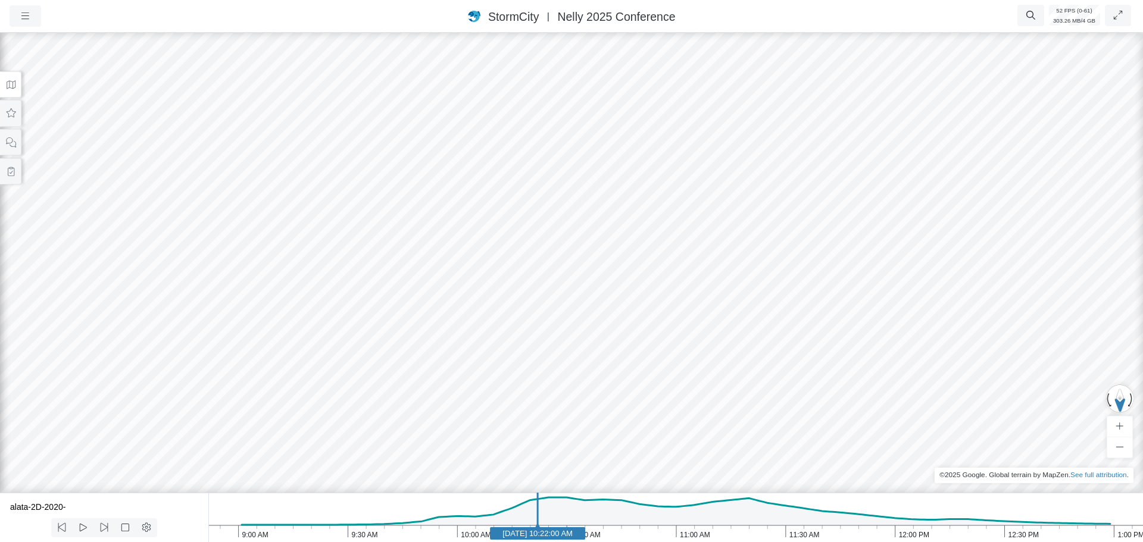
click at [526, 536] on text "Jun 11, 2020 10:22:00 AM" at bounding box center [538, 533] width 70 height 9
click at [562, 538] on text "Jun 11, 2020 10:19:00 AM" at bounding box center [527, 533] width 70 height 9
click at [562, 538] on rect at bounding box center [570, 534] width 95 height 13
click at [557, 537] on text "Jun 11, 2020 10:29:00 AM" at bounding box center [563, 533] width 70 height 9
click at [551, 537] on text "Jun 11, 2020 10:28:00 AM" at bounding box center [560, 533] width 70 height 9
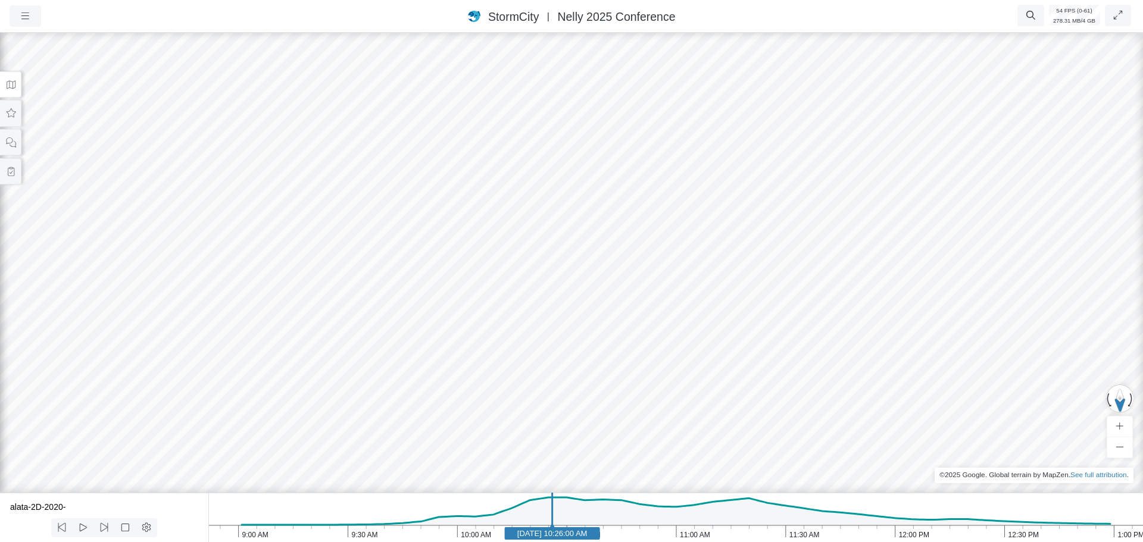
click at [544, 537] on text "Jun 11, 2020 10:26:00 AM" at bounding box center [552, 533] width 70 height 9
click at [542, 538] on text "Jun 11, 2020 10:24:00 AM" at bounding box center [545, 533] width 70 height 9
drag, startPoint x: 675, startPoint y: 439, endPoint x: 613, endPoint y: 436, distance: 62.6
click at [567, 536] on icon "1:00 PM 12:30 PM 12:00 PM 11:30 AM 11:00 AM 10:30 AM 10:00 AM 9:30 AM 9:00 AM J…" at bounding box center [675, 517] width 935 height 49
click at [562, 539] on rect at bounding box center [566, 534] width 95 height 13
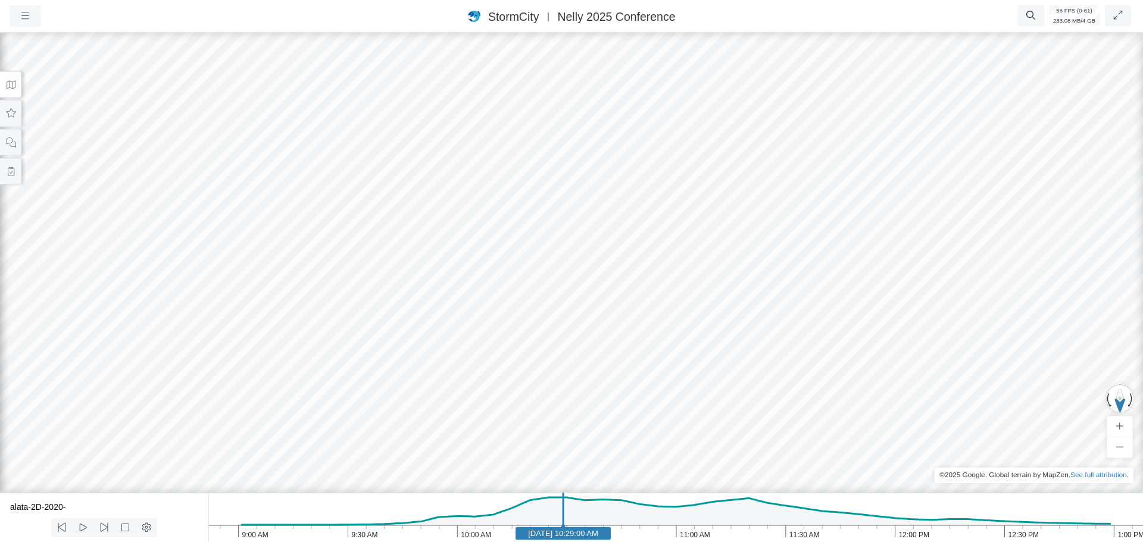
click at [560, 539] on rect at bounding box center [563, 534] width 95 height 13
click at [559, 539] on rect at bounding box center [559, 534] width 95 height 13
click at [553, 536] on text "Jun 11, 2020 10:28:00 AM" at bounding box center [560, 533] width 70 height 9
click at [544, 539] on rect at bounding box center [552, 534] width 95 height 13
click at [539, 536] on text "Jun 11, 2020 10:24:00 AM" at bounding box center [545, 533] width 70 height 9
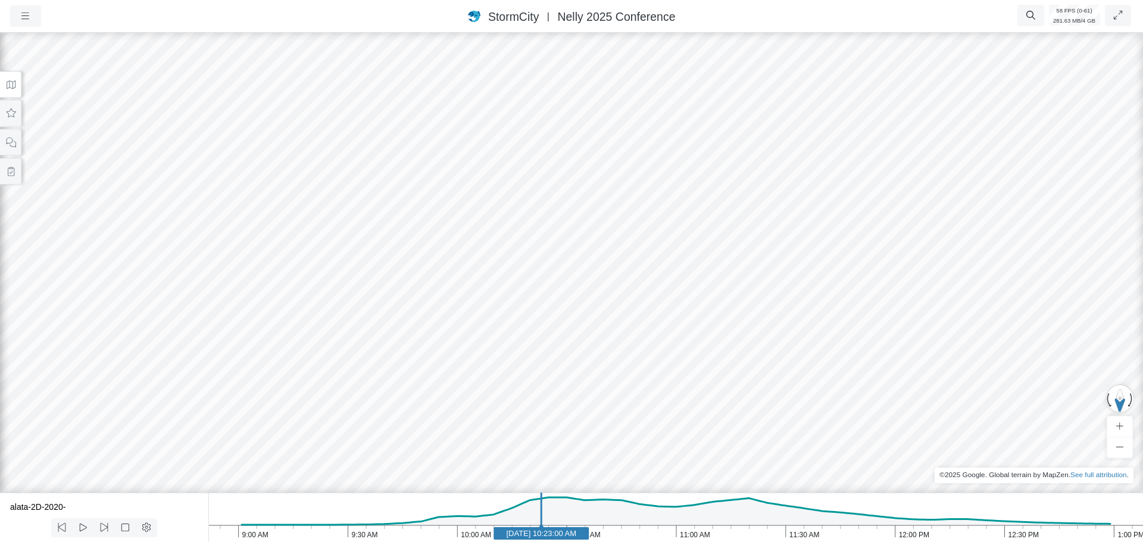
drag, startPoint x: 714, startPoint y: 454, endPoint x: 882, endPoint y: 429, distance: 170.3
click at [535, 536] on text "Jun 11, 2020 10:23:00 AM" at bounding box center [541, 533] width 70 height 9
click at [526, 537] on text "Jun 11, 2020 10:21:00 AM" at bounding box center [534, 533] width 70 height 9
click at [549, 537] on text "Jun 11, 2020 10:19:00 AM" at bounding box center [527, 533] width 70 height 9
click at [542, 537] on text "Jun 11, 2020 10:25:00 AM" at bounding box center [549, 533] width 70 height 9
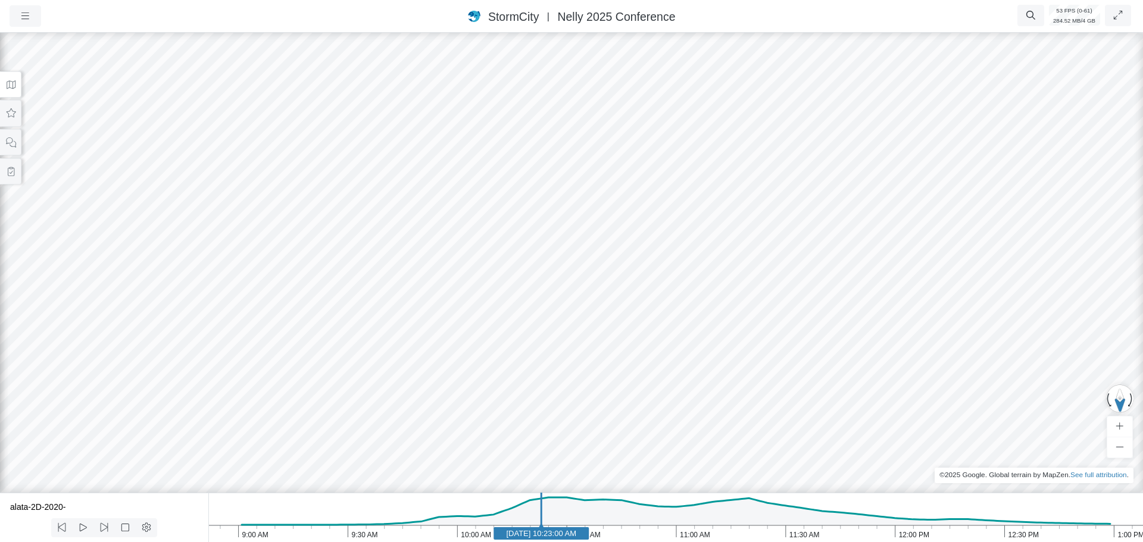
drag, startPoint x: 779, startPoint y: 427, endPoint x: 683, endPoint y: 440, distance: 97.3
click at [10, 113] on icon at bounding box center [10, 113] width 11 height 9
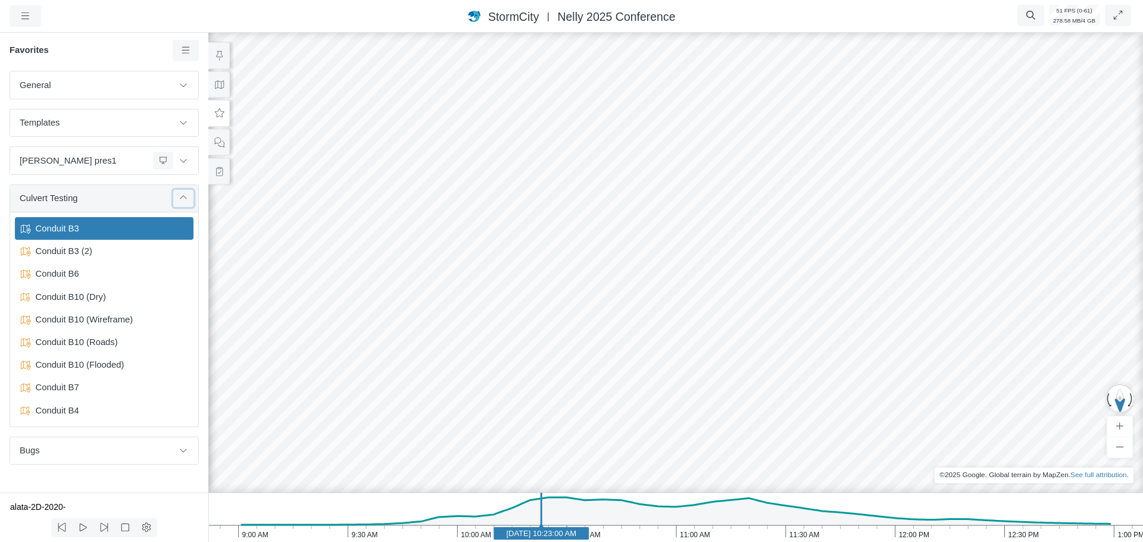
click at [181, 196] on icon at bounding box center [184, 198] width 10 height 8
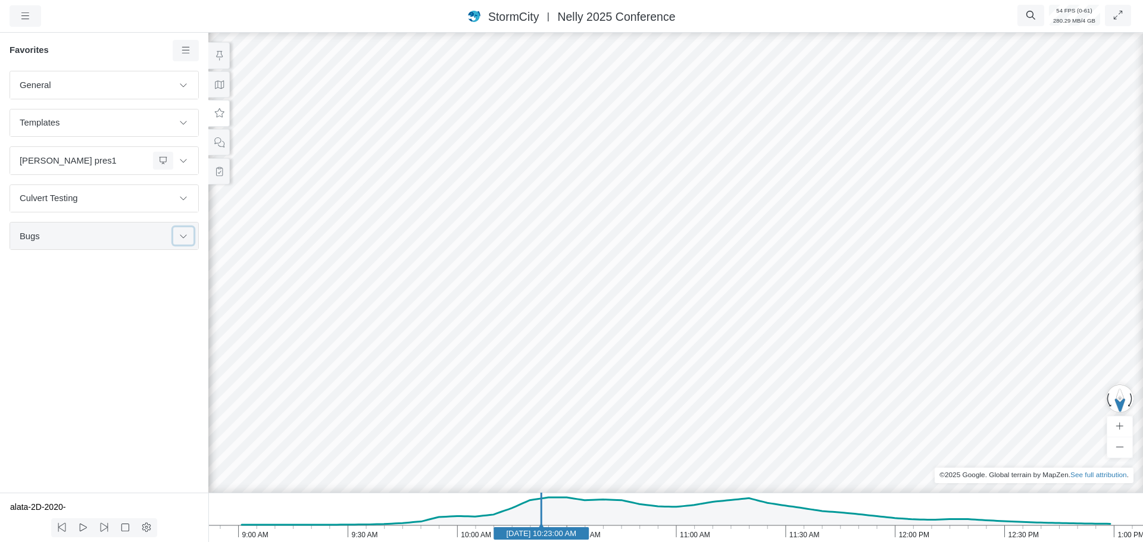
click at [188, 241] on button at bounding box center [183, 235] width 20 height 17
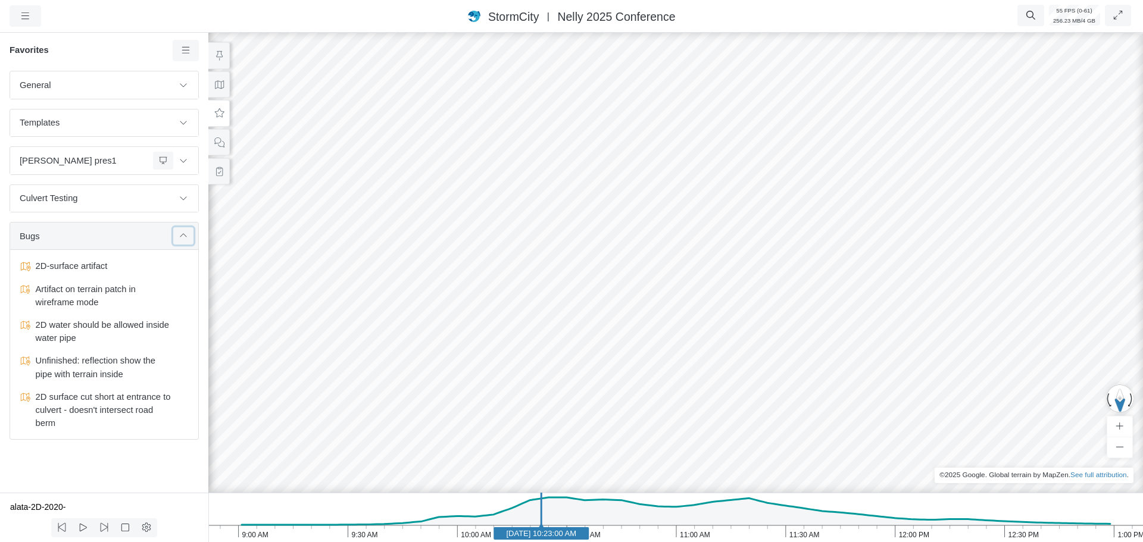
click at [185, 239] on icon at bounding box center [184, 236] width 10 height 8
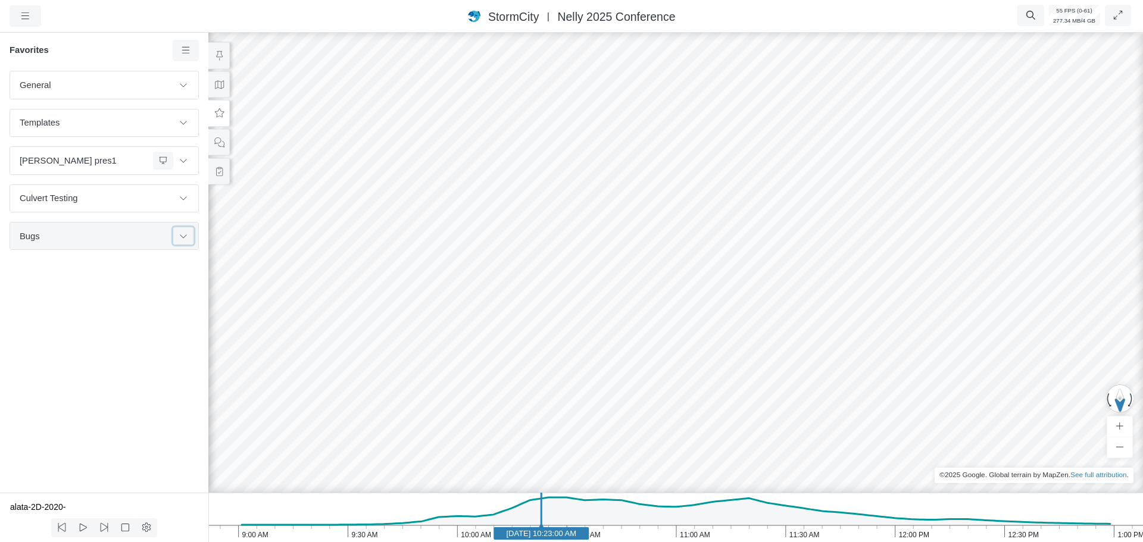
click at [182, 238] on icon at bounding box center [184, 236] width 10 height 8
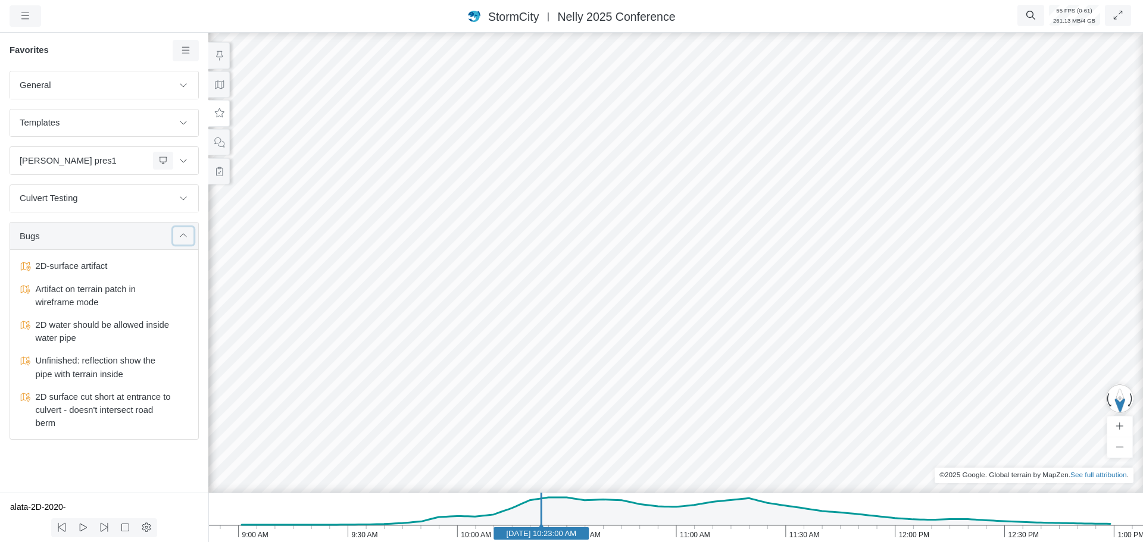
click at [180, 237] on icon at bounding box center [183, 235] width 7 height 4
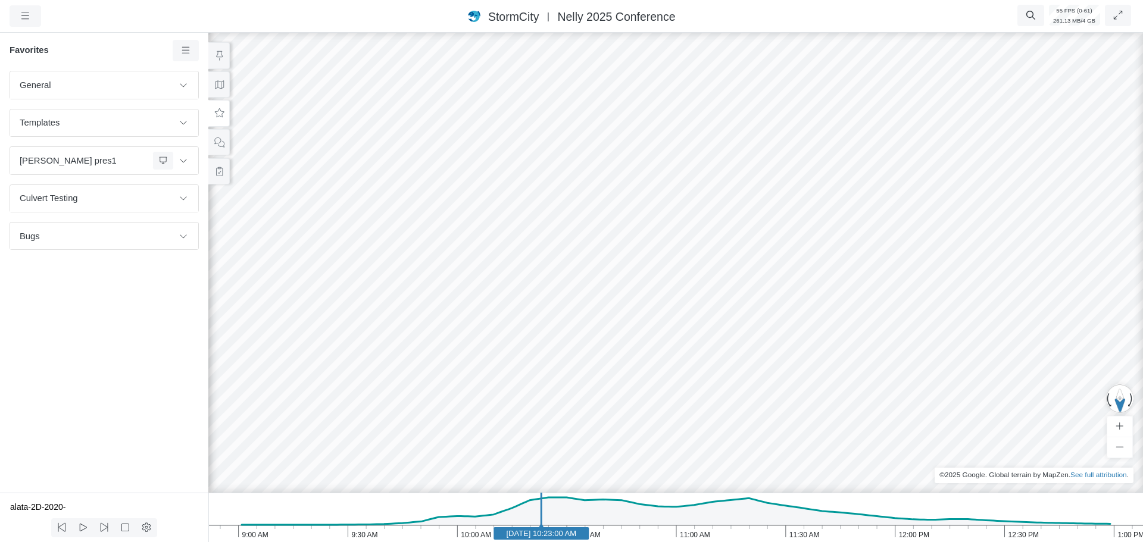
click at [116, 356] on div "General Default Map View Default Camera View Empty Intro 1 - RJ Intro 2 - RJ In…" at bounding box center [104, 282] width 208 height 422
click at [279, 13] on div "StormCity USA East | Nelly 2025 Conference" at bounding box center [571, 15] width 667 height 17
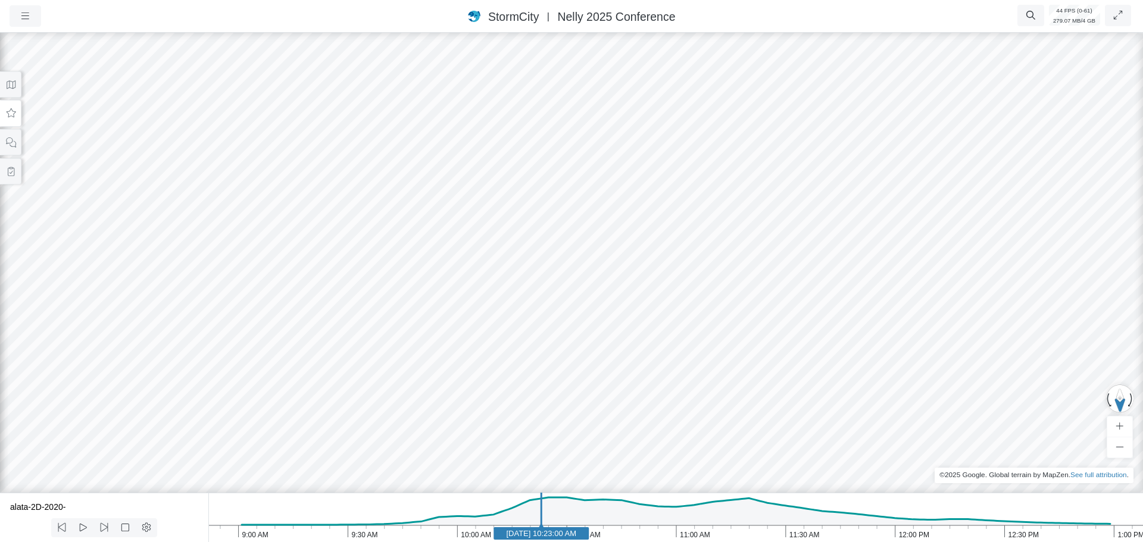
click at [458, 534] on icon "1:00 PM 12:30 PM 12:00 PM 11:30 AM 11:00 AM 10:30 AM 10:00 AM 9:30 AM 9:00 AM J…" at bounding box center [675, 517] width 935 height 49
drag, startPoint x: 522, startPoint y: 407, endPoint x: 390, endPoint y: 422, distance: 132.5
drag, startPoint x: 432, startPoint y: 394, endPoint x: 756, endPoint y: 360, distance: 325.7
drag, startPoint x: 832, startPoint y: 317, endPoint x: 609, endPoint y: 337, distance: 224.2
click at [525, 531] on icon "1:00 PM 12:30 PM 12:00 PM 11:30 AM 11:00 AM 10:30 AM 10:00 AM 9:30 AM 9:00 AM J…" at bounding box center [675, 517] width 935 height 49
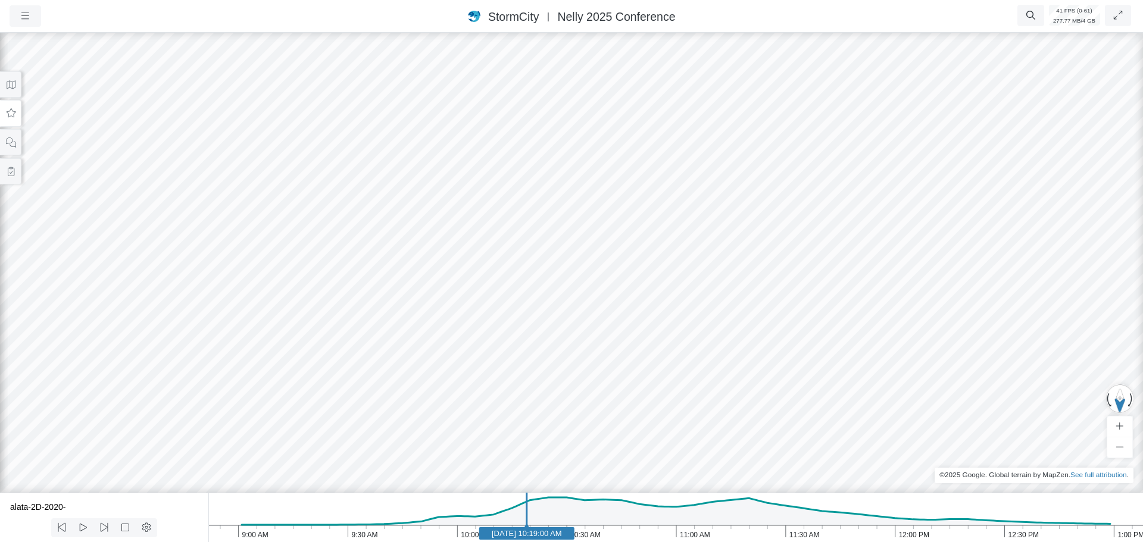
drag, startPoint x: 647, startPoint y: 429, endPoint x: 567, endPoint y: 445, distance: 81.5
drag, startPoint x: 572, startPoint y: 420, endPoint x: 591, endPoint y: 396, distance: 30.5
click at [562, 533] on text "Jun 11, 2020 10:19:00 AM" at bounding box center [527, 533] width 70 height 9
click at [11, 118] on button at bounding box center [10, 113] width 21 height 27
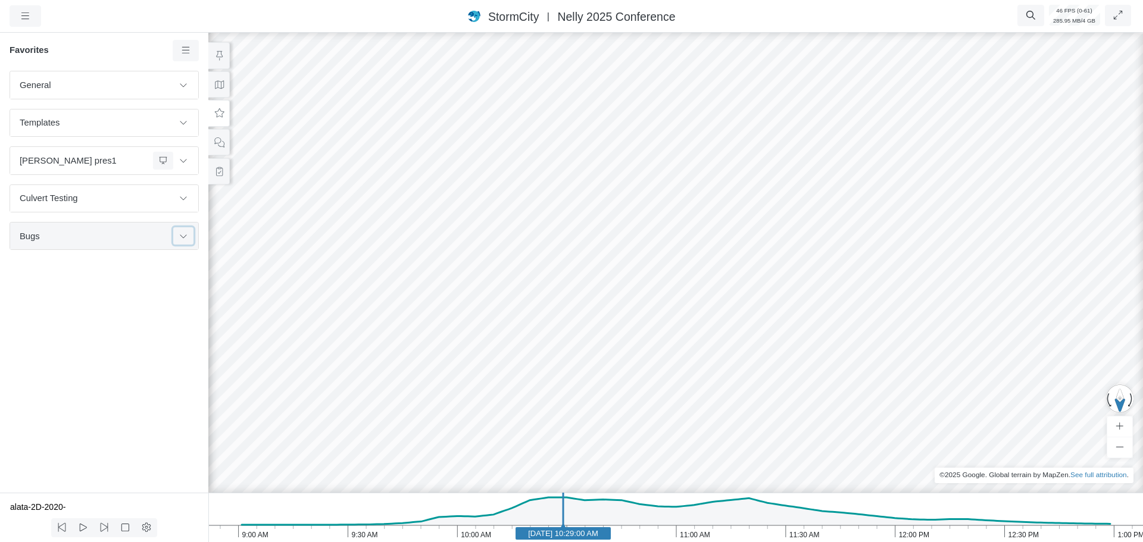
click at [183, 241] on button at bounding box center [183, 235] width 20 height 17
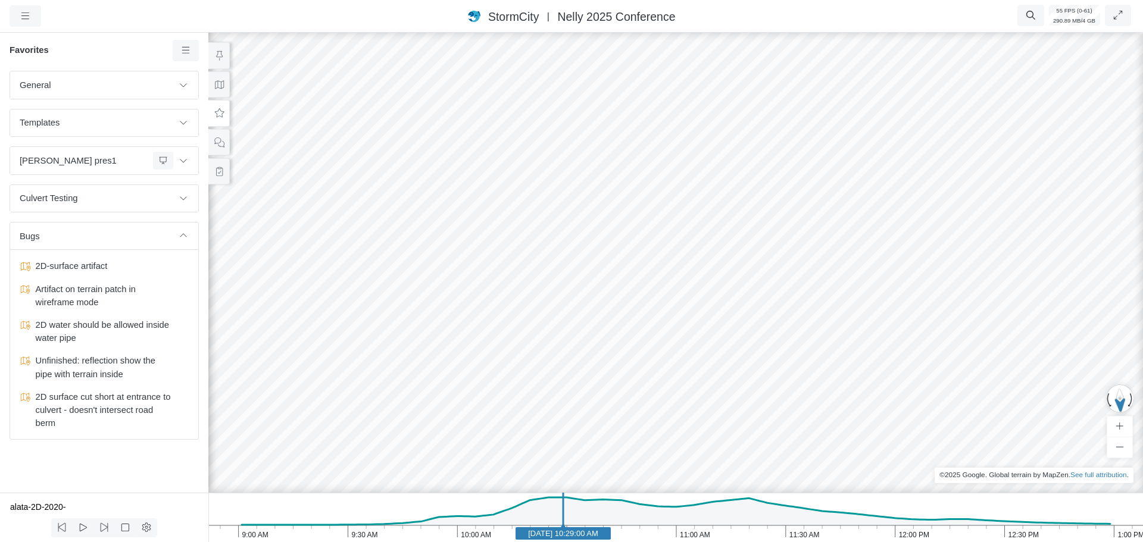
drag, startPoint x: 414, startPoint y: 423, endPoint x: 616, endPoint y: 431, distance: 201.4
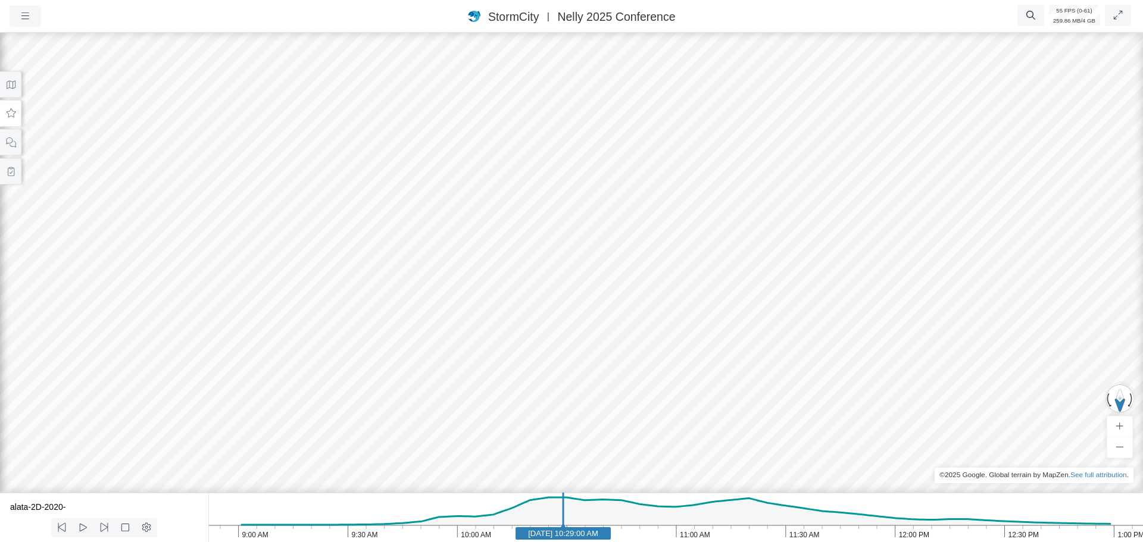
drag, startPoint x: 673, startPoint y: 451, endPoint x: 504, endPoint y: 455, distance: 169.8
drag, startPoint x: 367, startPoint y: 451, endPoint x: 718, endPoint y: 320, distance: 374.6
click at [726, 321] on div at bounding box center [571, 286] width 1143 height 512
drag, startPoint x: 608, startPoint y: 444, endPoint x: 628, endPoint y: 370, distance: 75.8
click at [628, 370] on div at bounding box center [571, 286] width 1143 height 512
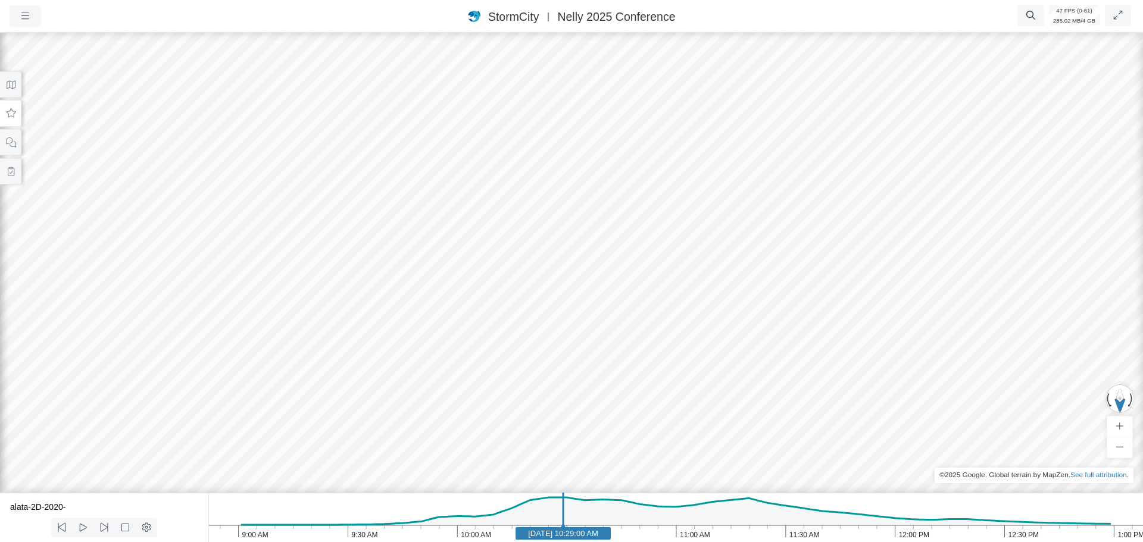
drag, startPoint x: 589, startPoint y: 413, endPoint x: 606, endPoint y: 339, distance: 76.4
click at [606, 339] on div at bounding box center [571, 286] width 1143 height 512
drag, startPoint x: 692, startPoint y: 339, endPoint x: 167, endPoint y: 351, distance: 524.7
drag, startPoint x: 303, startPoint y: 282, endPoint x: 495, endPoint y: 335, distance: 198.9
click at [618, 358] on div at bounding box center [571, 286] width 1143 height 512
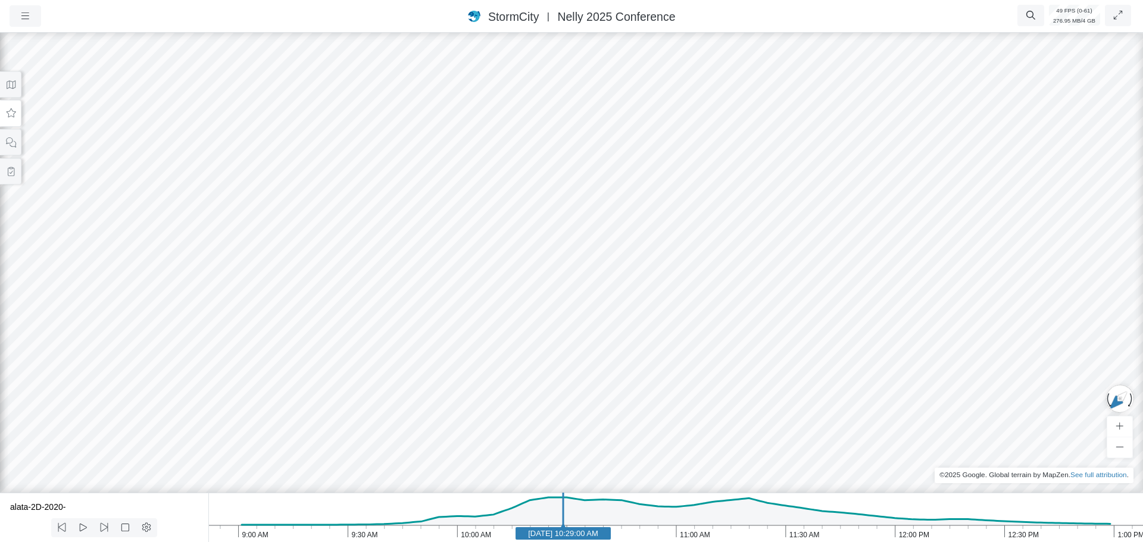
drag, startPoint x: 409, startPoint y: 332, endPoint x: 586, endPoint y: 349, distance: 178.3
drag, startPoint x: 748, startPoint y: 379, endPoint x: 364, endPoint y: 347, distance: 385.4
click at [364, 347] on div at bounding box center [571, 286] width 1143 height 512
drag, startPoint x: 532, startPoint y: 327, endPoint x: 935, endPoint y: 349, distance: 403.7
drag, startPoint x: 699, startPoint y: 170, endPoint x: 647, endPoint y: 401, distance: 236.3
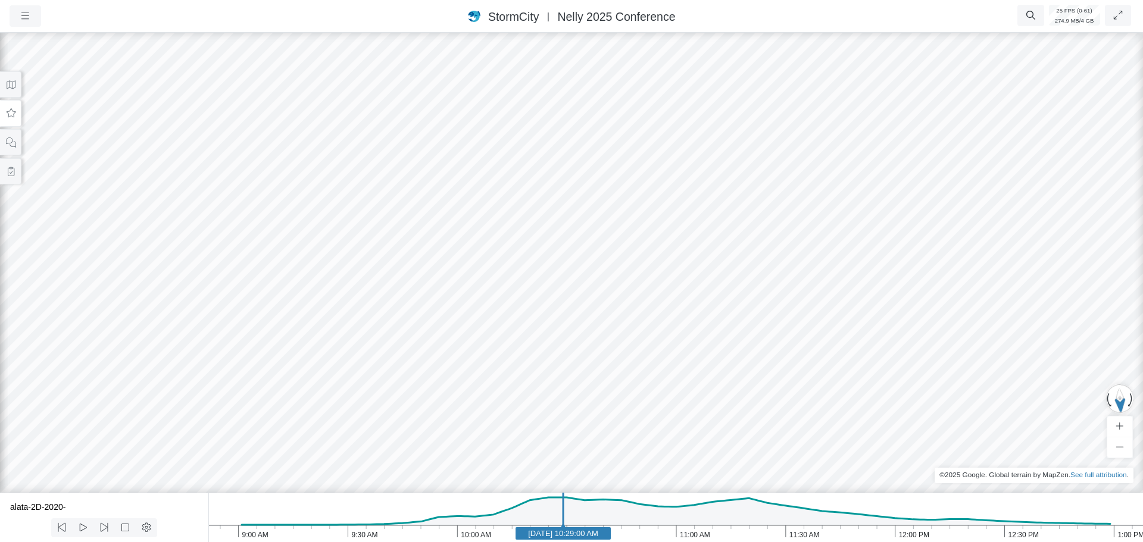
click at [647, 401] on div at bounding box center [571, 286] width 1143 height 512
click at [500, 533] on icon "1:00 PM 12:30 PM 12:00 PM 11:30 AM 11:00 AM 10:30 AM 10:00 AM 9:30 AM 9:00 AM J…" at bounding box center [675, 517] width 935 height 49
click at [557, 536] on icon "1:00 PM 12:30 PM 12:00 PM 11:30 AM 11:00 AM 10:30 AM 10:00 AM 9:30 AM 9:00 AM J…" at bounding box center [675, 517] width 935 height 49
drag, startPoint x: 479, startPoint y: 329, endPoint x: 433, endPoint y: 363, distance: 57.0
drag, startPoint x: 750, startPoint y: 304, endPoint x: 561, endPoint y: 279, distance: 191.0
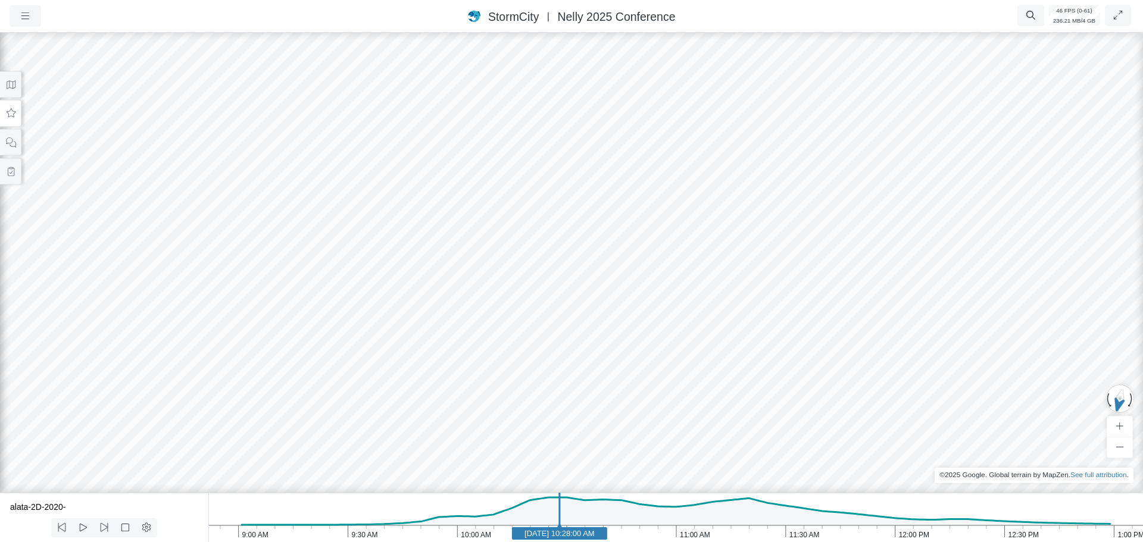
click at [460, 537] on icon "1:00 PM 12:30 PM 12:00 PM 11:30 AM 11:00 AM 10:30 AM 10:00 AM 9:30 AM 9:00 AM J…" at bounding box center [675, 517] width 935 height 49
drag, startPoint x: 556, startPoint y: 378, endPoint x: 624, endPoint y: 375, distance: 67.9
drag, startPoint x: 866, startPoint y: 373, endPoint x: 711, endPoint y: 295, distance: 173.6
click at [711, 295] on div at bounding box center [571, 286] width 1143 height 512
drag, startPoint x: 763, startPoint y: 234, endPoint x: 745, endPoint y: 228, distance: 18.8
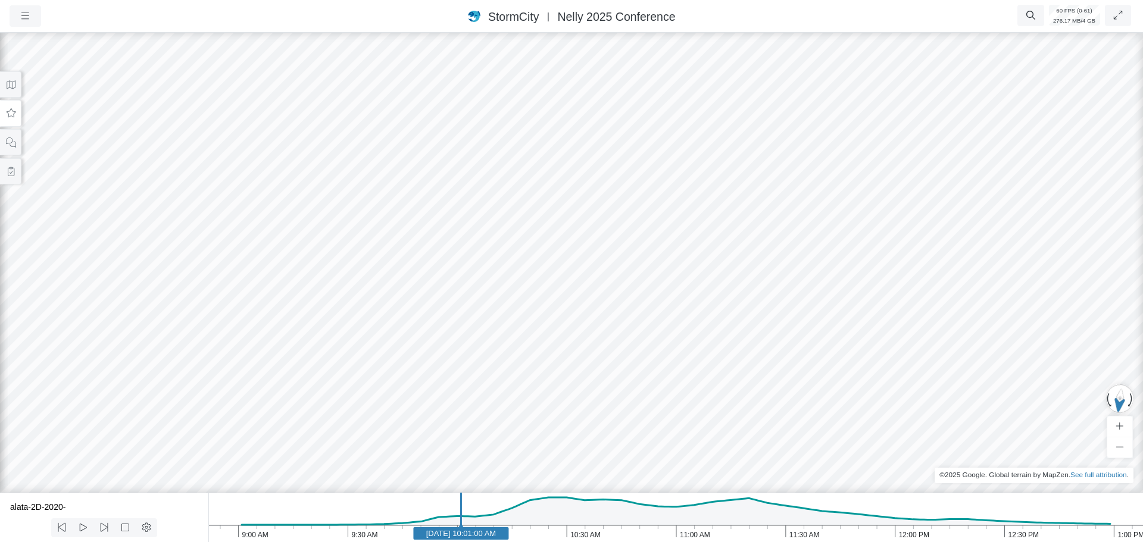
drag, startPoint x: 600, startPoint y: 241, endPoint x: 626, endPoint y: 241, distance: 26.2
drag, startPoint x: 641, startPoint y: 221, endPoint x: 995, endPoint y: 191, distance: 355.5
drag, startPoint x: 625, startPoint y: 207, endPoint x: 695, endPoint y: 202, distance: 70.4
drag, startPoint x: 679, startPoint y: 201, endPoint x: 703, endPoint y: 200, distance: 24.4
drag, startPoint x: 772, startPoint y: 195, endPoint x: 779, endPoint y: 198, distance: 7.2
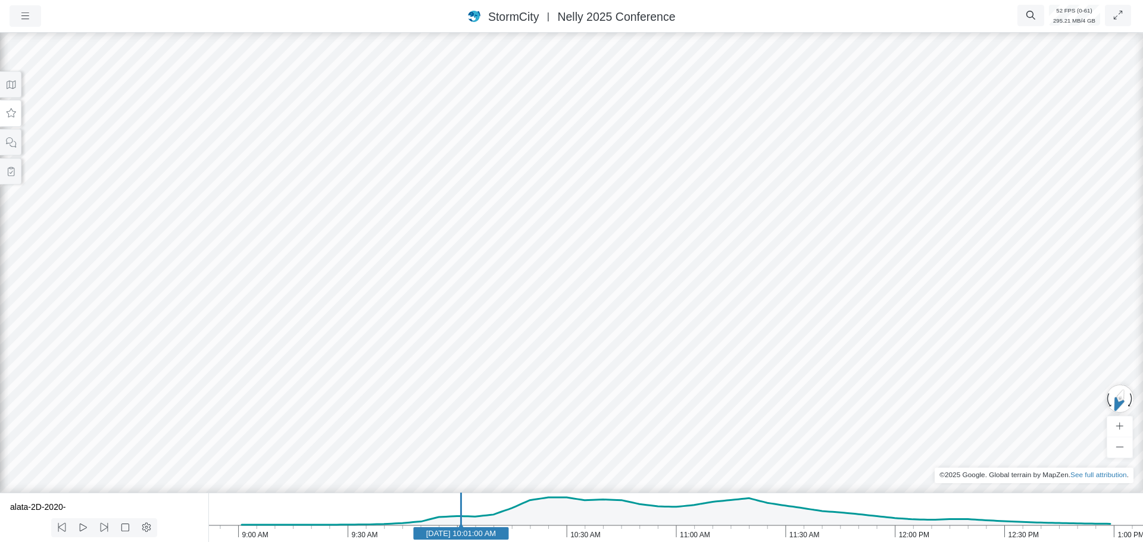
drag, startPoint x: 779, startPoint y: 186, endPoint x: 188, endPoint y: 228, distance: 592.7
drag, startPoint x: 715, startPoint y: 245, endPoint x: 159, endPoint y: 187, distance: 559.2
drag, startPoint x: 607, startPoint y: 282, endPoint x: 591, endPoint y: 296, distance: 21.1
